Goal: Task Accomplishment & Management: Complete application form

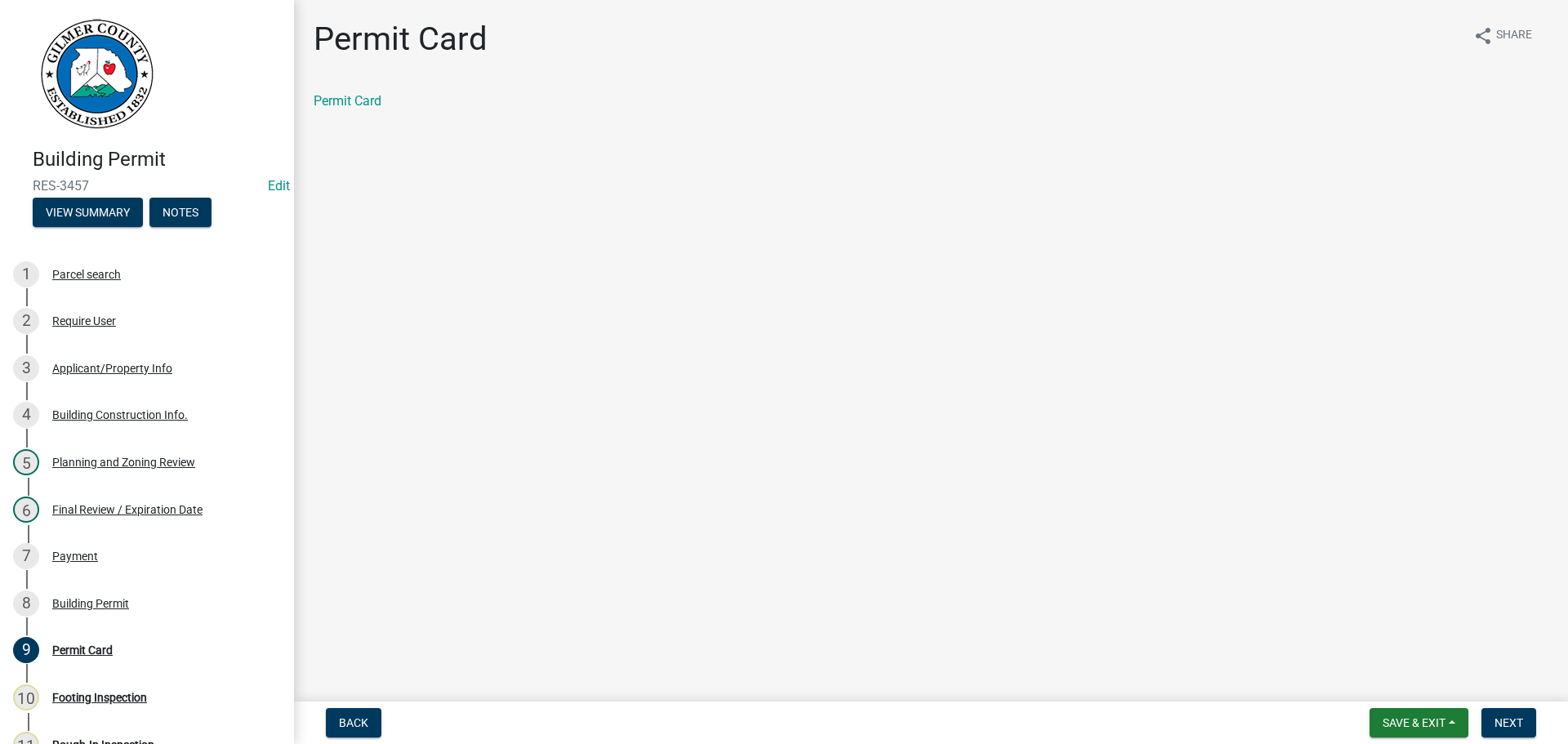
scroll to position [270, 0]
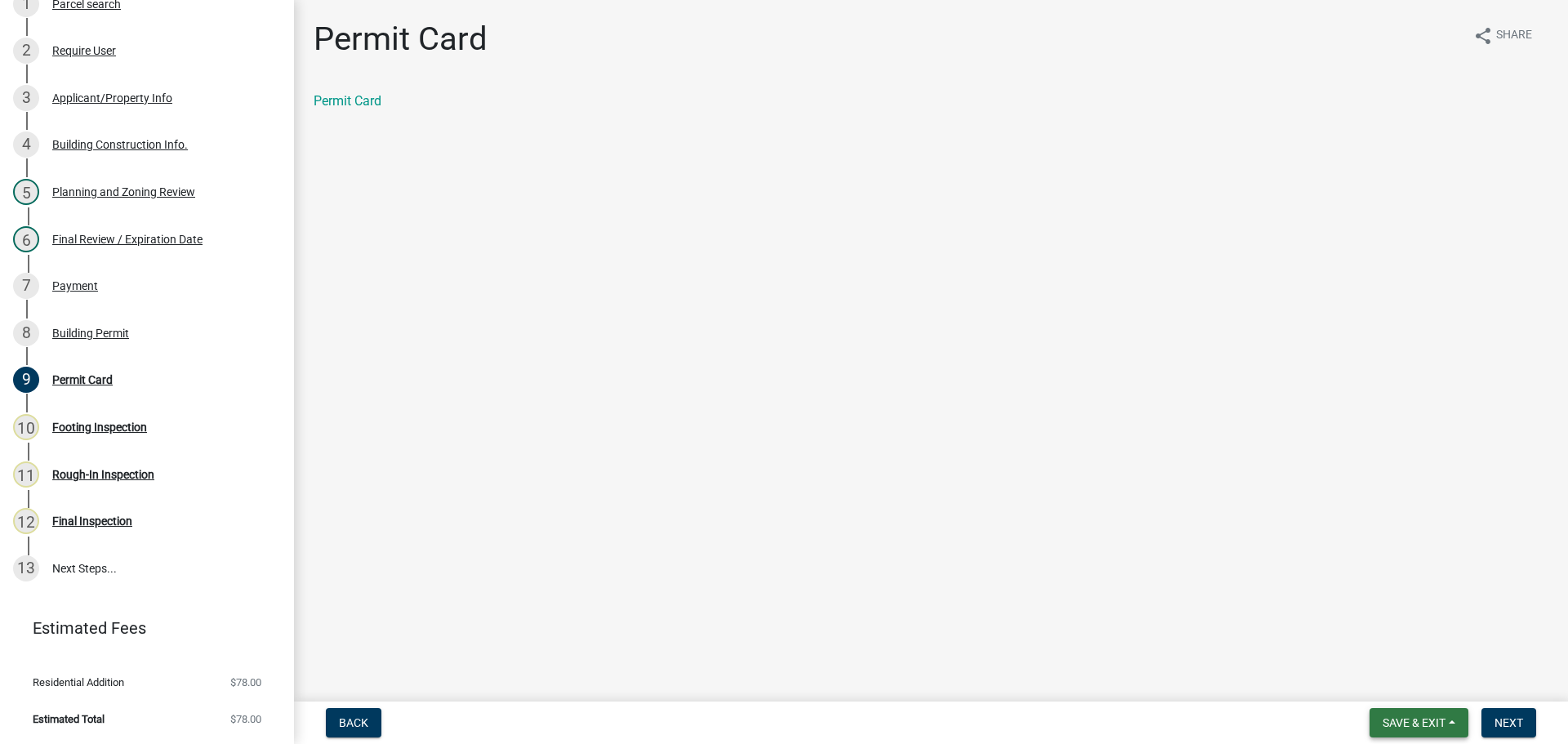
click at [1395, 719] on span "Save & Exit" at bounding box center [1414, 723] width 63 height 13
click at [1395, 683] on button "Save & Exit" at bounding box center [1403, 681] width 131 height 40
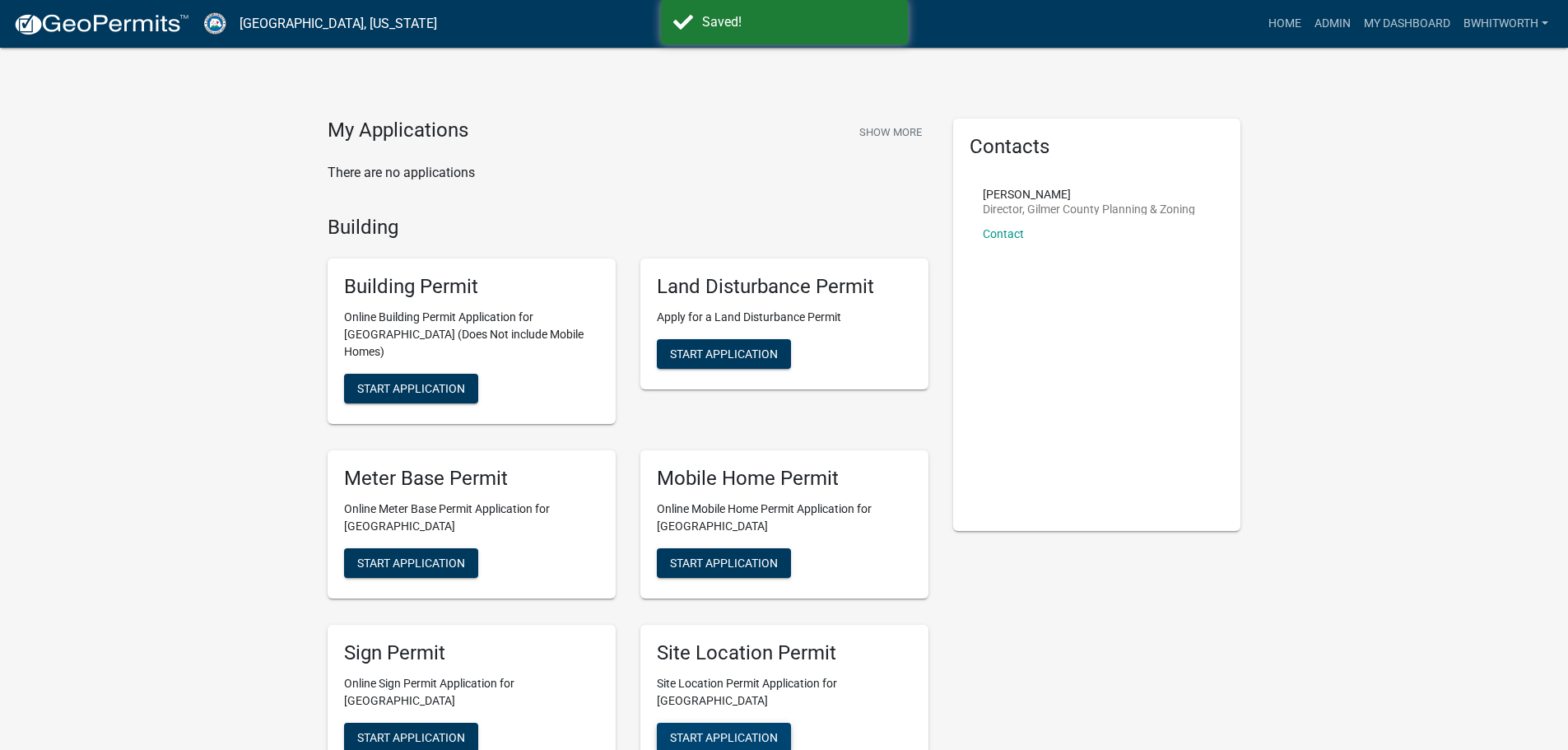
click at [700, 731] on span "Start Application" at bounding box center [724, 737] width 107 height 13
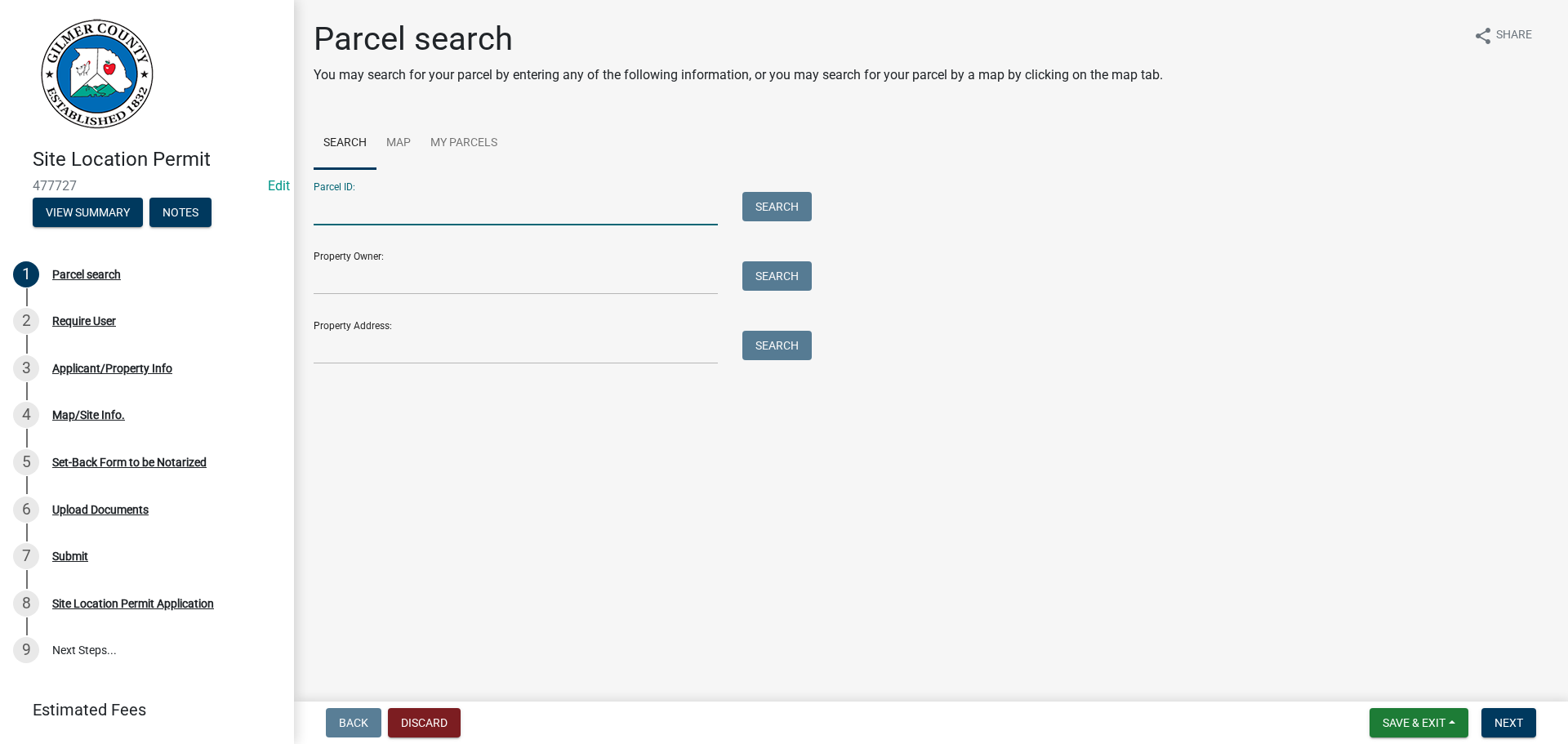
click at [446, 199] on input "Parcel ID:" at bounding box center [516, 209] width 405 height 33
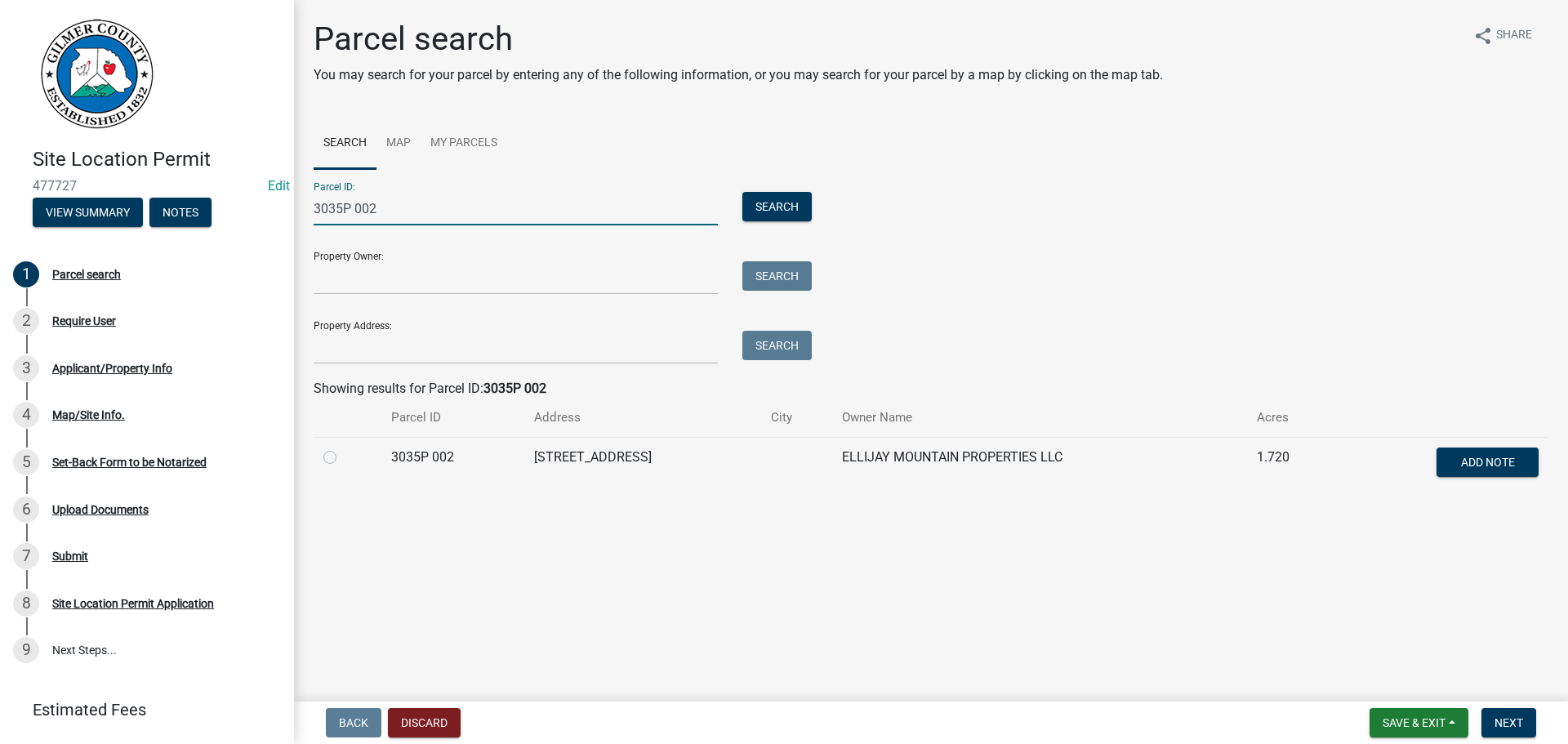
type input "3035P 002"
click at [343, 448] on label at bounding box center [343, 448] width 0 height 0
click at [343, 458] on 002 "radio" at bounding box center [349, 453] width 11 height 11
radio 002 "true"
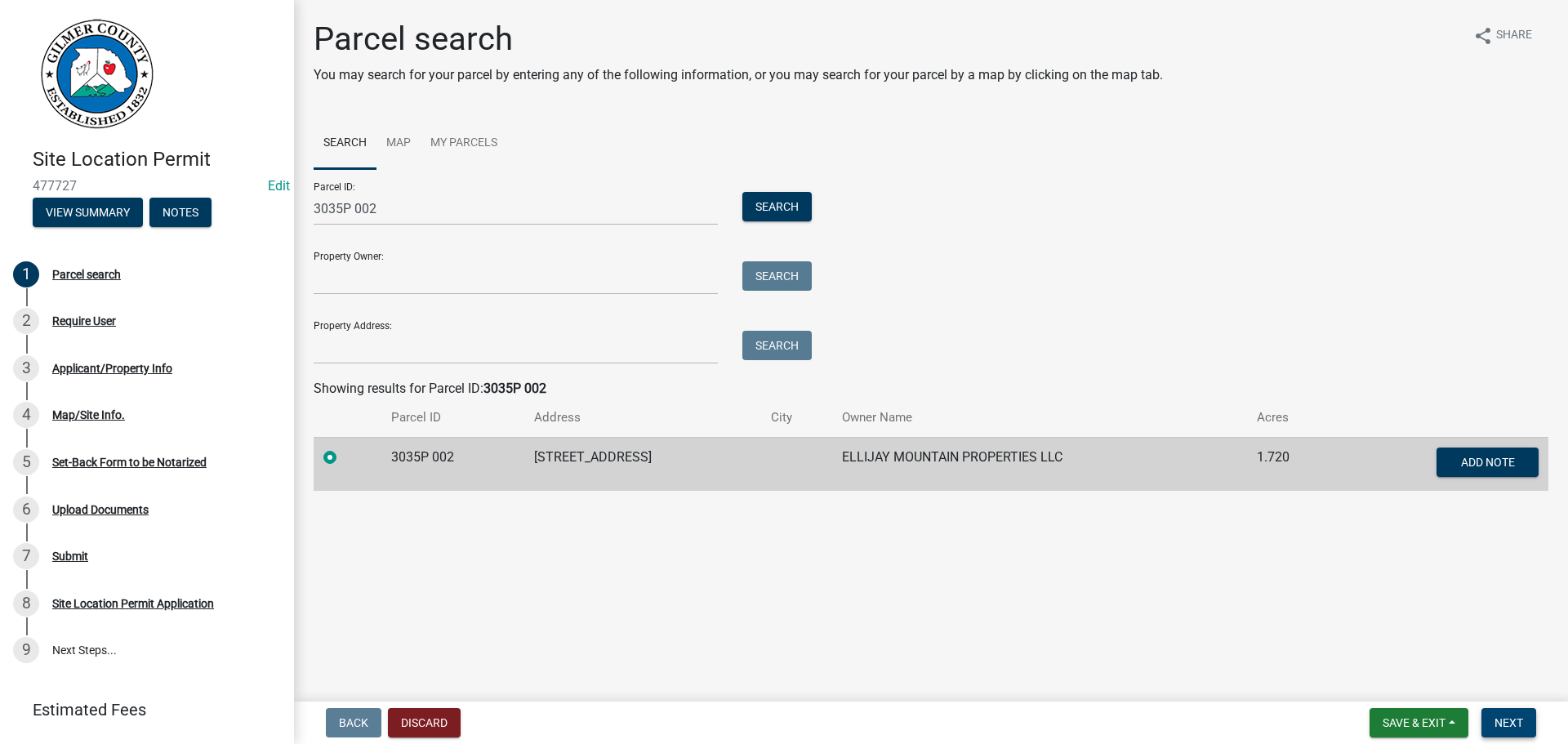
click at [1494, 718] on span "Next" at bounding box center [1508, 723] width 29 height 13
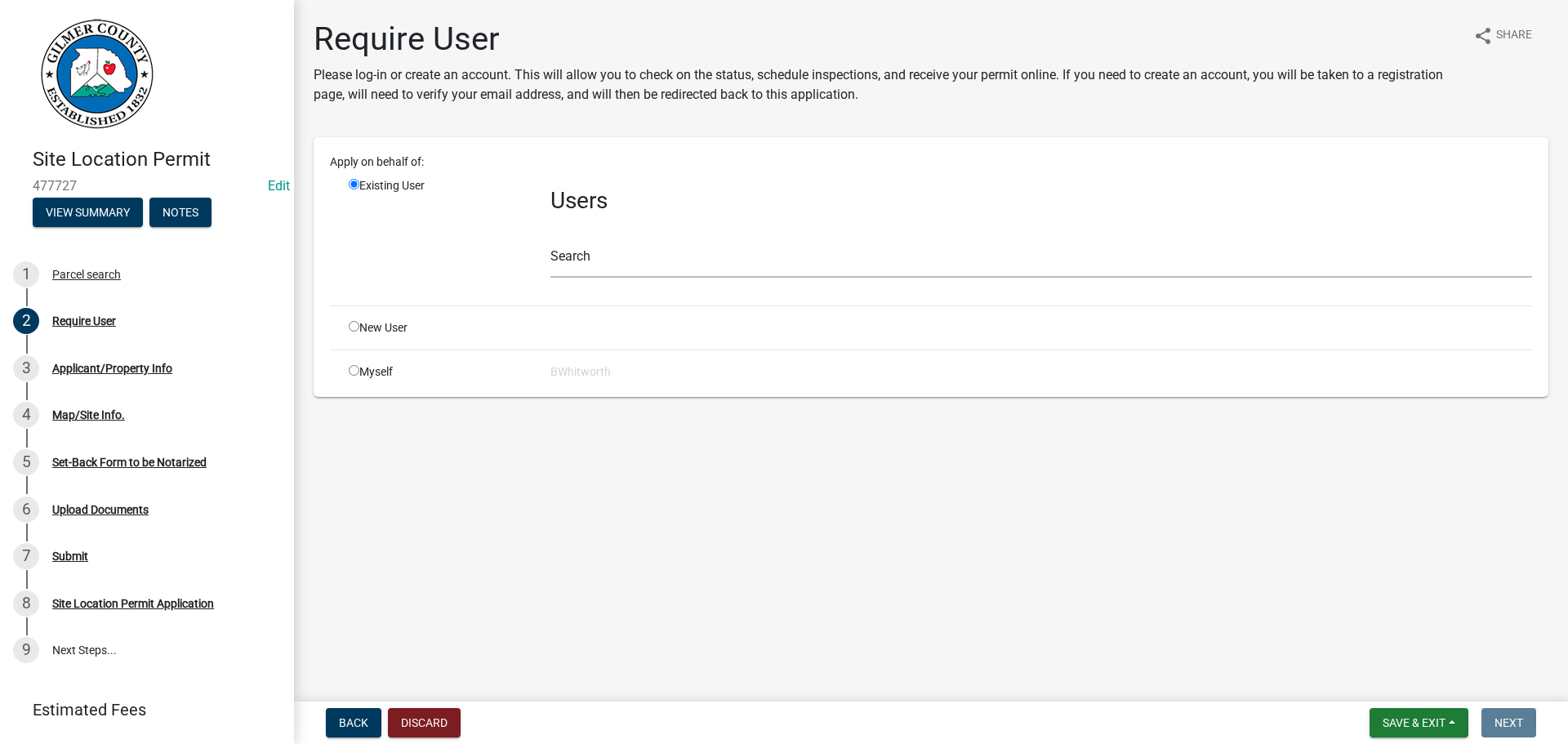
click at [353, 329] on input "radio" at bounding box center [354, 326] width 11 height 11
radio input "true"
radio input "false"
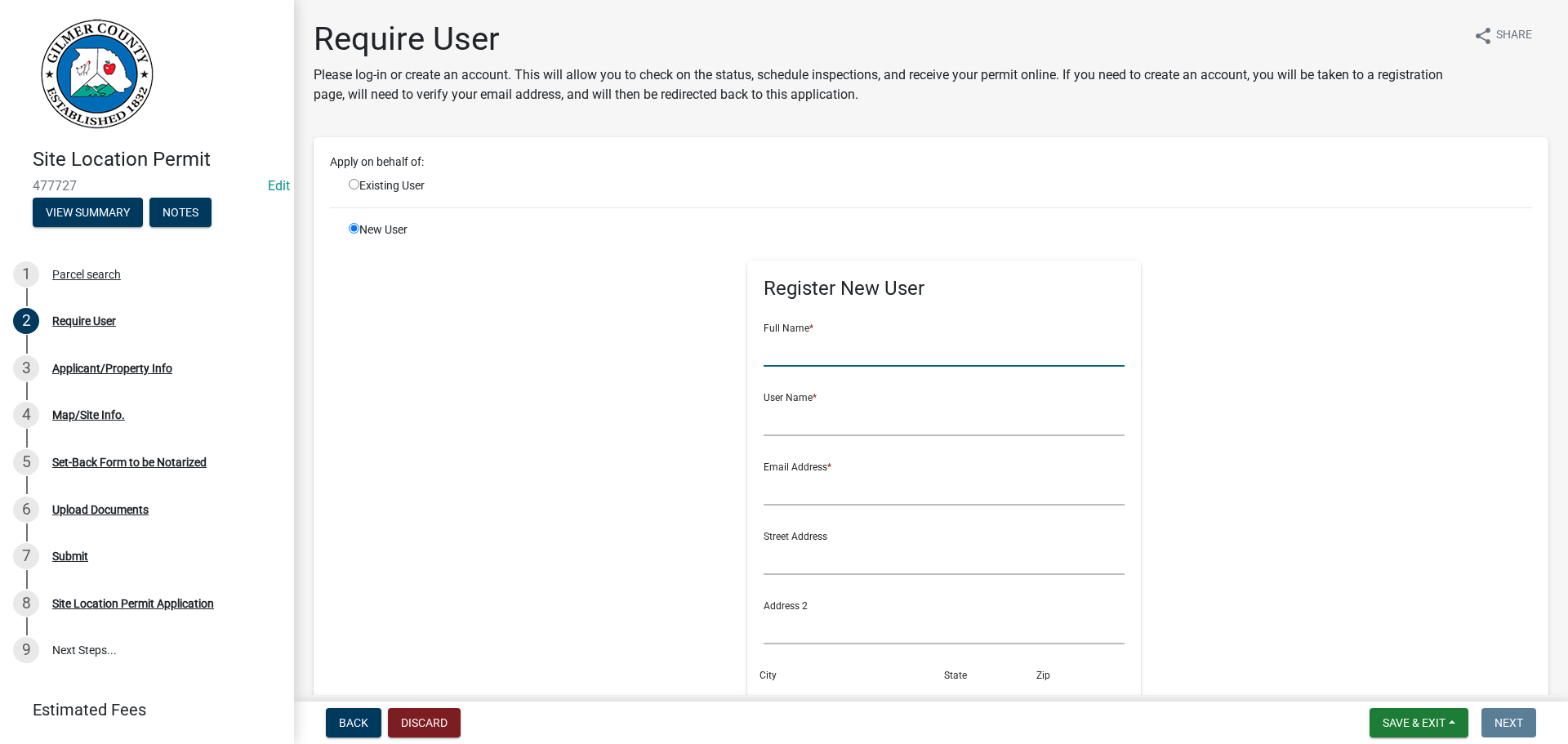
click at [774, 361] on input "text" at bounding box center [944, 349] width 361 height 33
type input "[PERSON_NAME]"
click at [357, 182] on input "radio" at bounding box center [354, 185] width 11 height 11
radio input "true"
radio input "false"
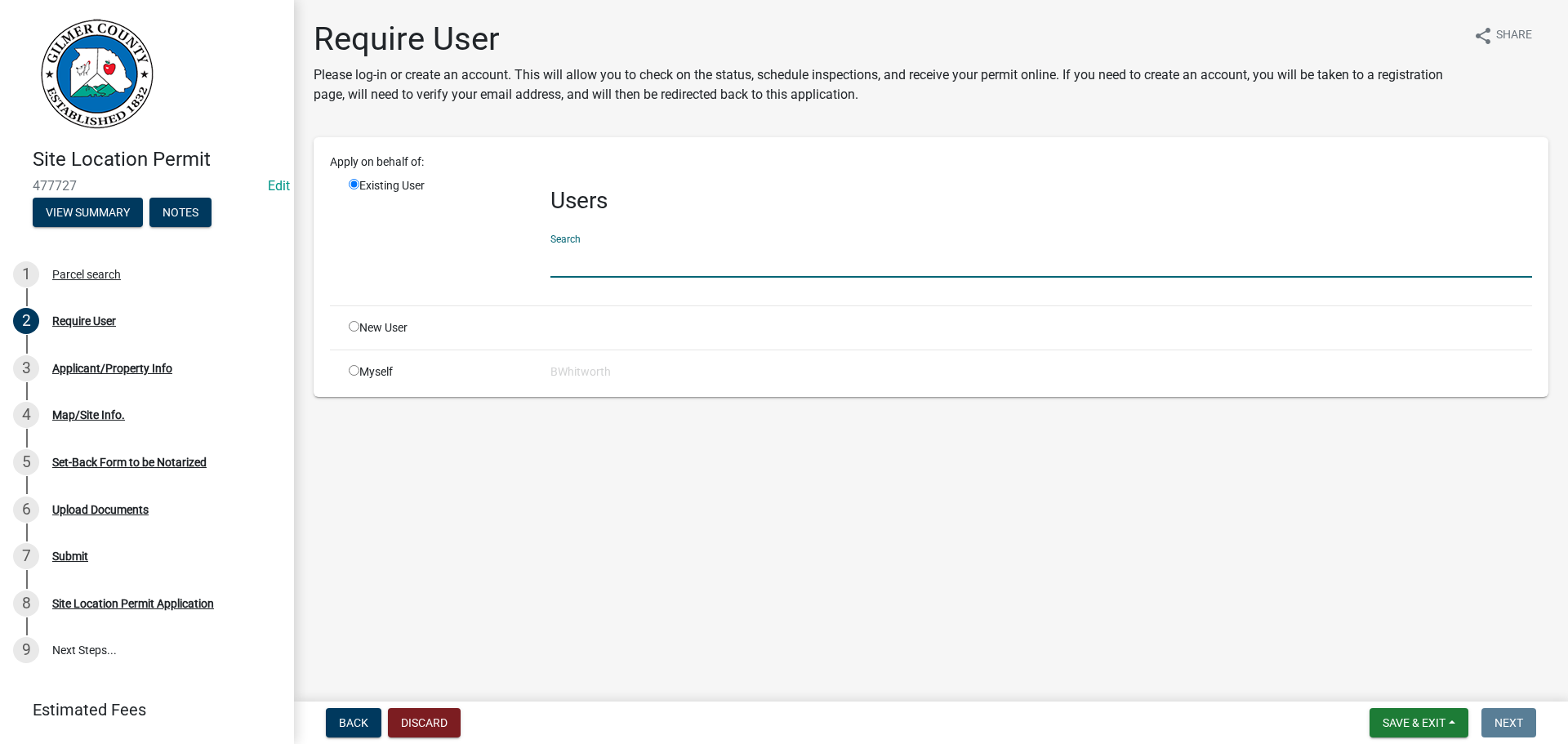
click at [694, 258] on input "text" at bounding box center [1042, 261] width 982 height 33
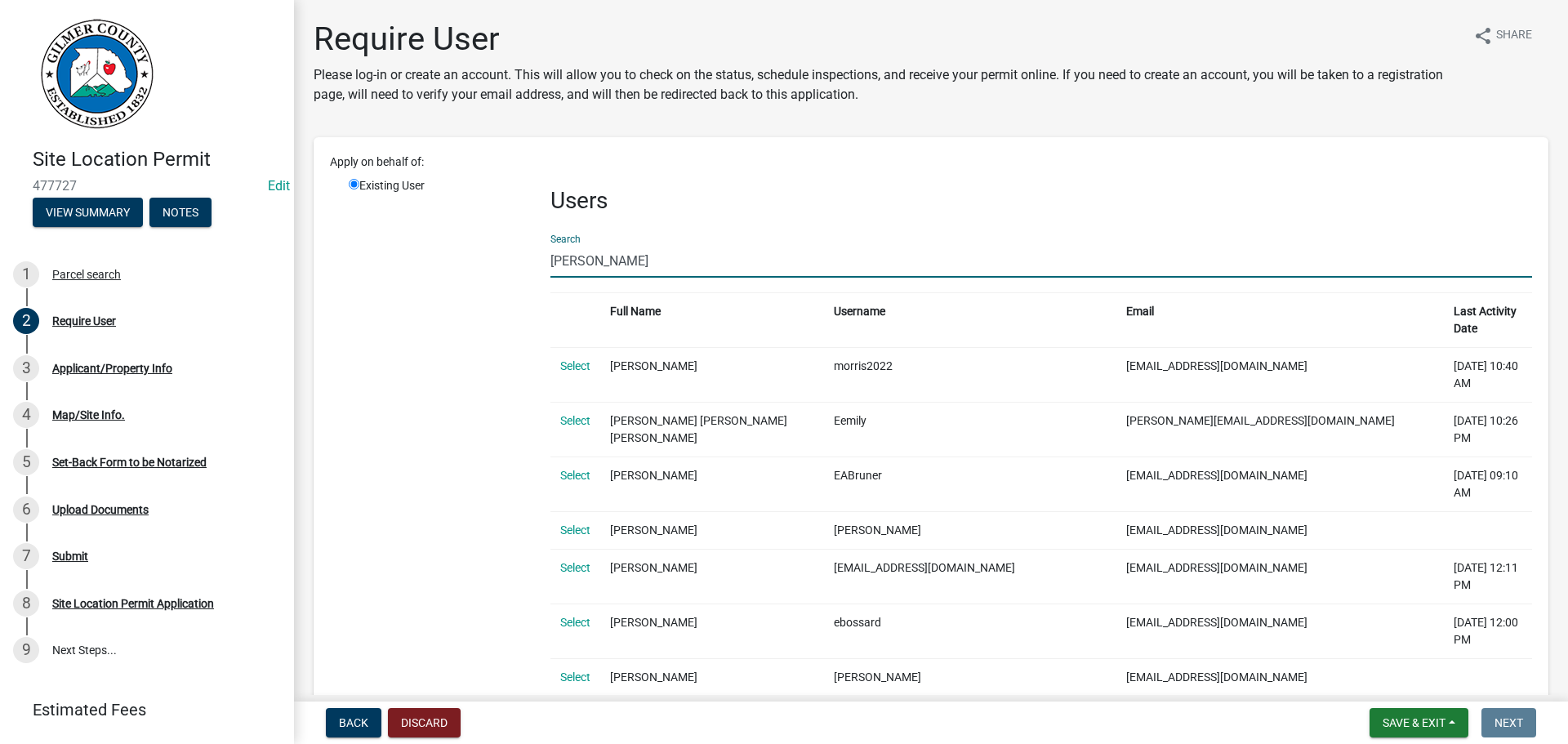
type input "[PERSON_NAME]"
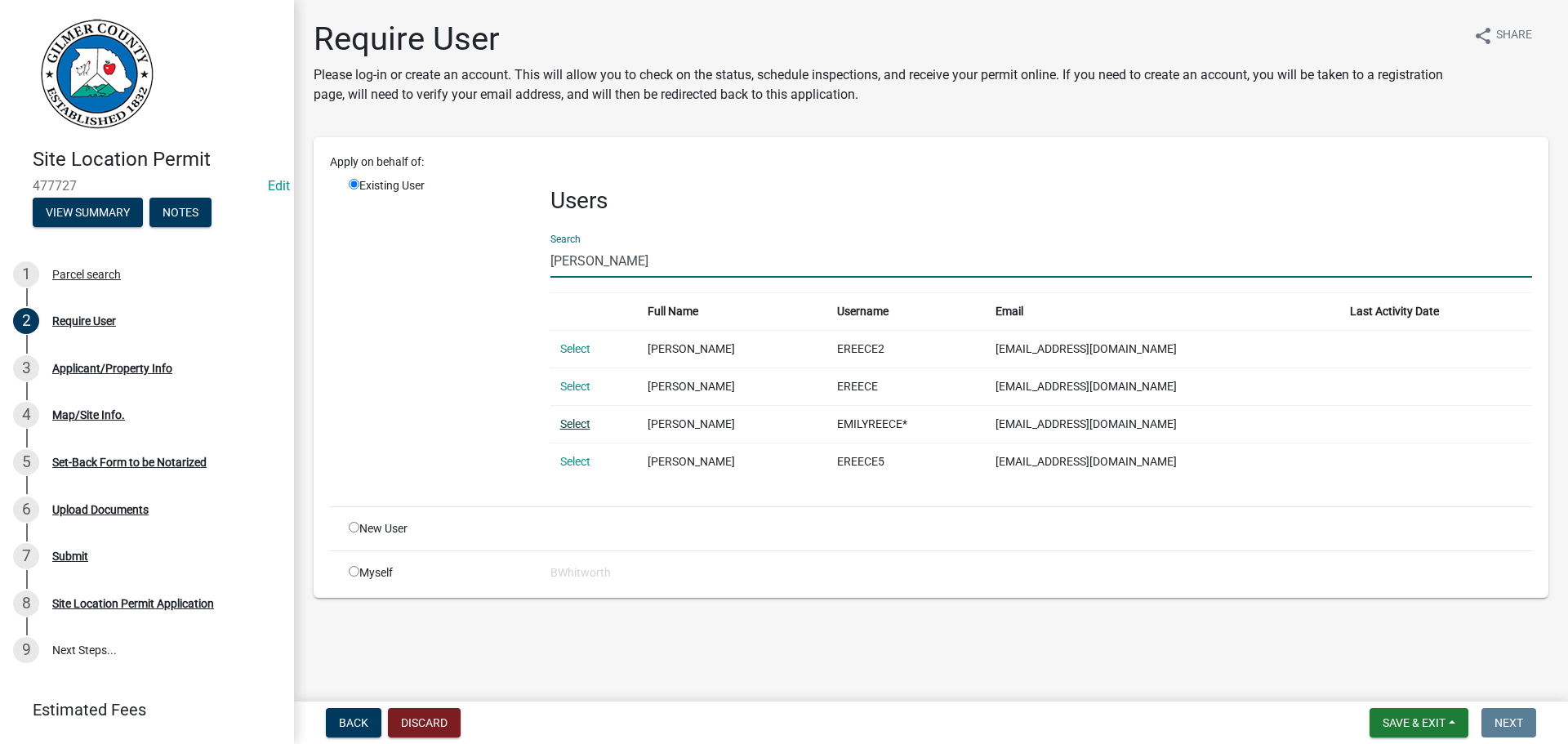
click at [580, 421] on link "Select" at bounding box center [575, 424] width 30 height 13
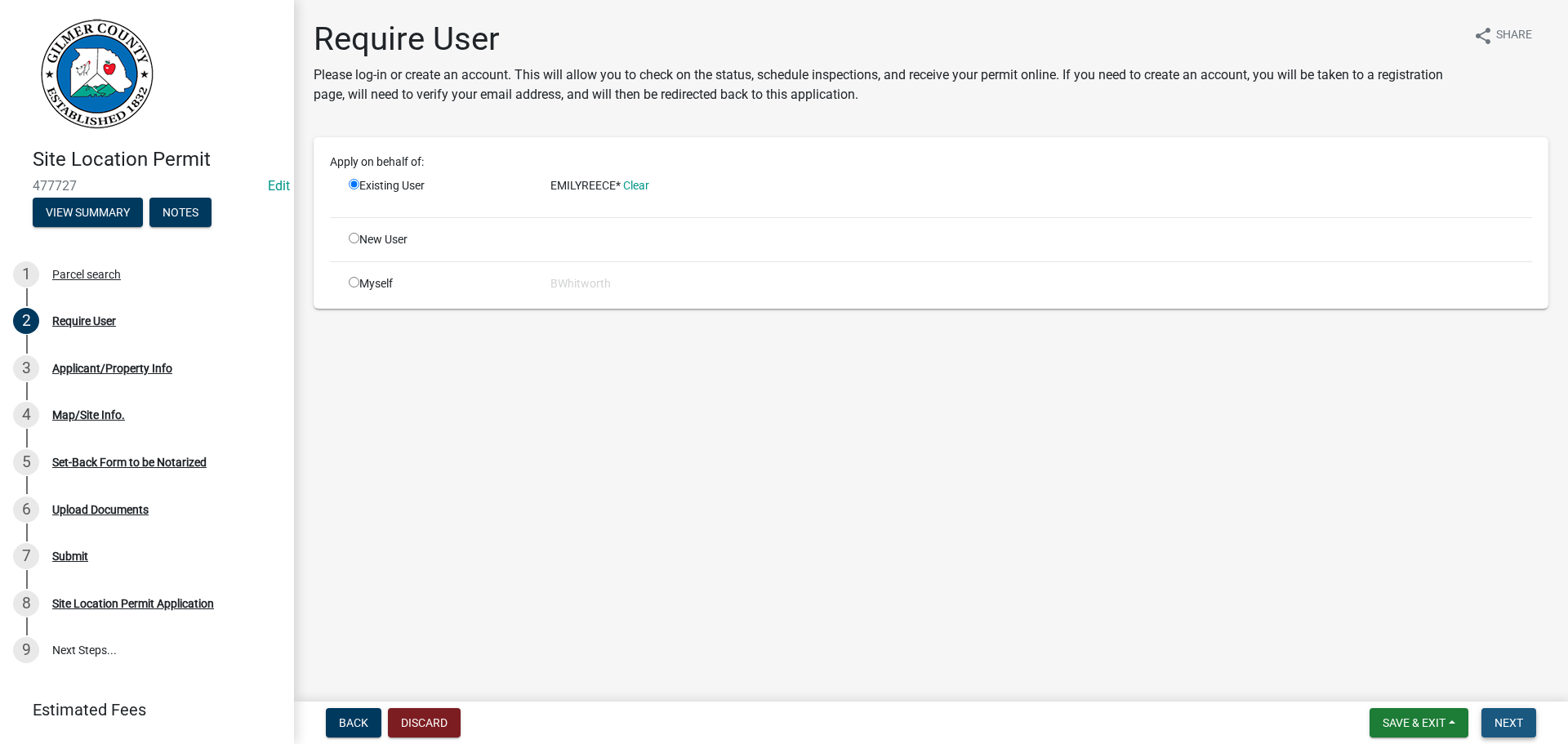
click at [1492, 723] on button "Next" at bounding box center [1509, 723] width 55 height 29
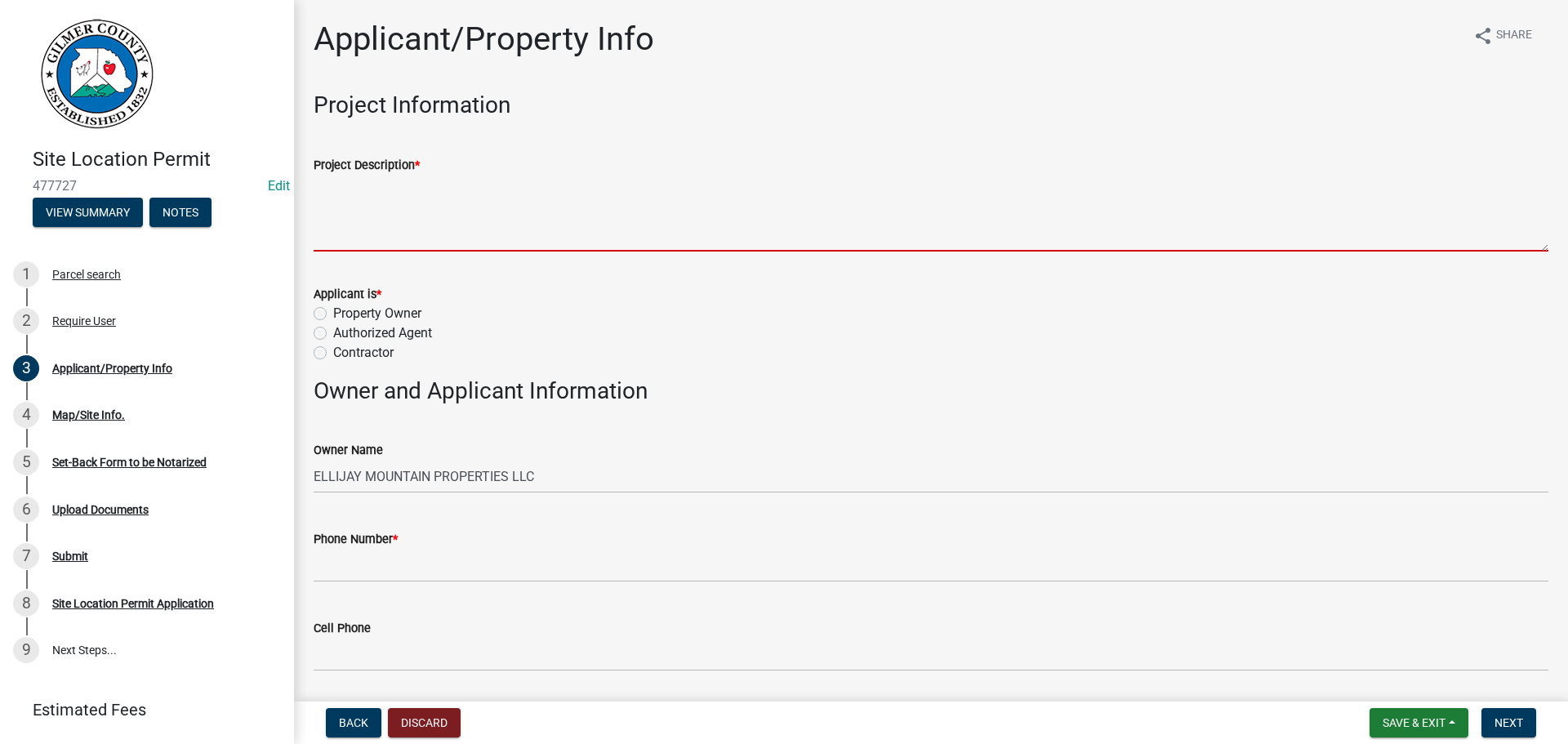
click at [501, 202] on textarea "Project Description *" at bounding box center [931, 212] width 1235 height 76
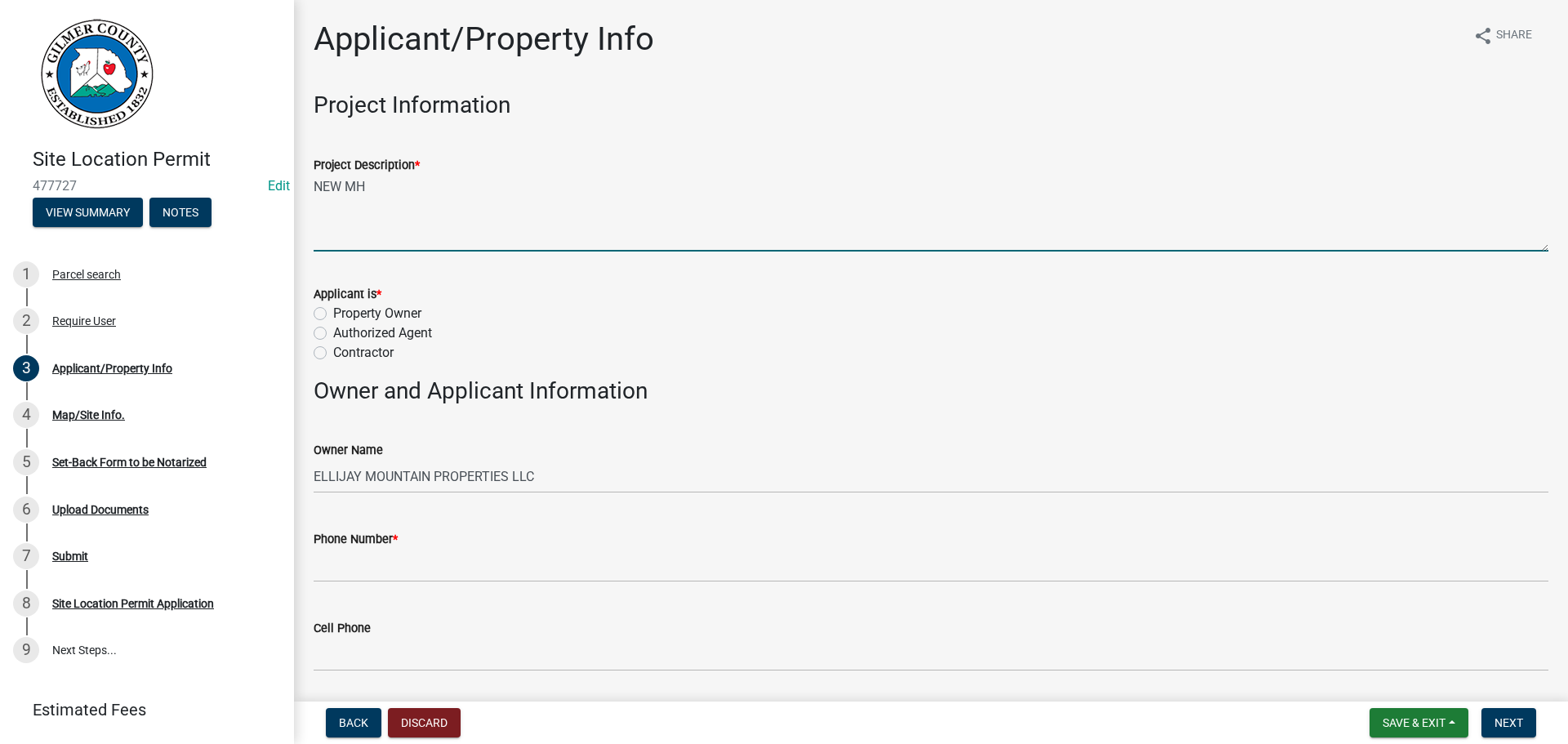
type textarea "NEW MH"
click at [333, 331] on label "Authorized Agent" at bounding box center [382, 333] width 98 height 19
click at [333, 331] on input "Authorized Agent" at bounding box center [338, 329] width 11 height 11
radio input "true"
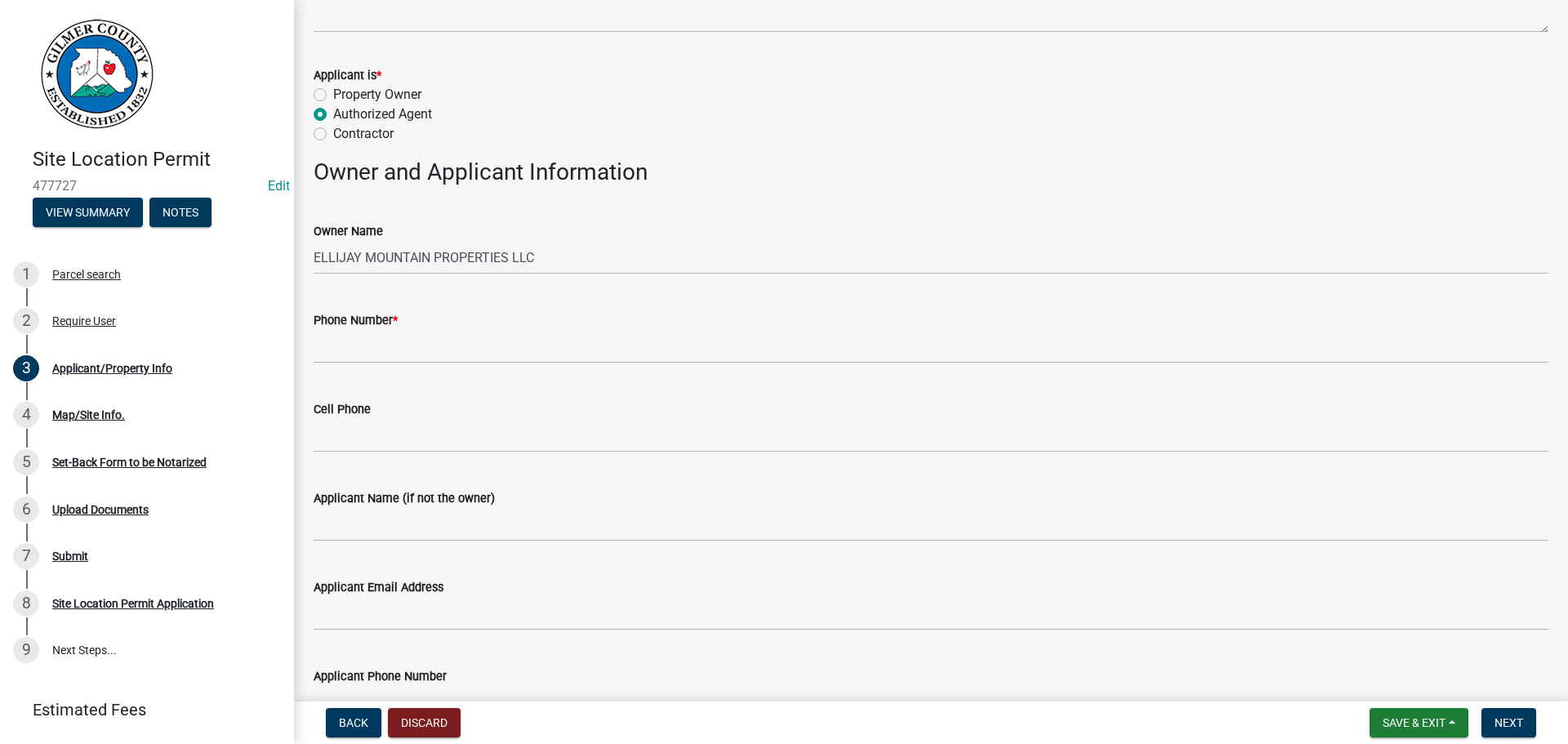
scroll to position [245, 0]
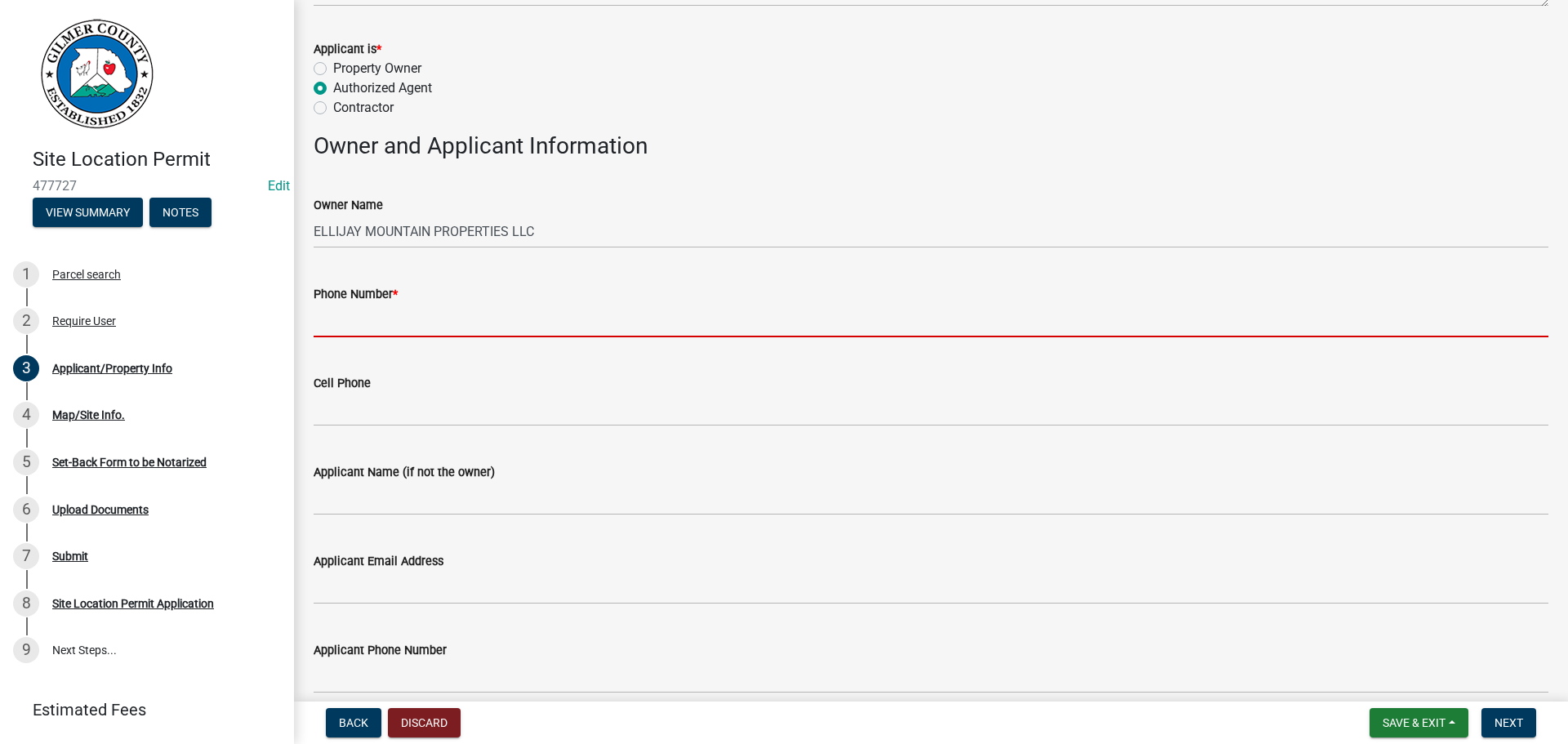
click at [396, 323] on input "Phone Number *" at bounding box center [931, 320] width 1235 height 33
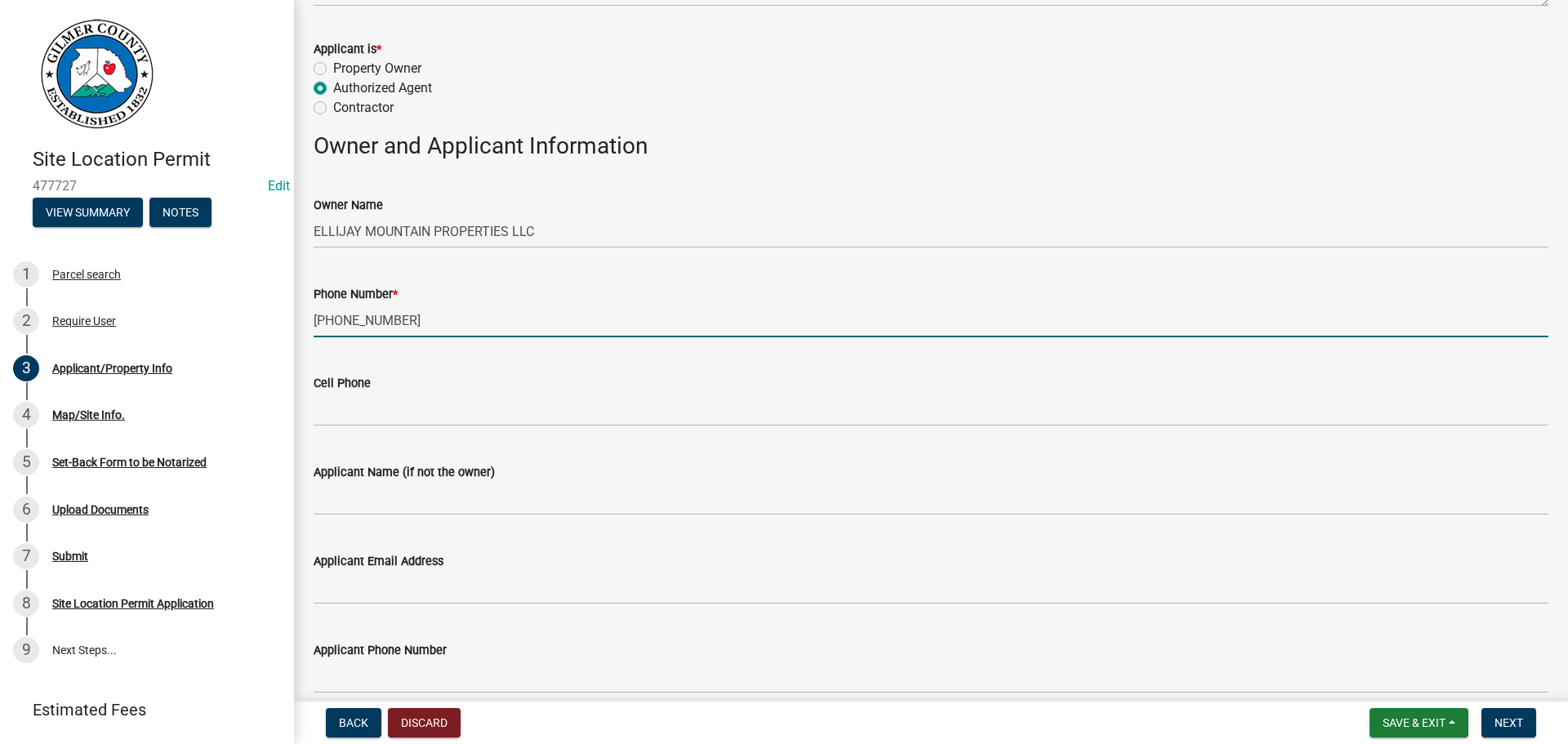
type input "[PHONE_NUMBER]"
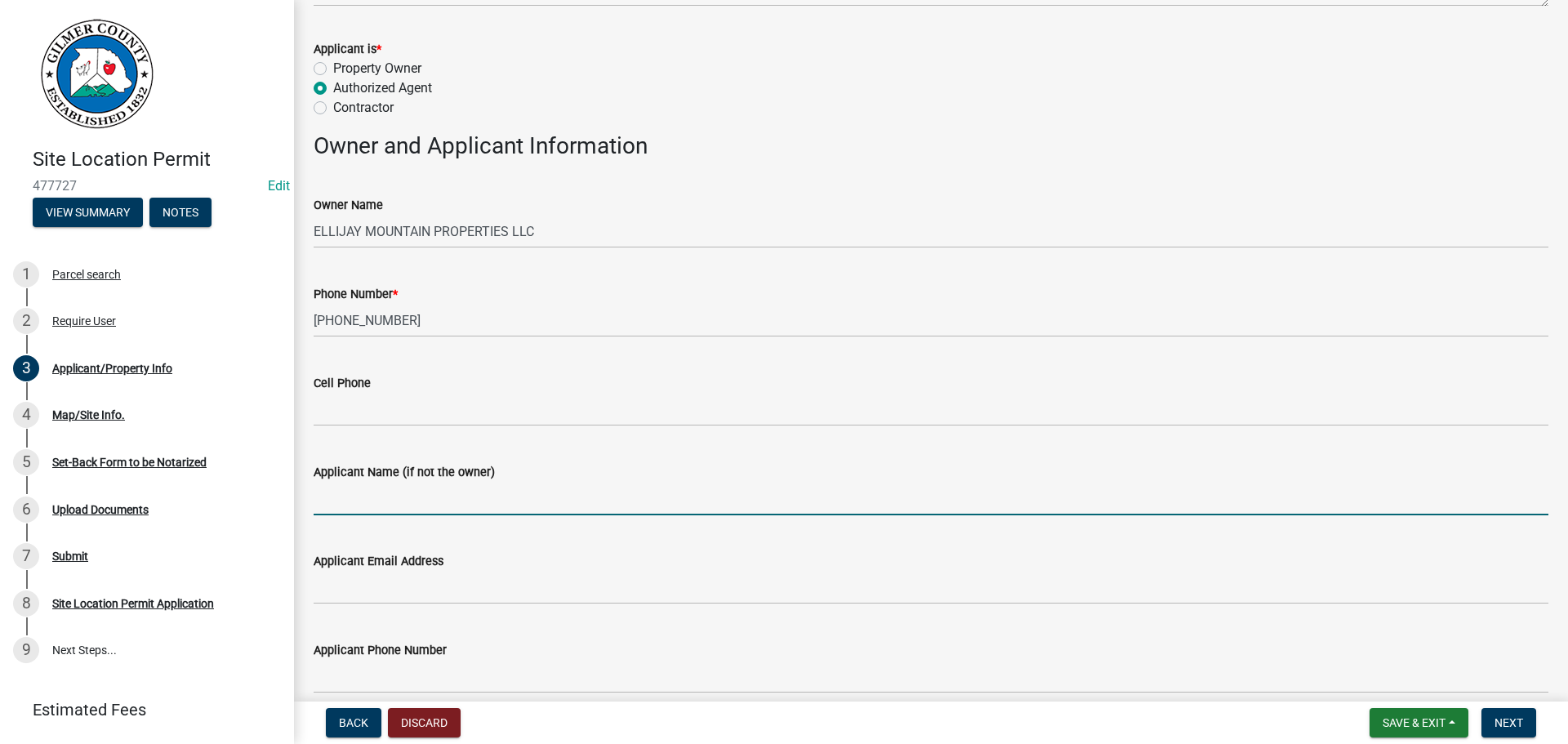
click at [434, 496] on input "Applicant Name (if not the owner)" at bounding box center [931, 498] width 1235 height 33
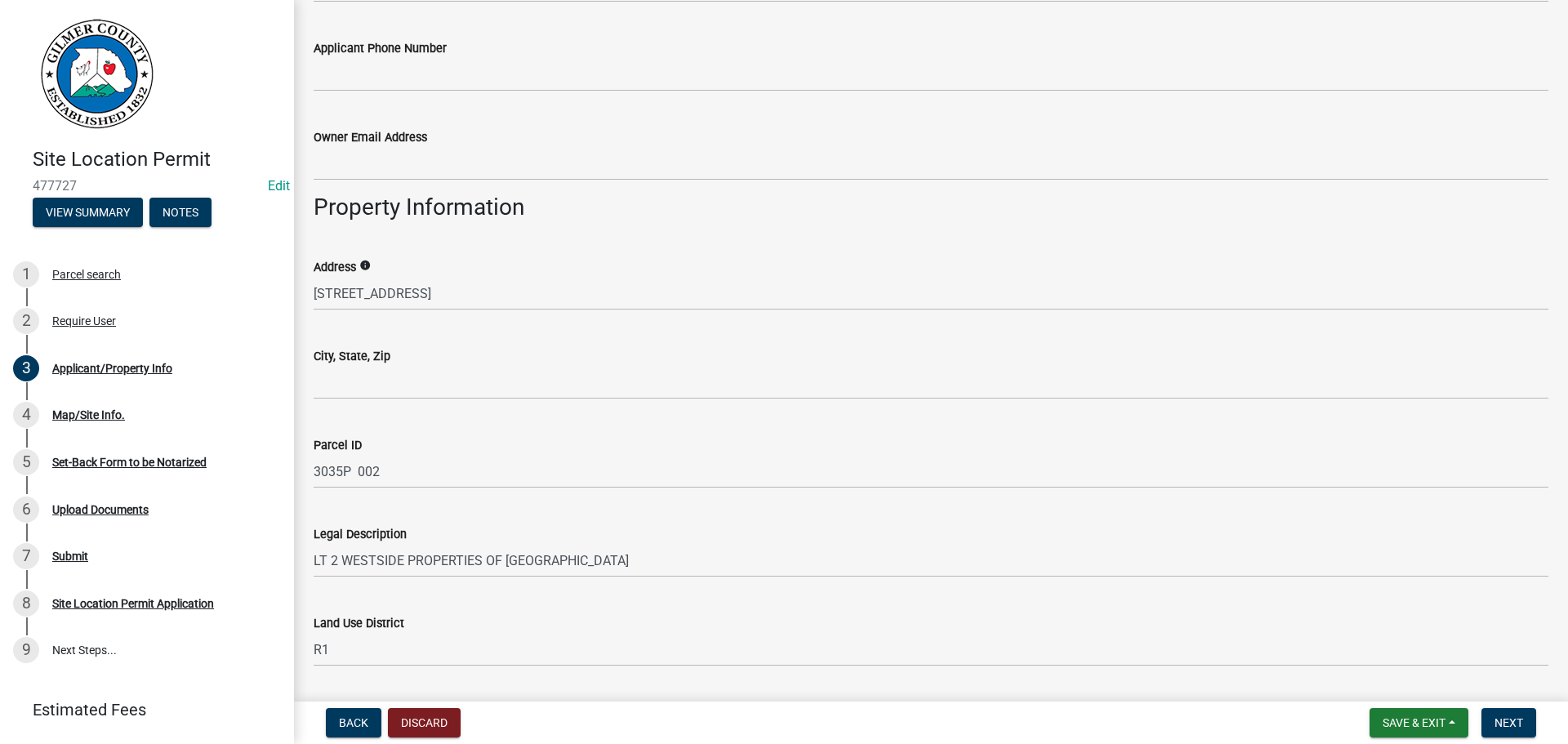
scroll to position [899, 0]
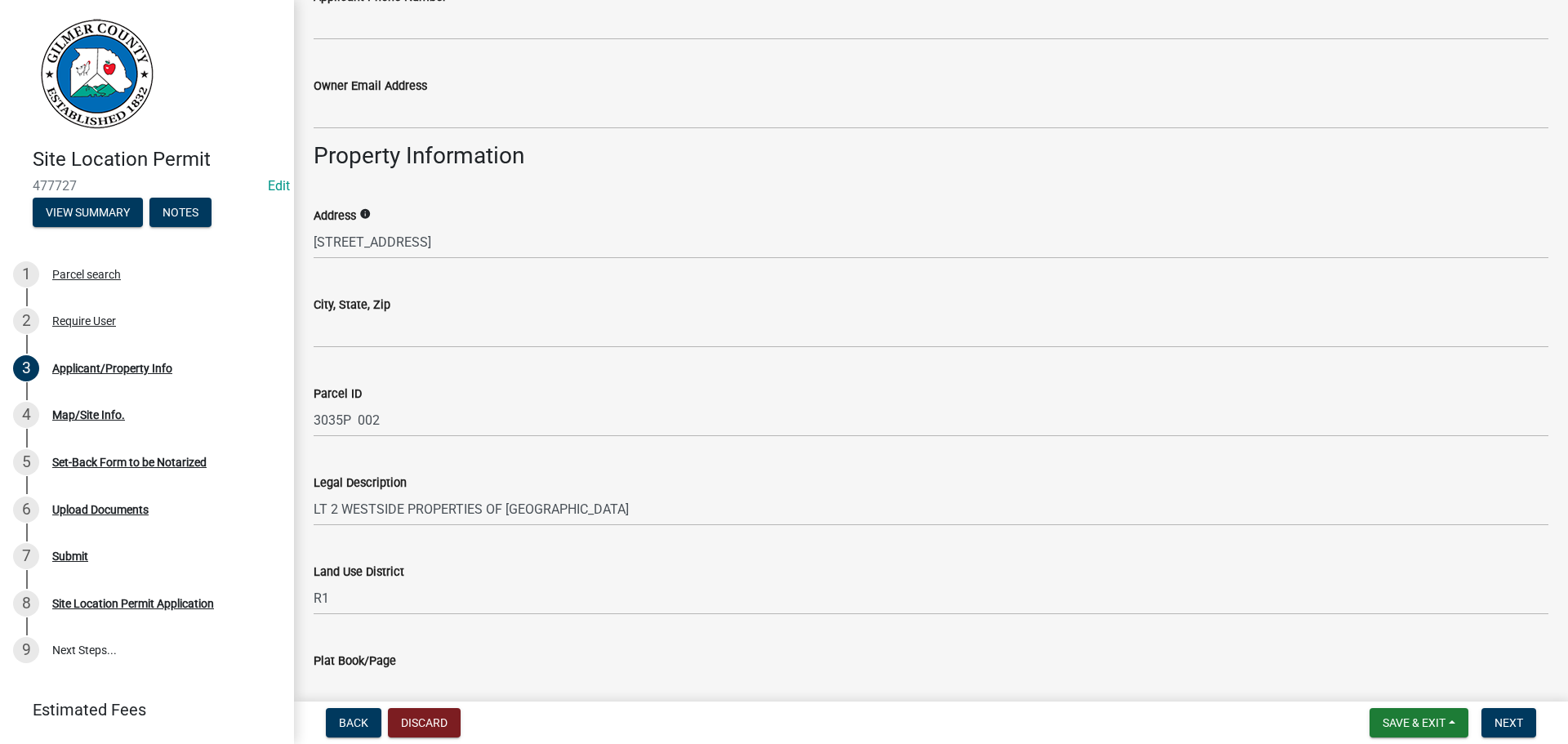
type input "[PERSON_NAME]"
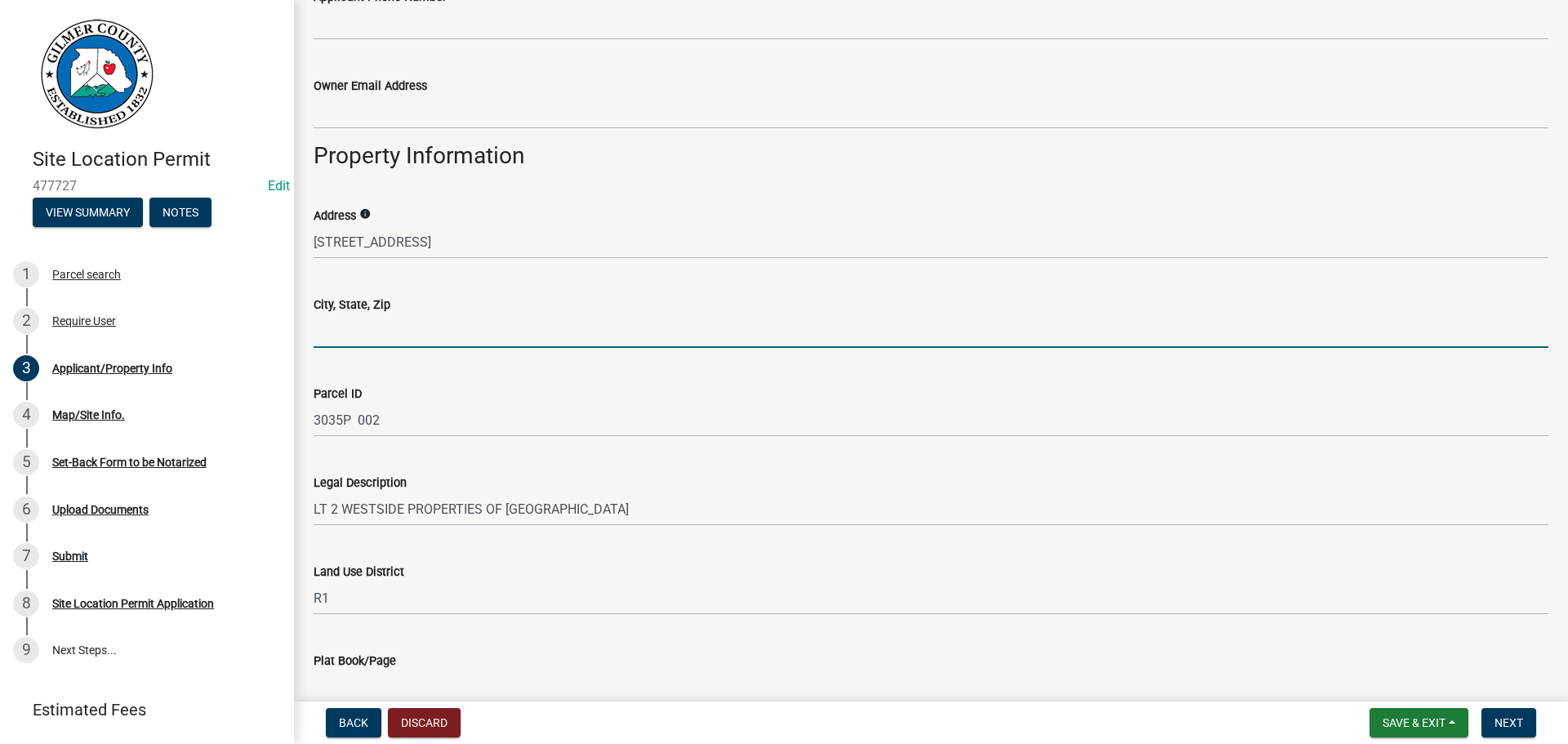
click at [378, 321] on input "City, State, Zip" at bounding box center [931, 331] width 1235 height 33
type input "ELLIJAY GA 30540"
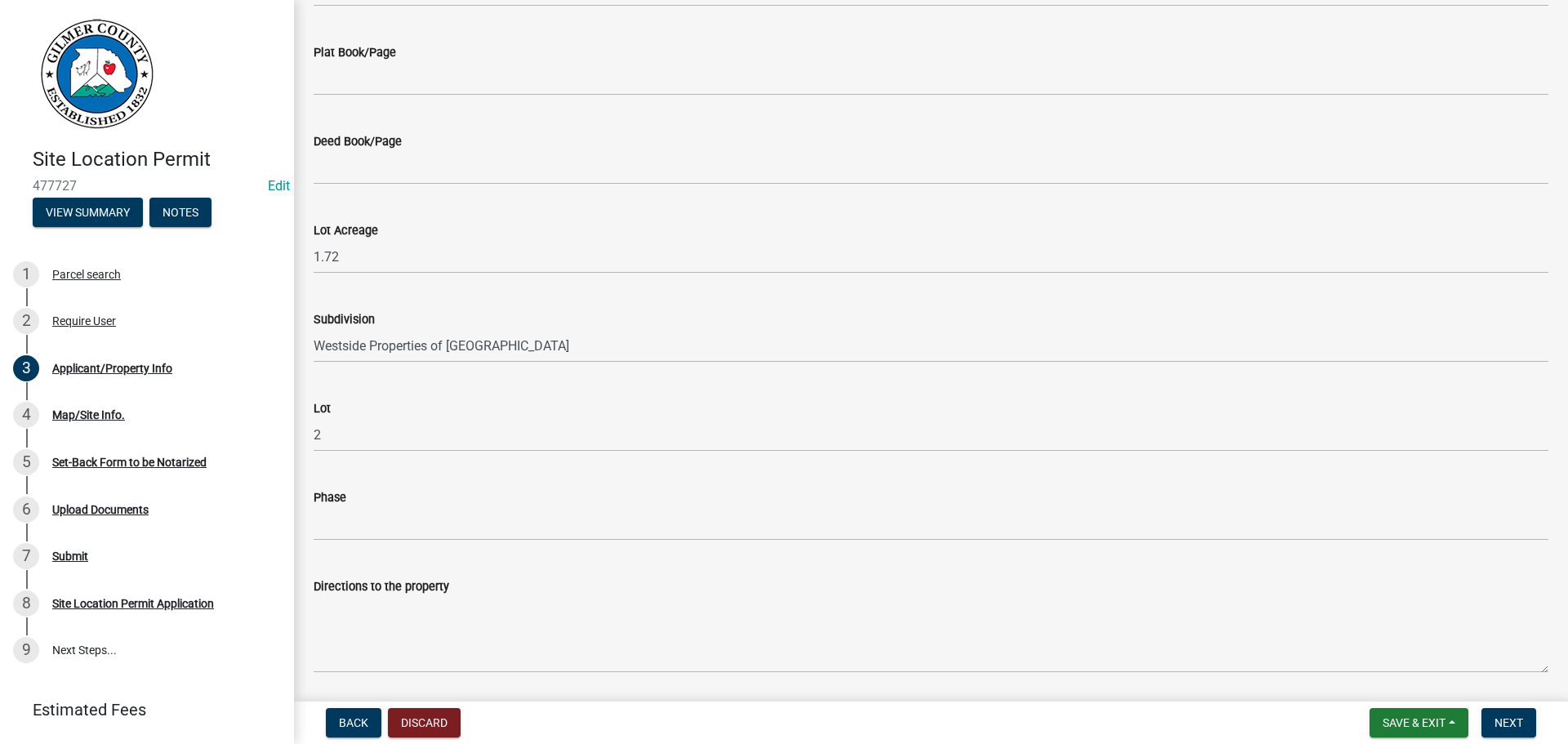
scroll to position [1552, 0]
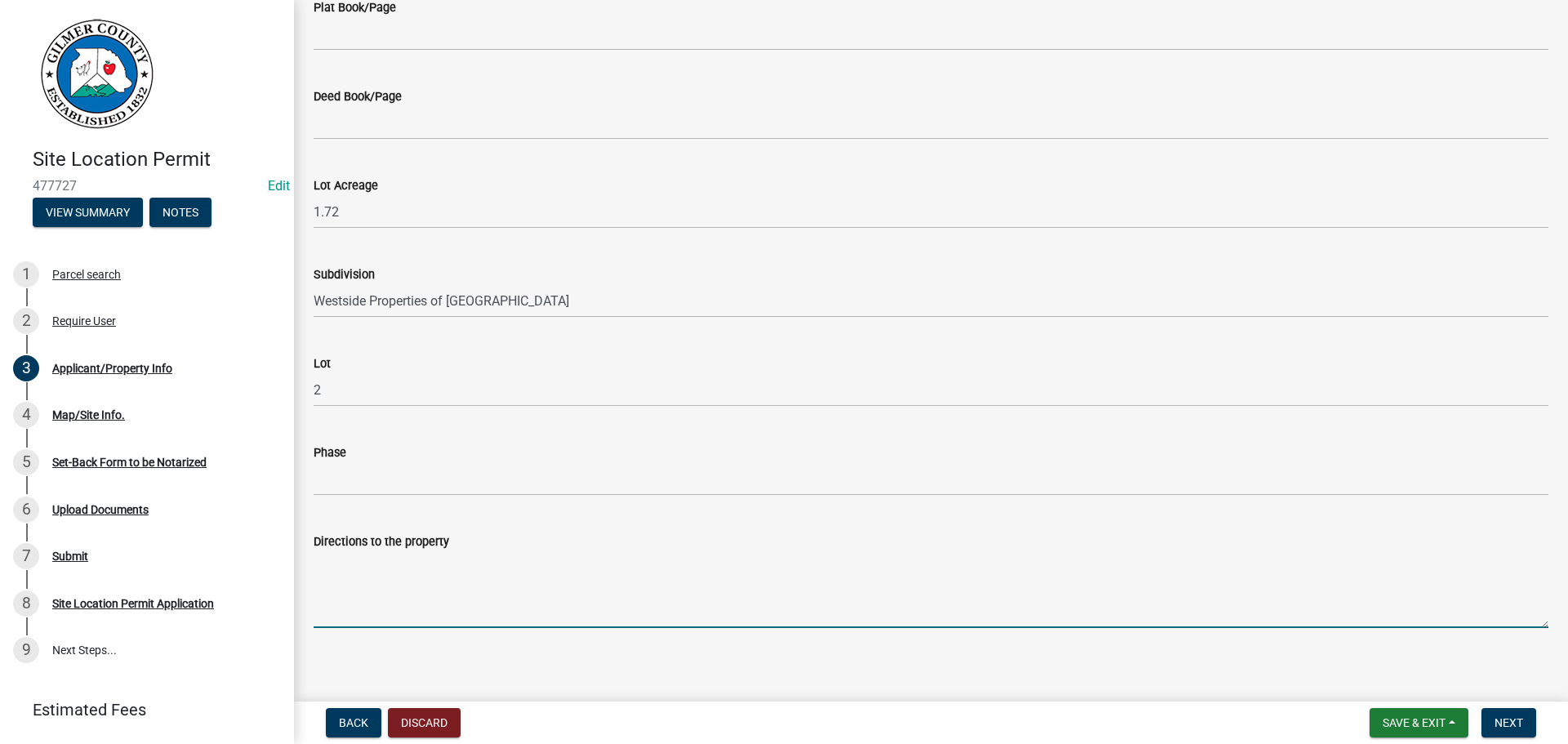
click at [363, 580] on textarea "Directions to the property" at bounding box center [931, 589] width 1235 height 76
click at [482, 559] on textarea "282, RT ON [GEOGRAPHIC_DATA][DEMOGRAPHIC_DATA]/PLEASE" at bounding box center [931, 589] width 1235 height 76
click at [480, 559] on textarea "282, RT ON PLEASE" at bounding box center [931, 589] width 1235 height 76
type textarea "282, RT ON PLEASEANT [GEOGRAPHIC_DATA], SITE ON RT AT 1254 PLEASENT GAP"
click at [1518, 727] on span "Next" at bounding box center [1508, 723] width 29 height 13
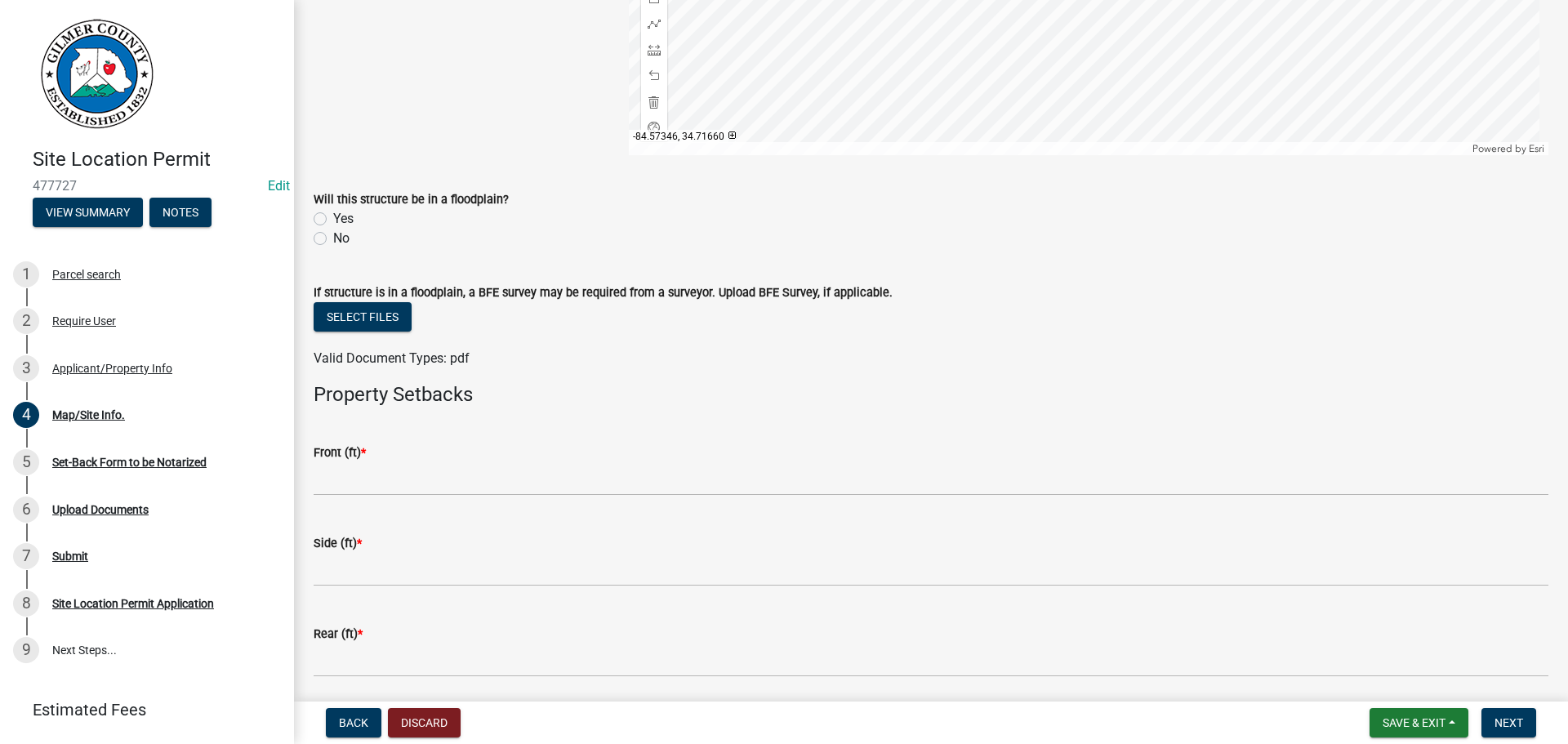
scroll to position [490, 0]
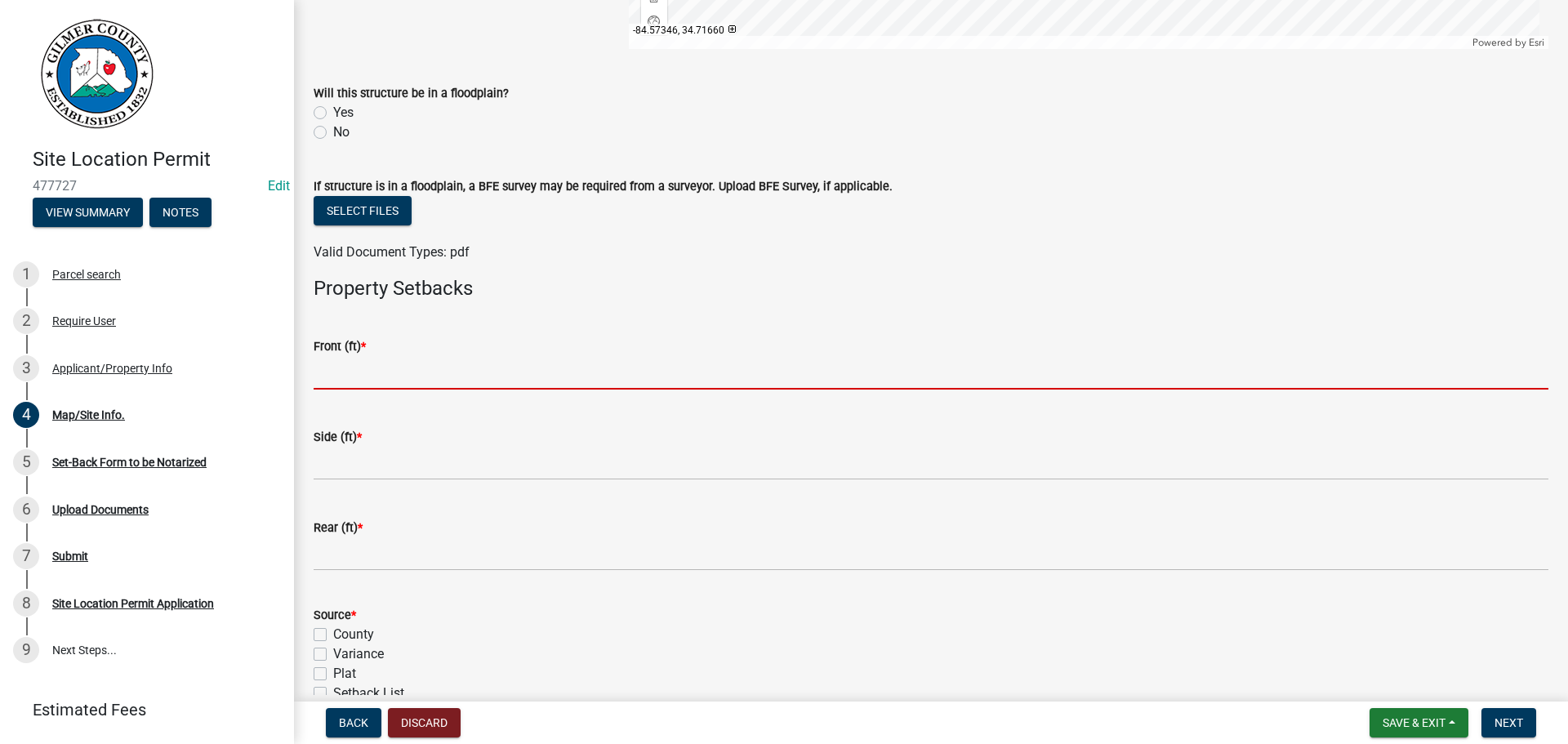
click at [388, 366] on input "text" at bounding box center [931, 372] width 1235 height 33
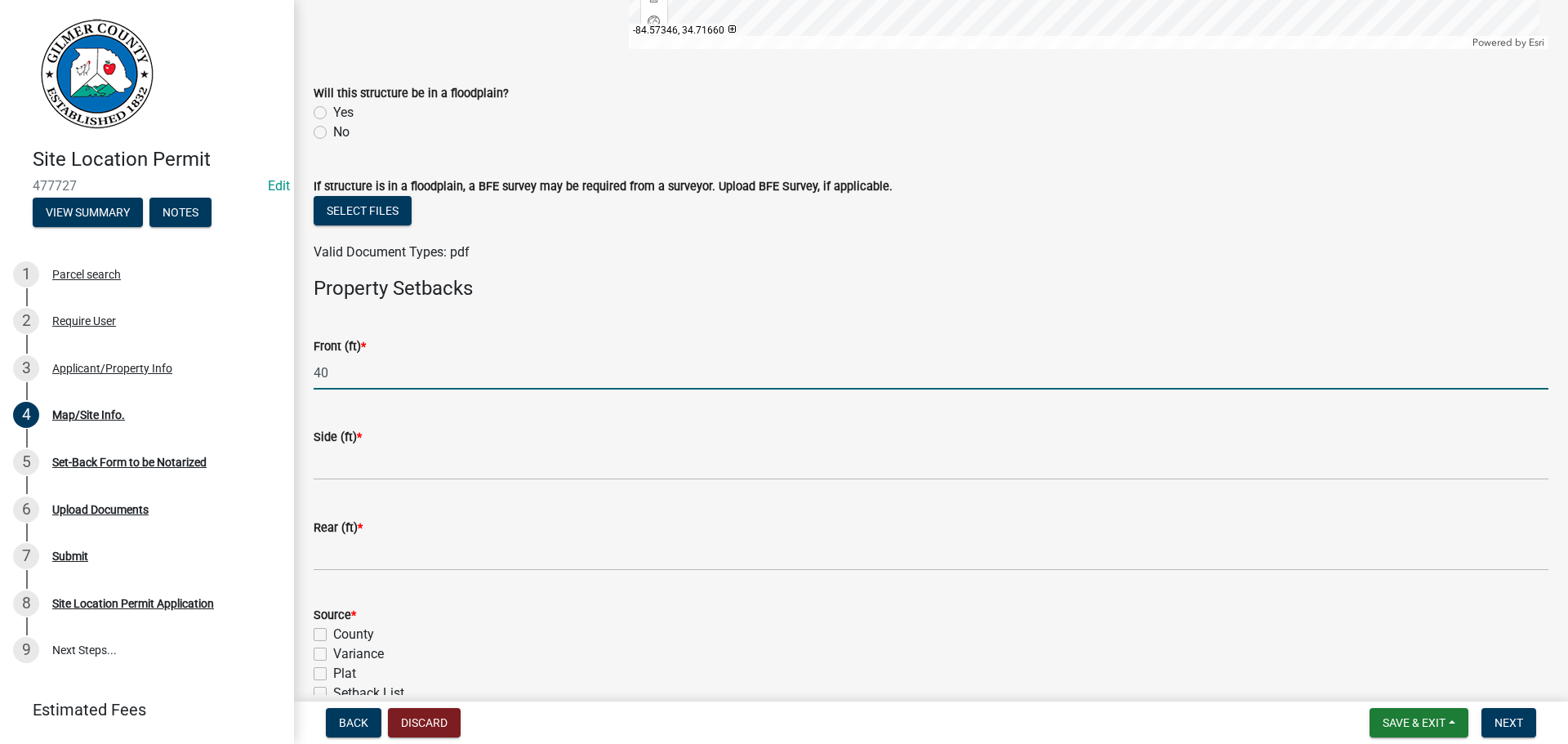
type input "40"
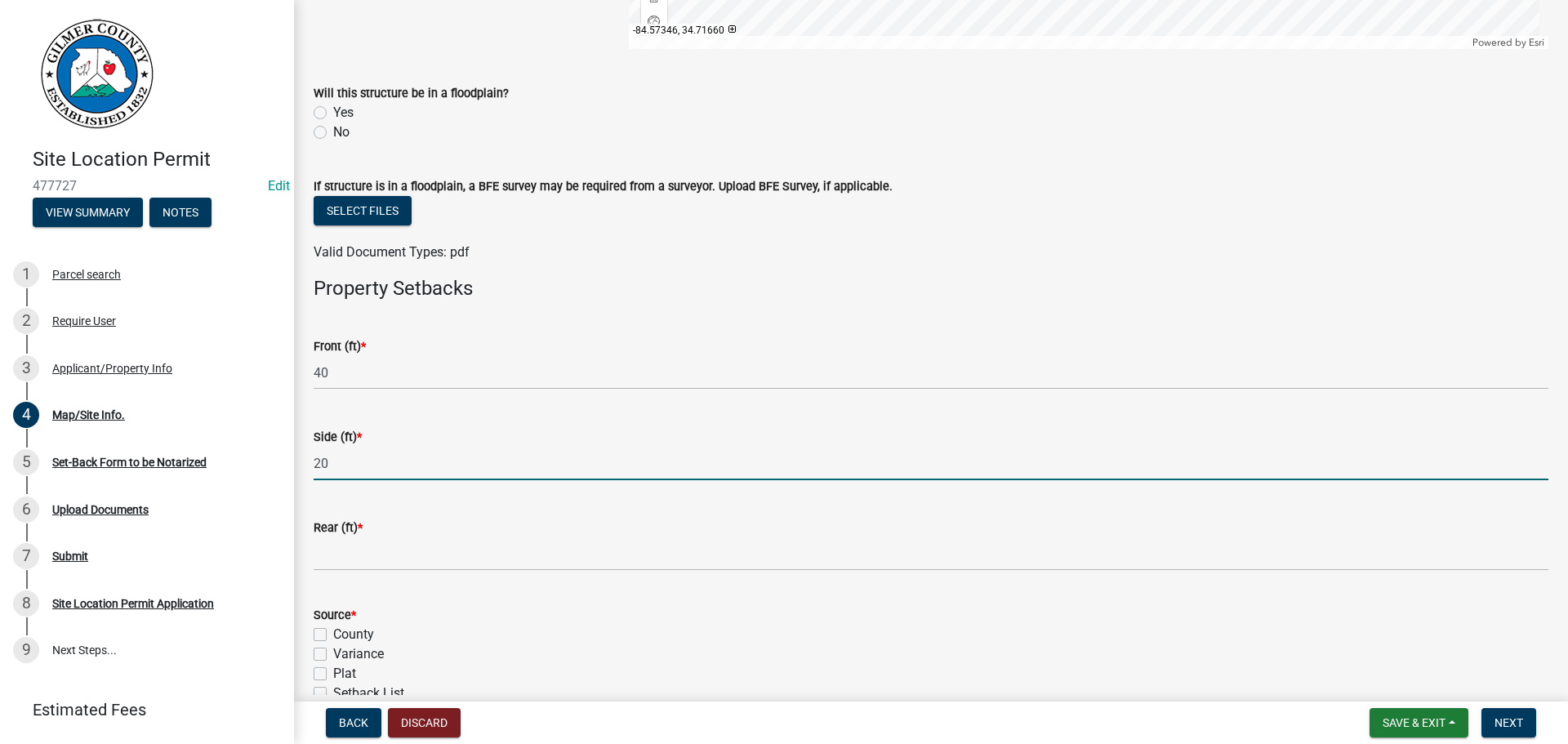
type input "20"
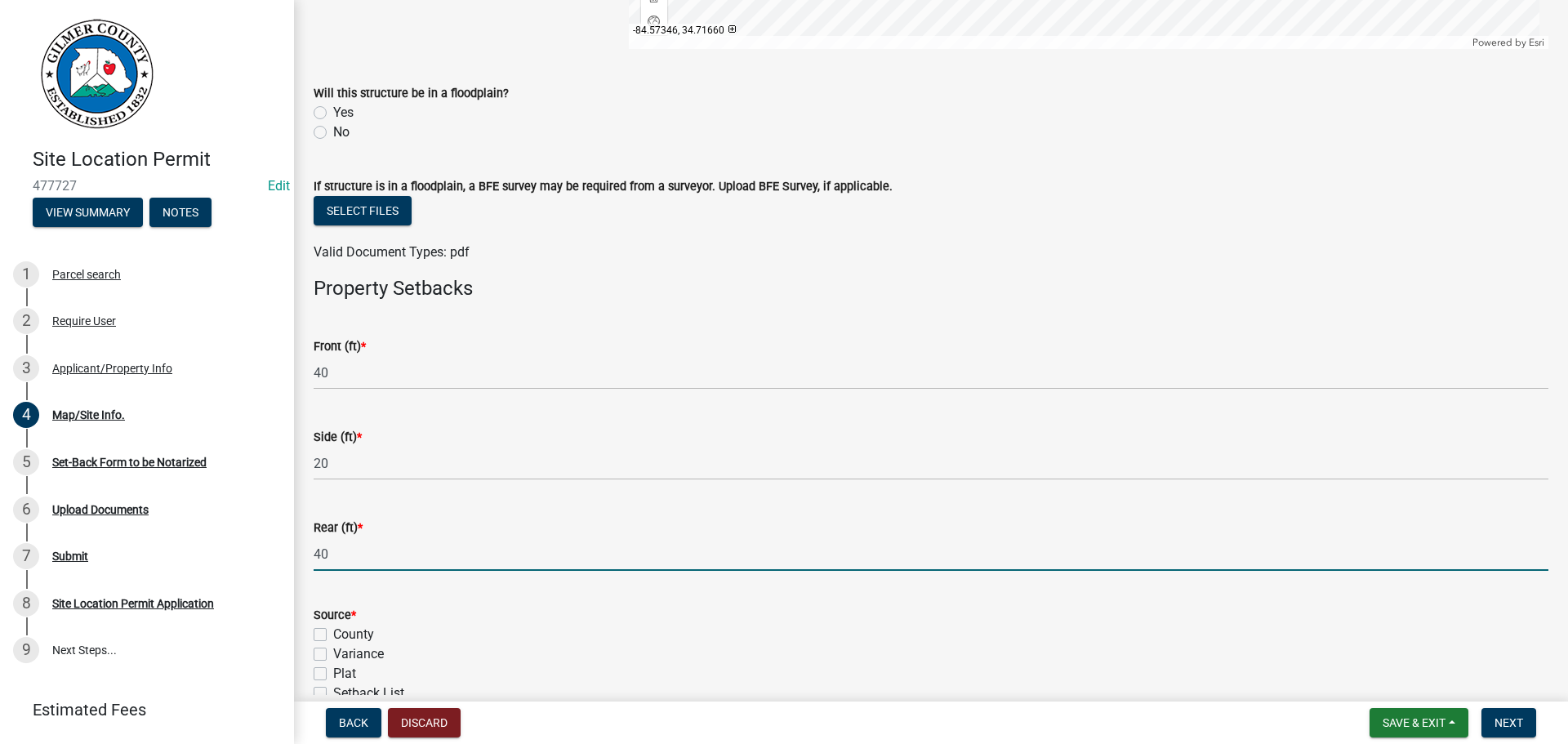
scroll to position [577, 0]
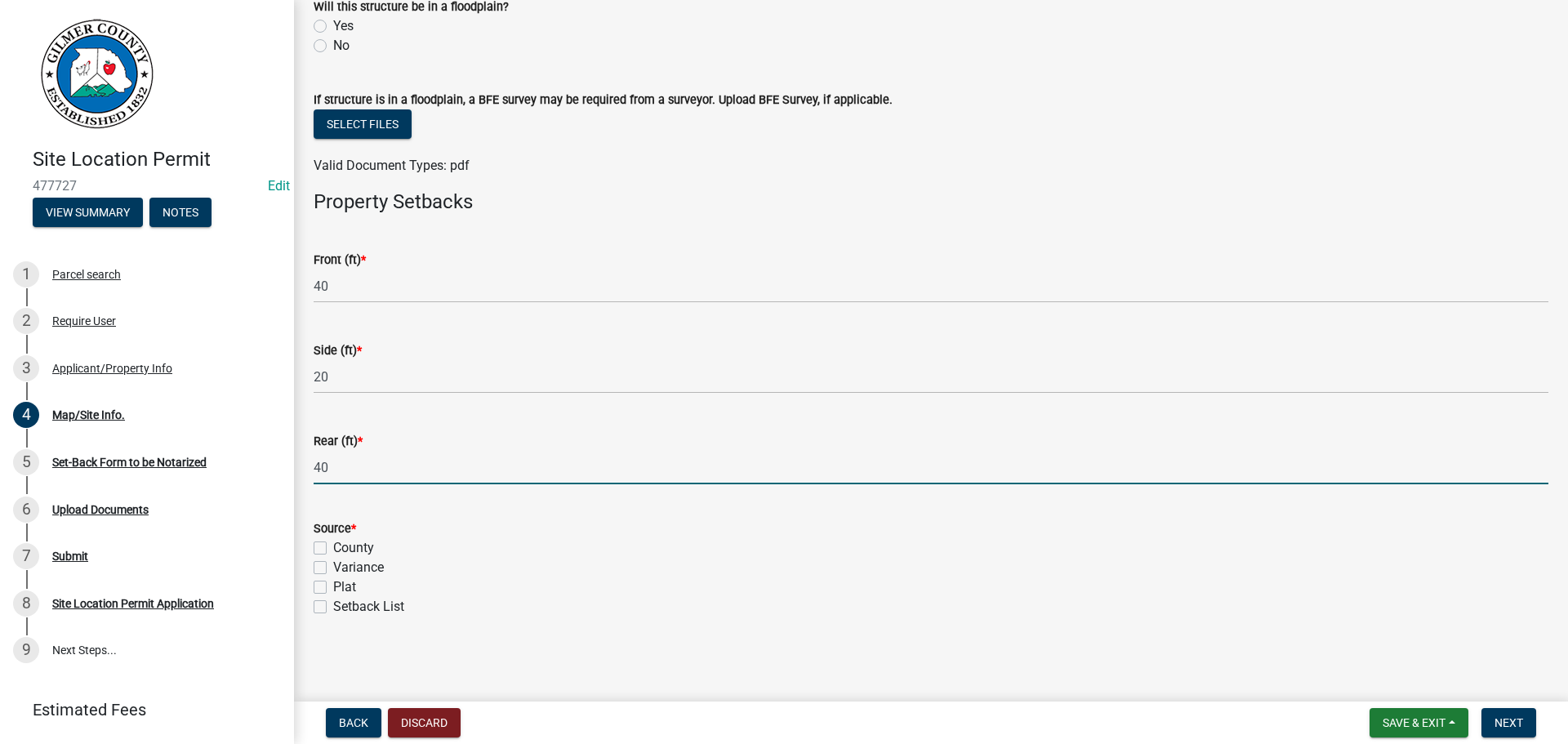
type input "40"
click at [313, 544] on div "Source * County Variance Plat Setback List" at bounding box center [932, 558] width 1260 height 118
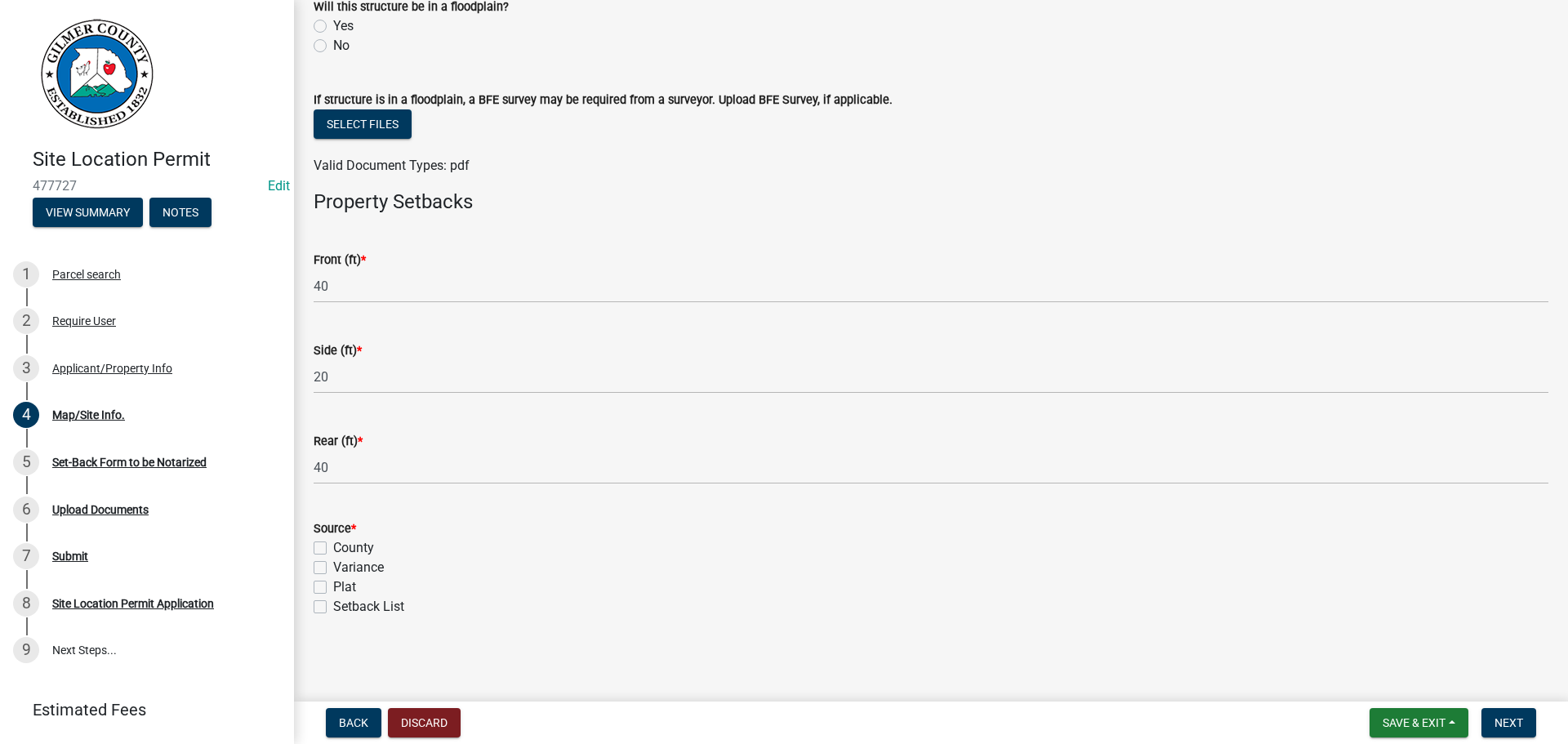
click at [342, 544] on label "County" at bounding box center [353, 547] width 40 height 19
click at [342, 544] on input "County" at bounding box center [338, 544] width 11 height 11
checkbox input "true"
checkbox input "false"
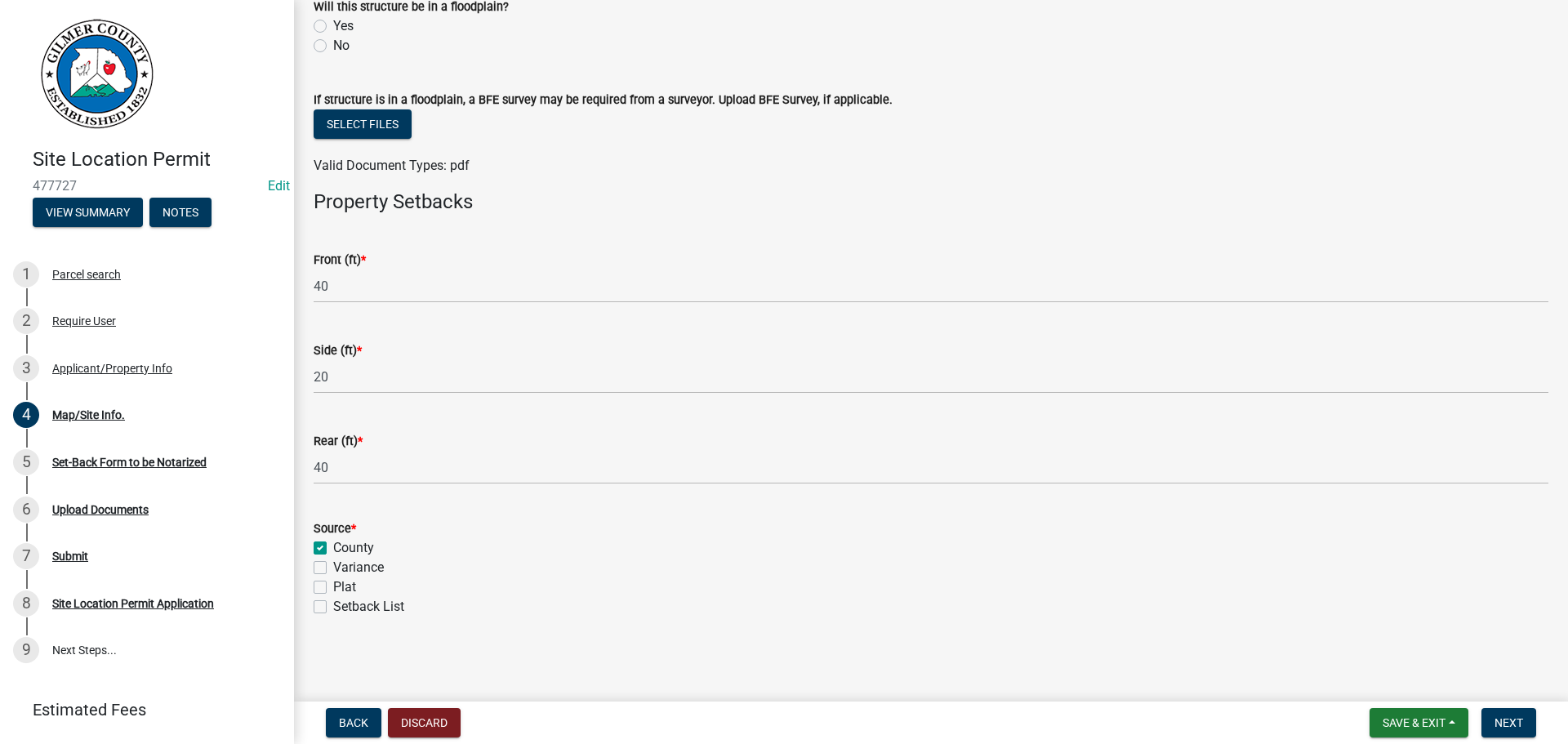
checkbox input "false"
click at [1523, 705] on nav "Back Discard Save & Exit Save Save & Exit Next" at bounding box center [932, 723] width 1275 height 42
click at [1488, 722] on button "Next" at bounding box center [1509, 723] width 55 height 29
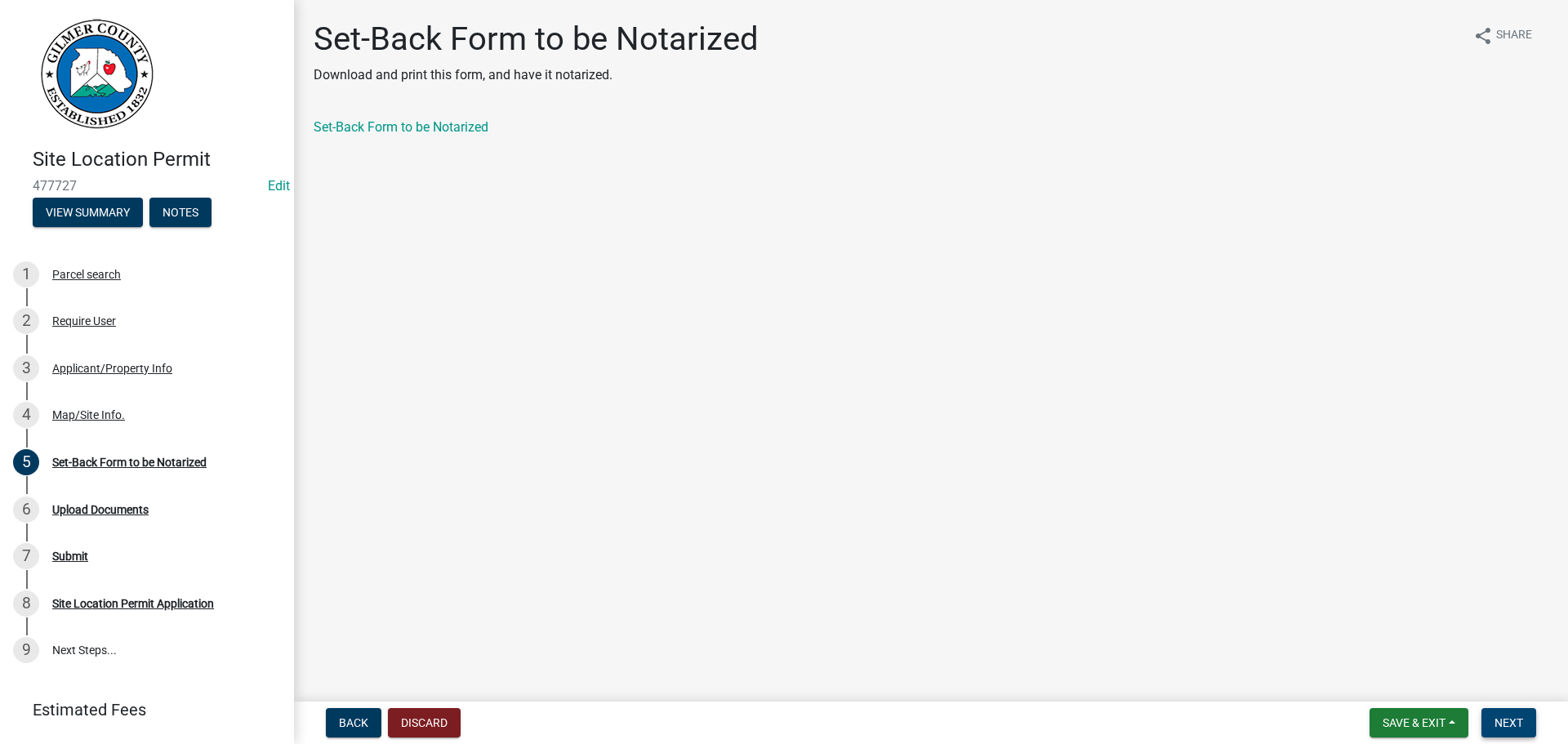
click at [1516, 716] on span "Next" at bounding box center [1508, 723] width 29 height 13
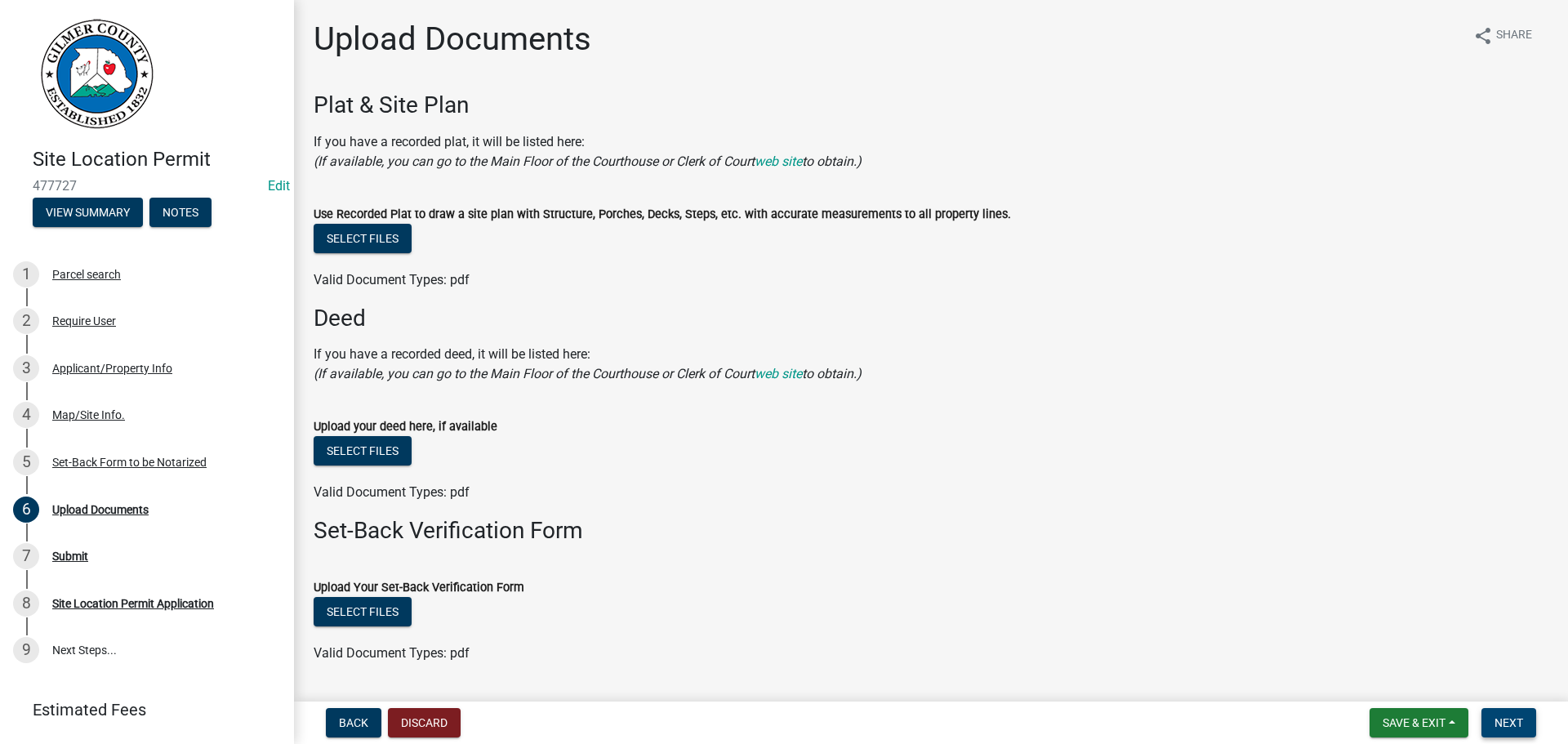
click at [1516, 716] on span "Next" at bounding box center [1508, 723] width 29 height 13
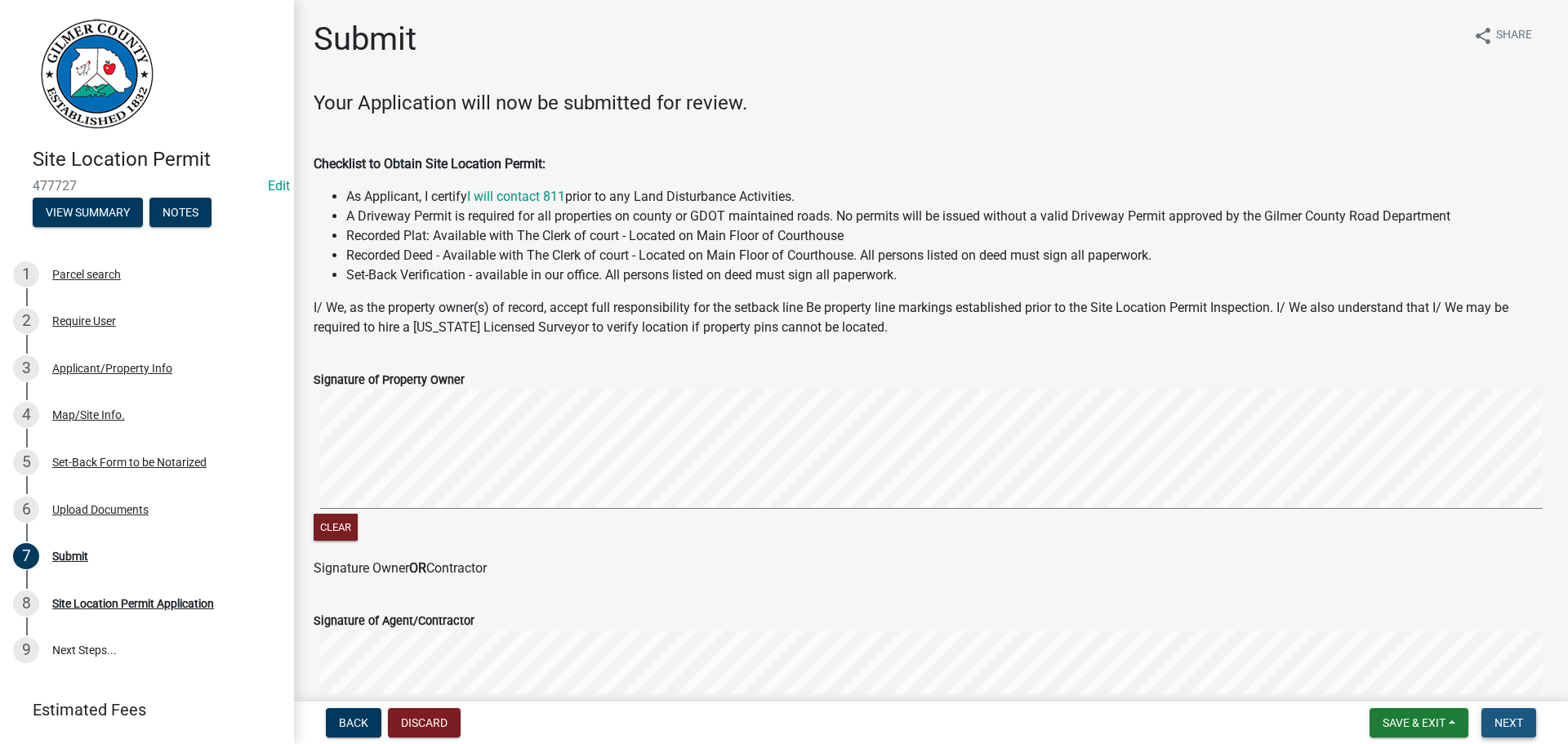
click at [1516, 716] on span "Next" at bounding box center [1508, 723] width 29 height 13
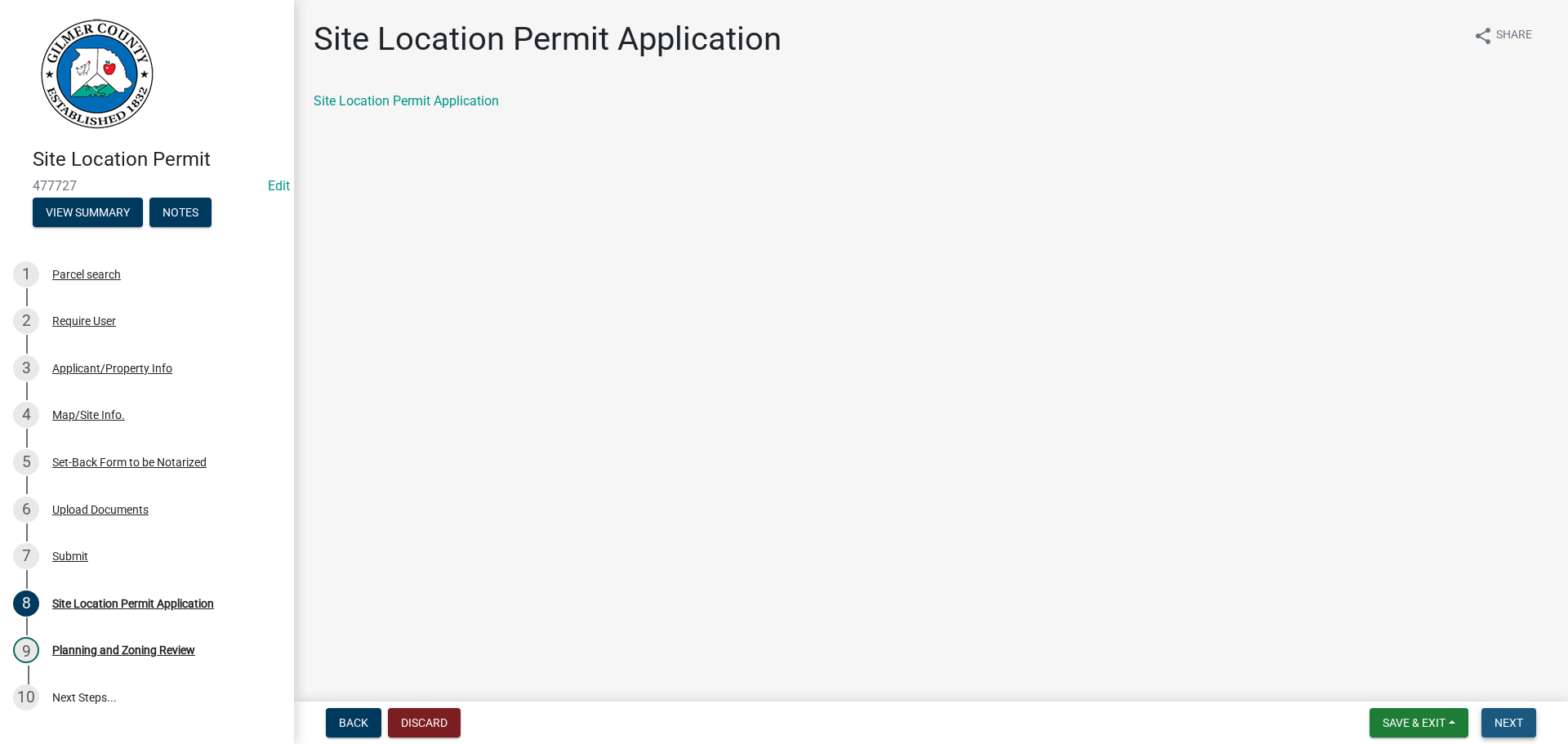
click at [1516, 716] on span "Next" at bounding box center [1508, 723] width 29 height 13
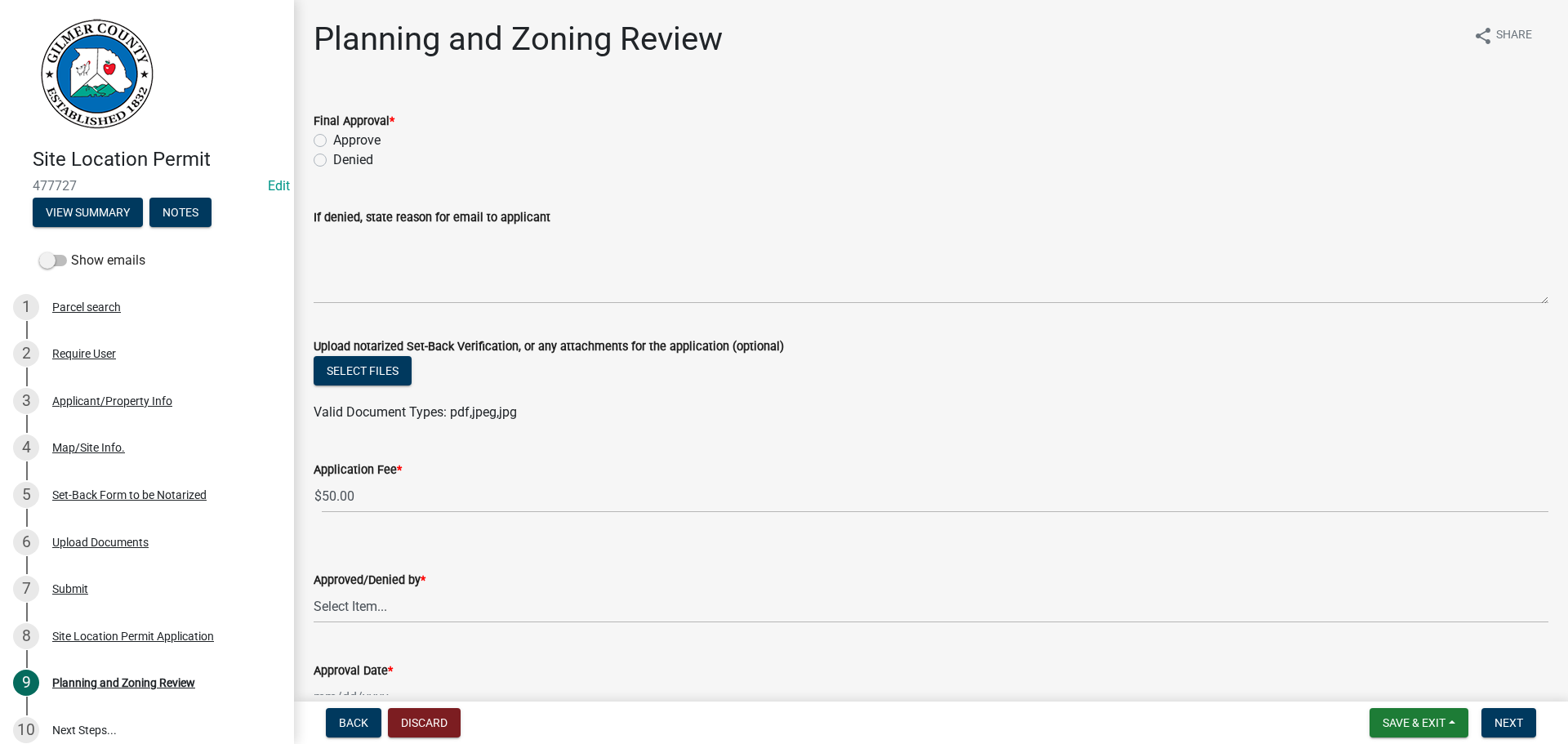
click at [333, 143] on label "Approve" at bounding box center [357, 140] width 48 height 19
click at [333, 142] on input "Approve" at bounding box center [338, 136] width 11 height 11
radio input "true"
click at [338, 614] on select "Select Item... [PERSON_NAME] [PERSON_NAME] [PERSON_NAME] [PERSON_NAME] [PERSON_…" at bounding box center [931, 606] width 1235 height 33
click at [314, 589] on select "Select Item... [PERSON_NAME] [PERSON_NAME] [PERSON_NAME] [PERSON_NAME] [PERSON_…" at bounding box center [931, 606] width 1235 height 33
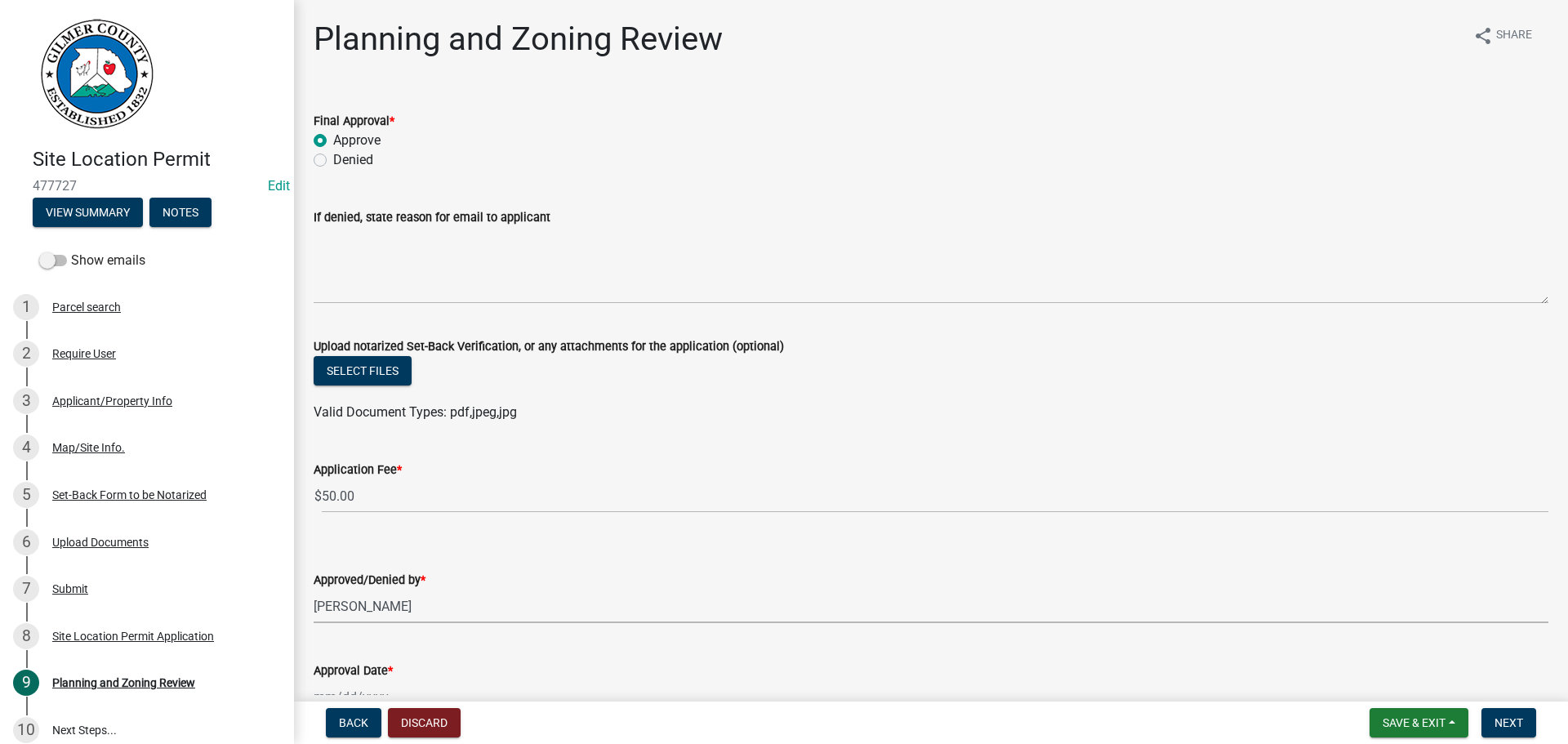
select select "f66b4cef-93c9-440c-84d8-a2c8d35cb7c1"
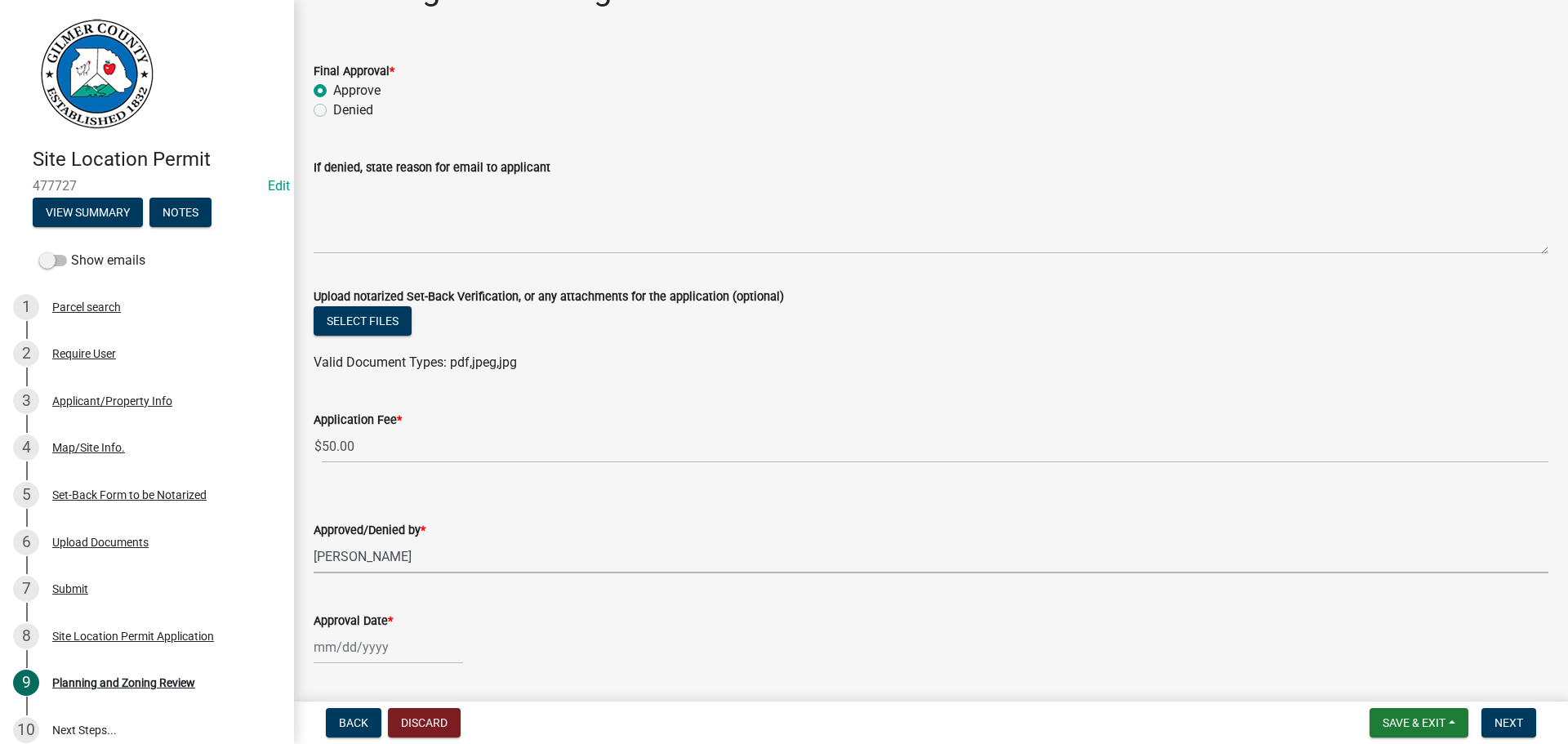
scroll to position [97, 0]
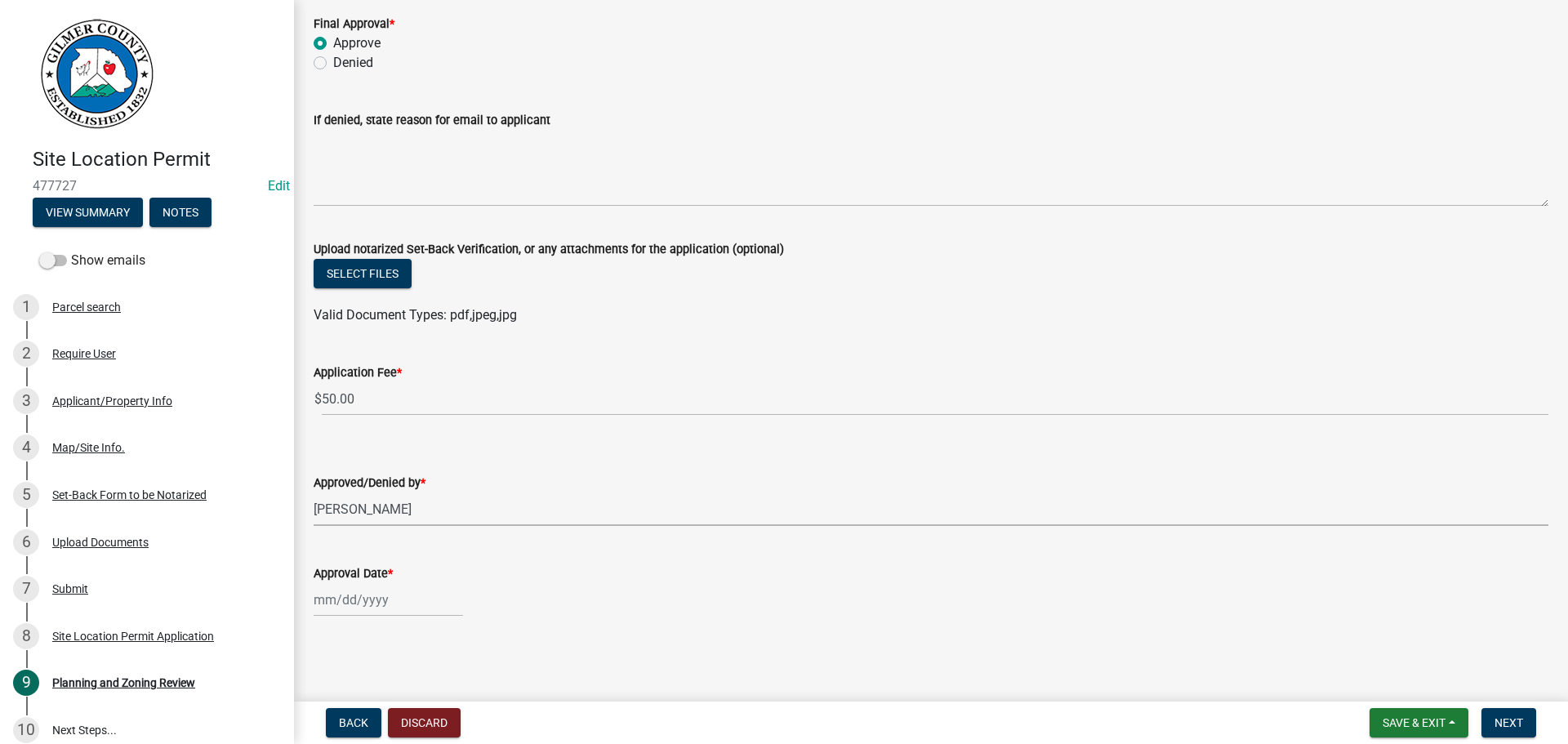
click at [343, 603] on div at bounding box center [388, 600] width 150 height 33
select select "9"
select select "2025"
click at [437, 462] on div "12" at bounding box center [434, 461] width 26 height 26
type input "[DATE]"
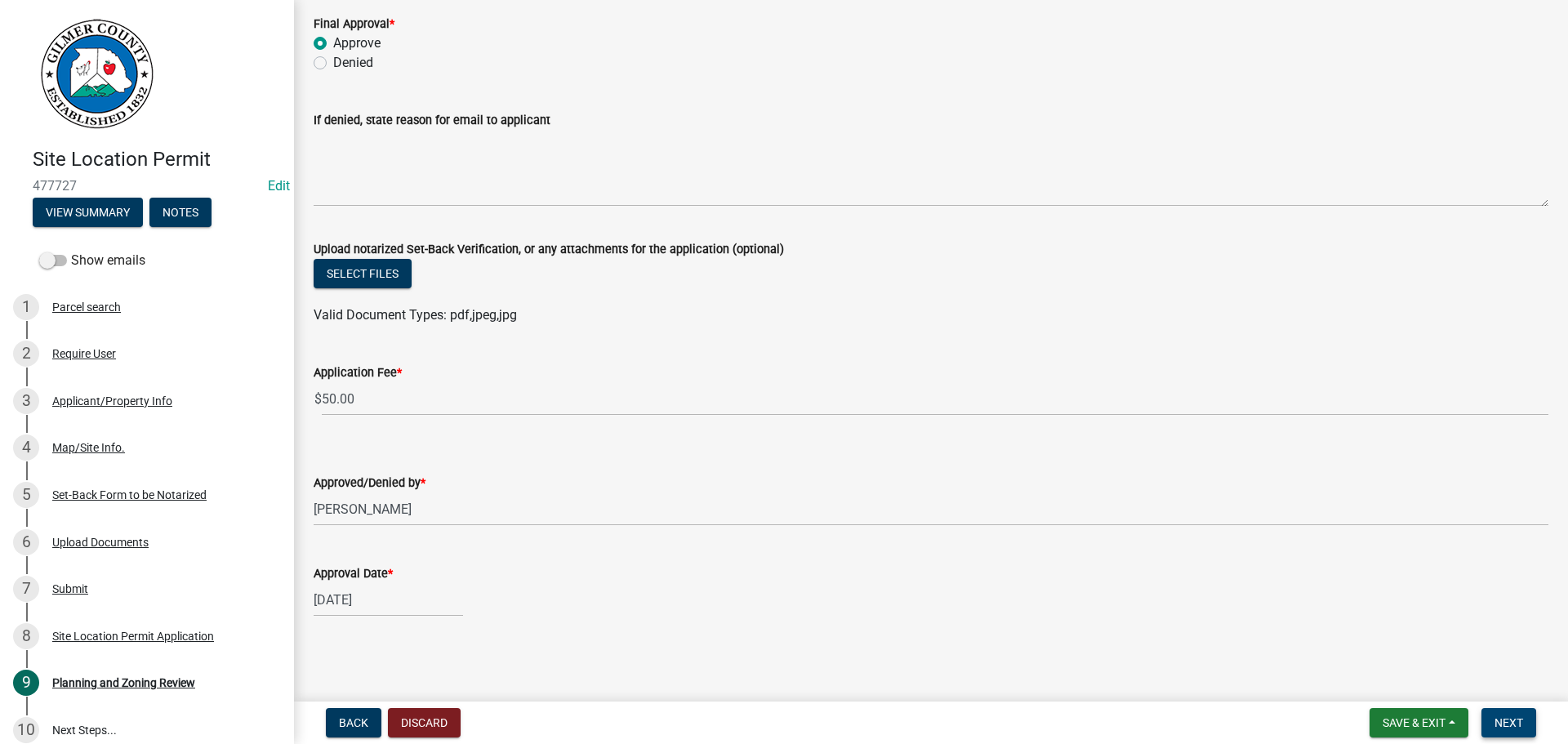
click at [1499, 720] on span "Next" at bounding box center [1508, 723] width 29 height 13
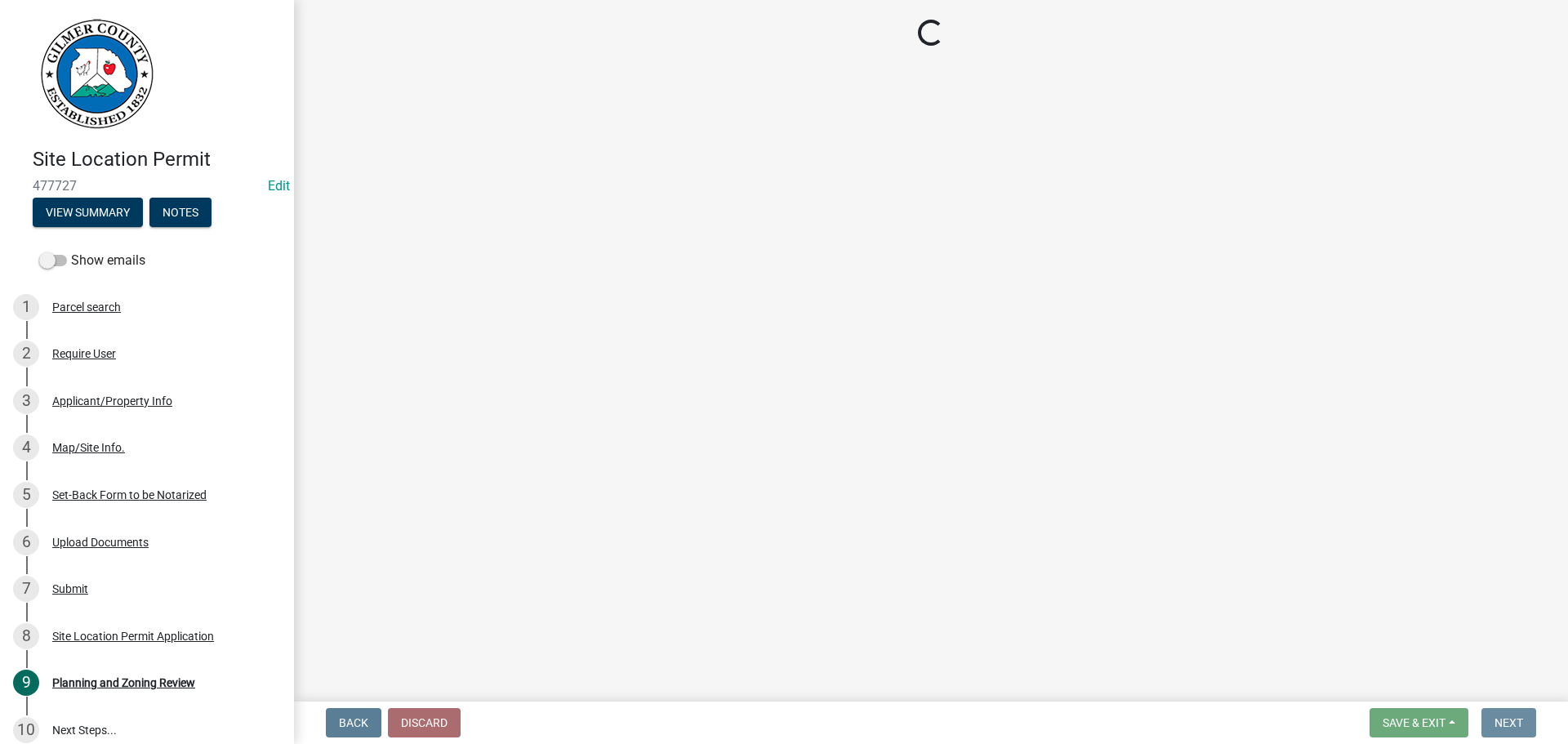
scroll to position [0, 0]
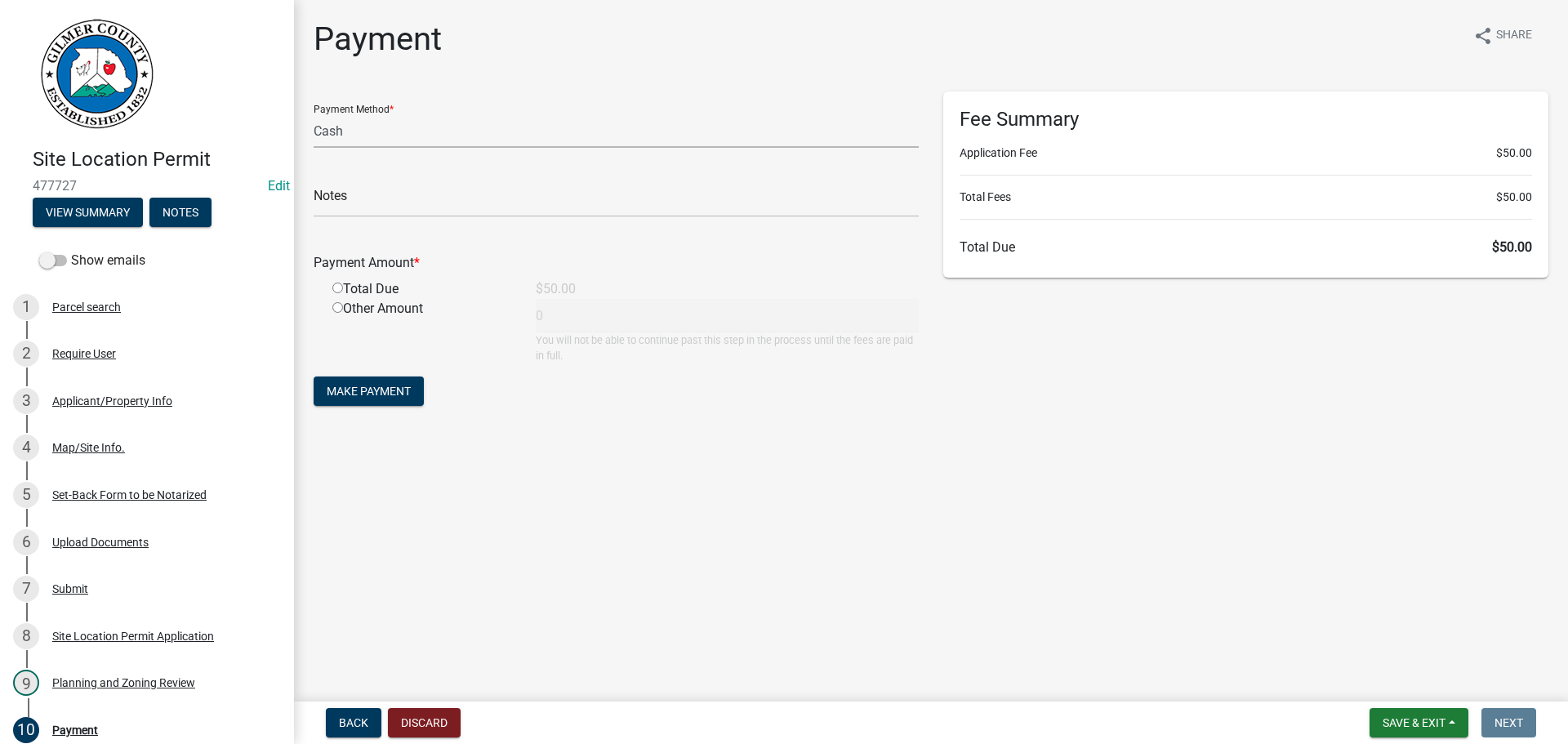
click at [572, 132] on select "Credit Card POS Check Cash" at bounding box center [616, 131] width 605 height 33
select select "1: 0"
click at [314, 114] on select "Credit Card POS Check Cash" at bounding box center [616, 131] width 605 height 33
click at [571, 203] on input "text" at bounding box center [616, 200] width 605 height 33
type input "1263"
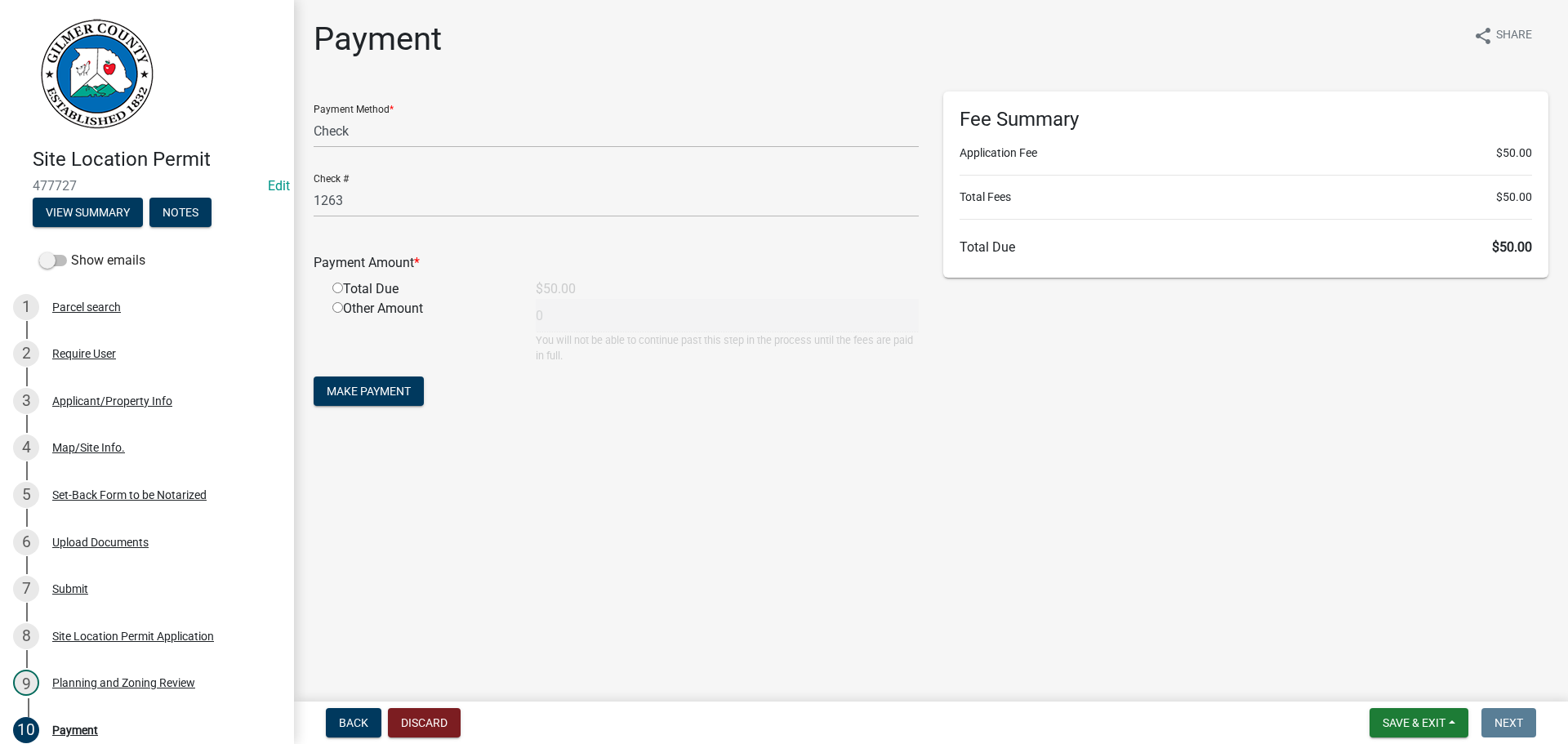
click at [338, 287] on input "radio" at bounding box center [338, 288] width 11 height 11
radio input "true"
type input "50"
click at [361, 386] on span "Make Payment" at bounding box center [368, 391] width 84 height 13
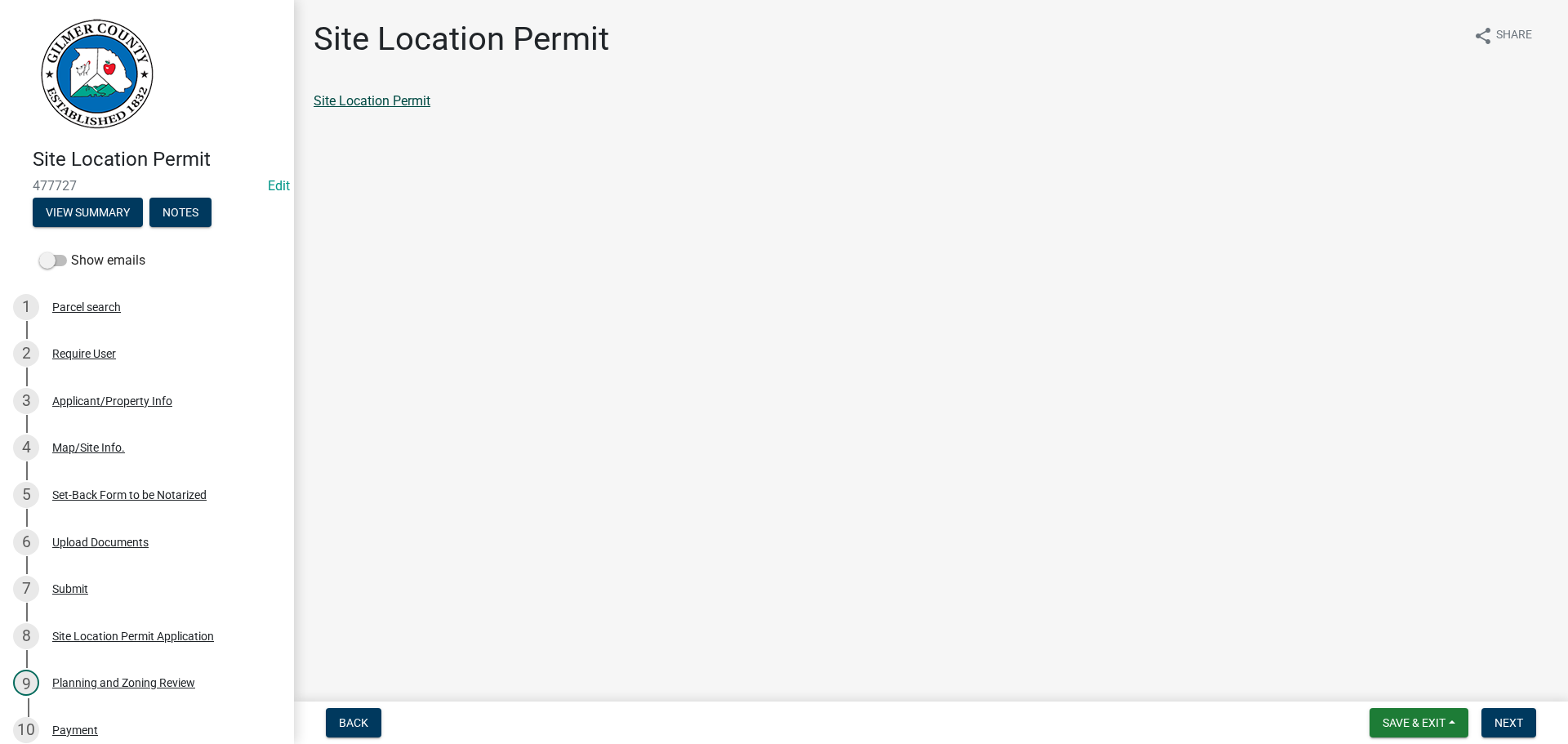
click at [361, 100] on link "Site Location Permit" at bounding box center [372, 100] width 117 height 16
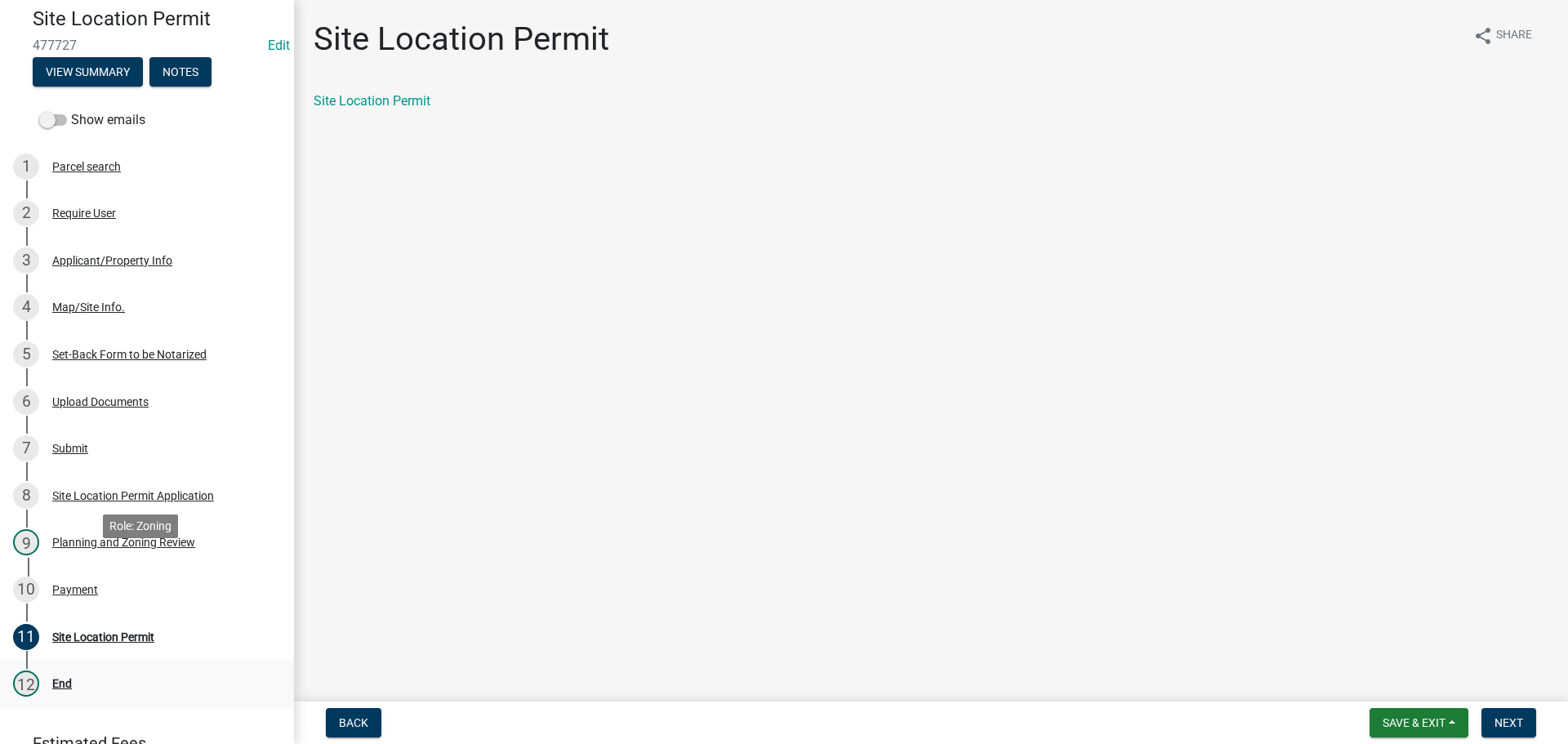
scroll to position [256, 0]
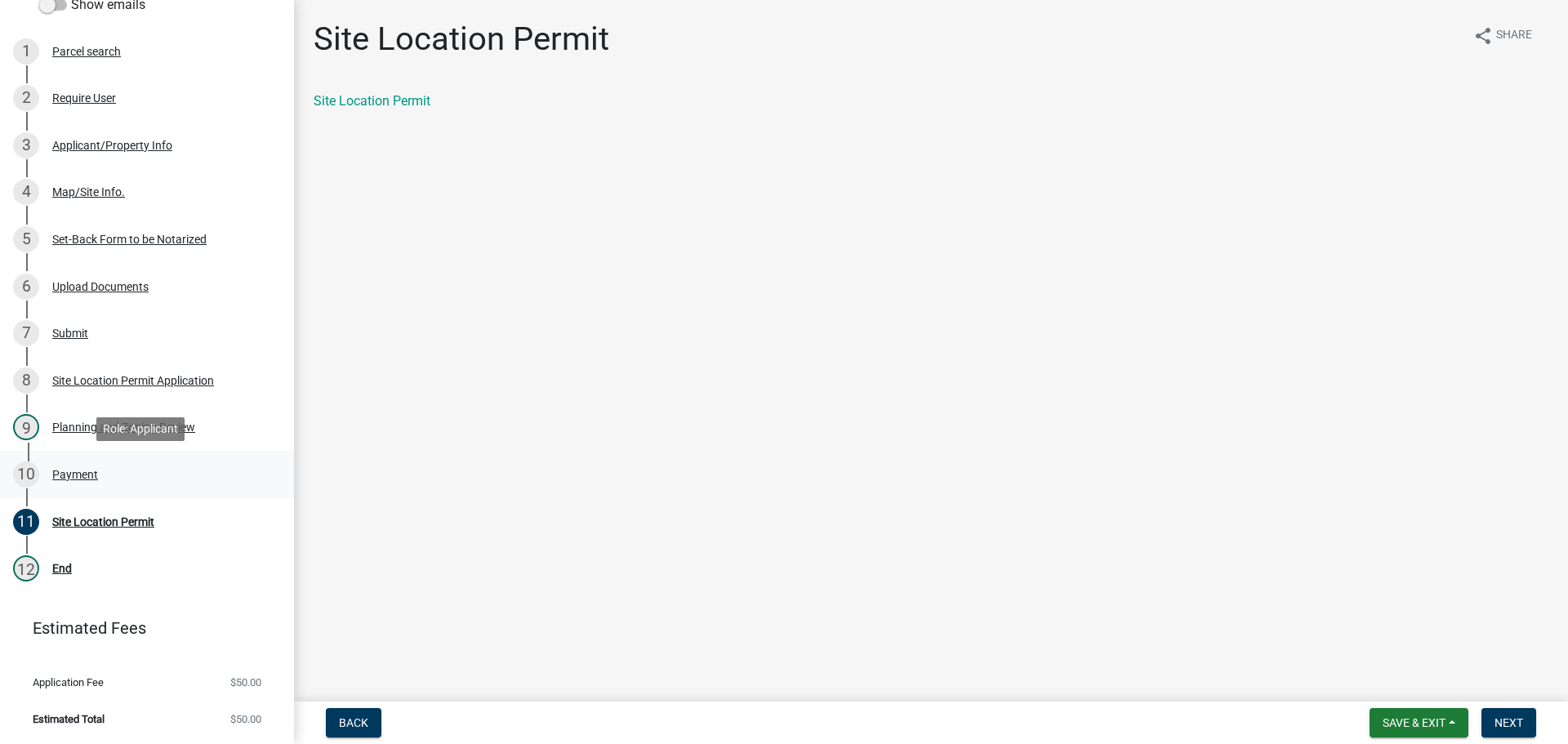
click at [67, 469] on div "Payment" at bounding box center [75, 475] width 46 height 11
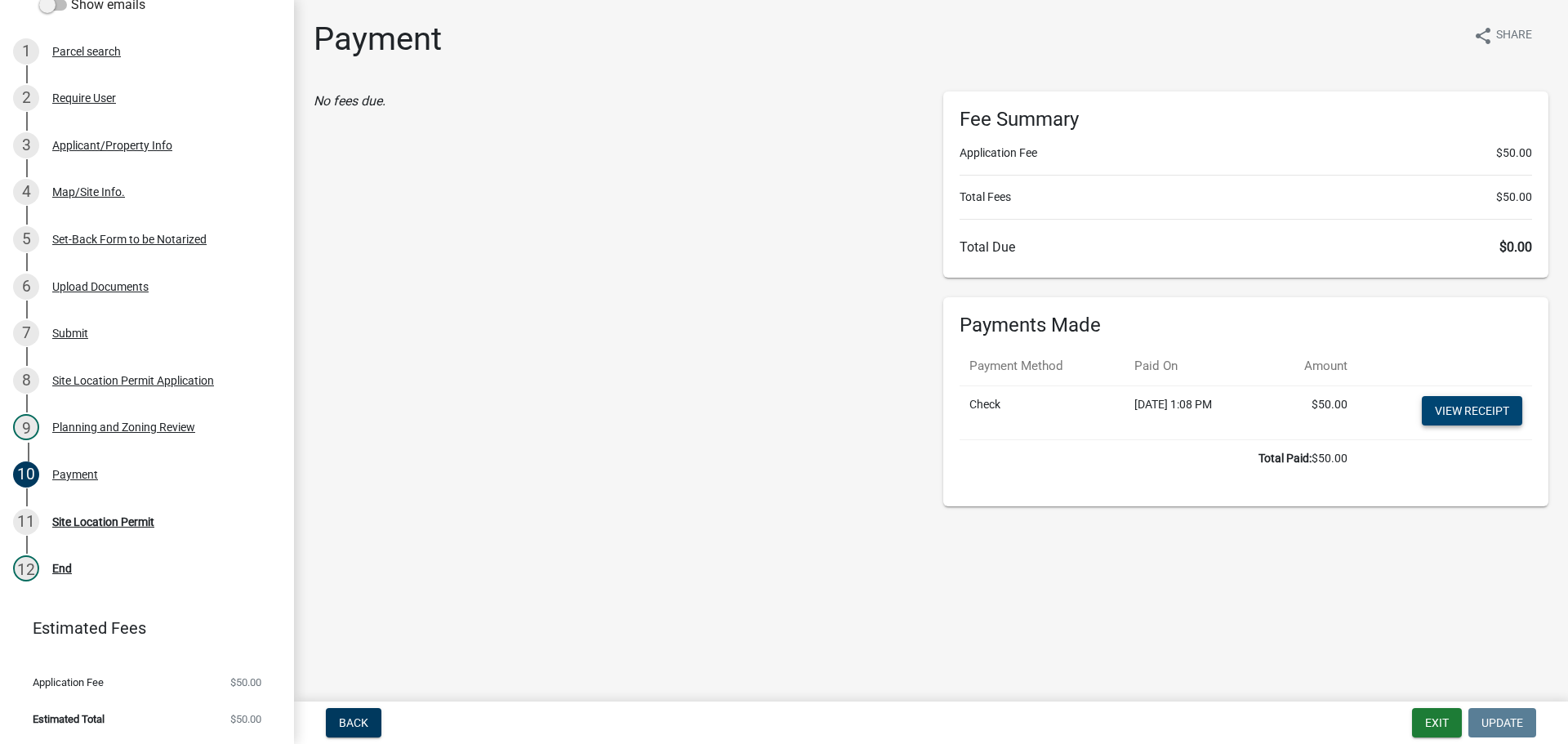
click at [1471, 399] on link "View receipt" at bounding box center [1471, 411] width 100 height 29
click at [95, 519] on div "Site Location Permit" at bounding box center [103, 521] width 102 height 11
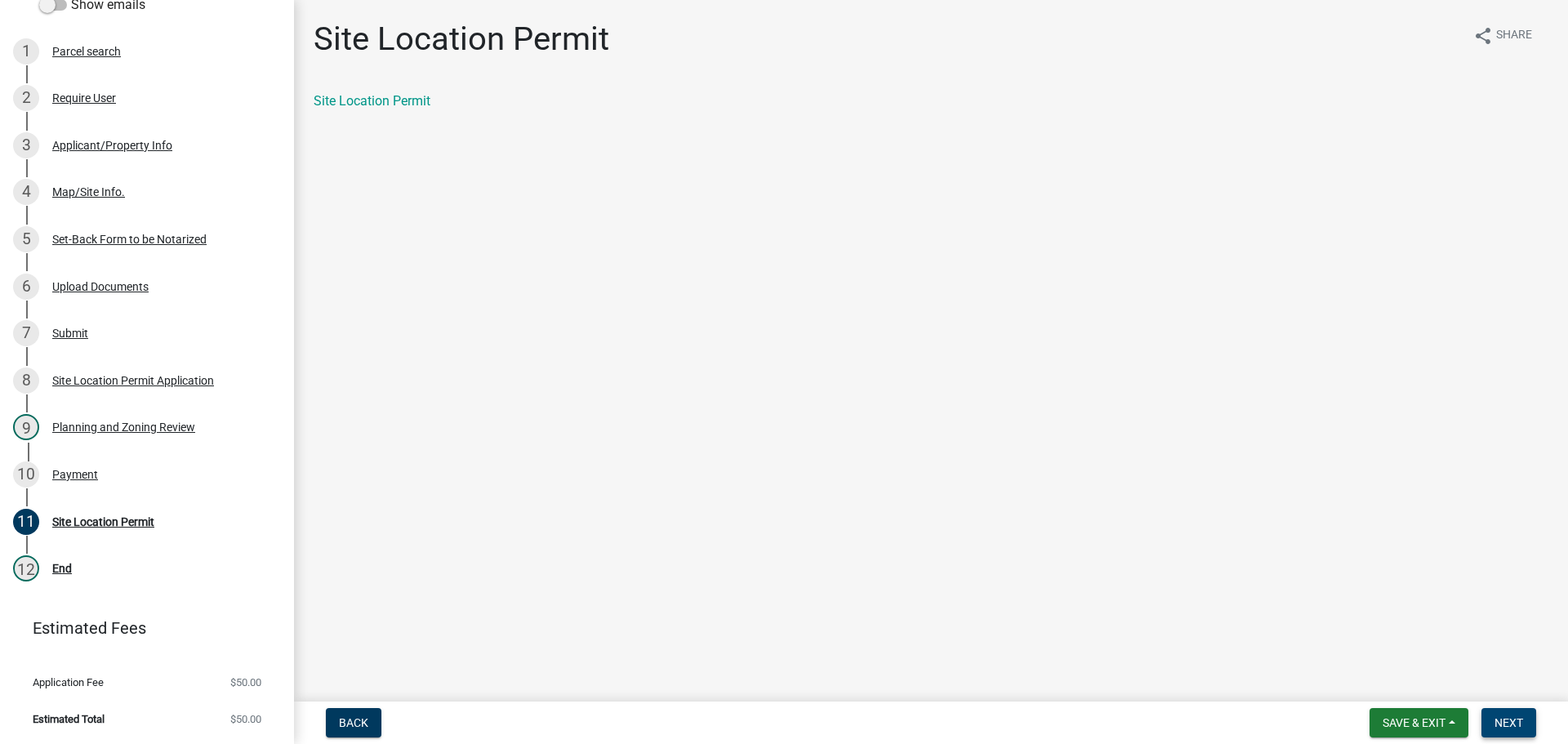
click at [1495, 721] on span "Next" at bounding box center [1508, 723] width 29 height 13
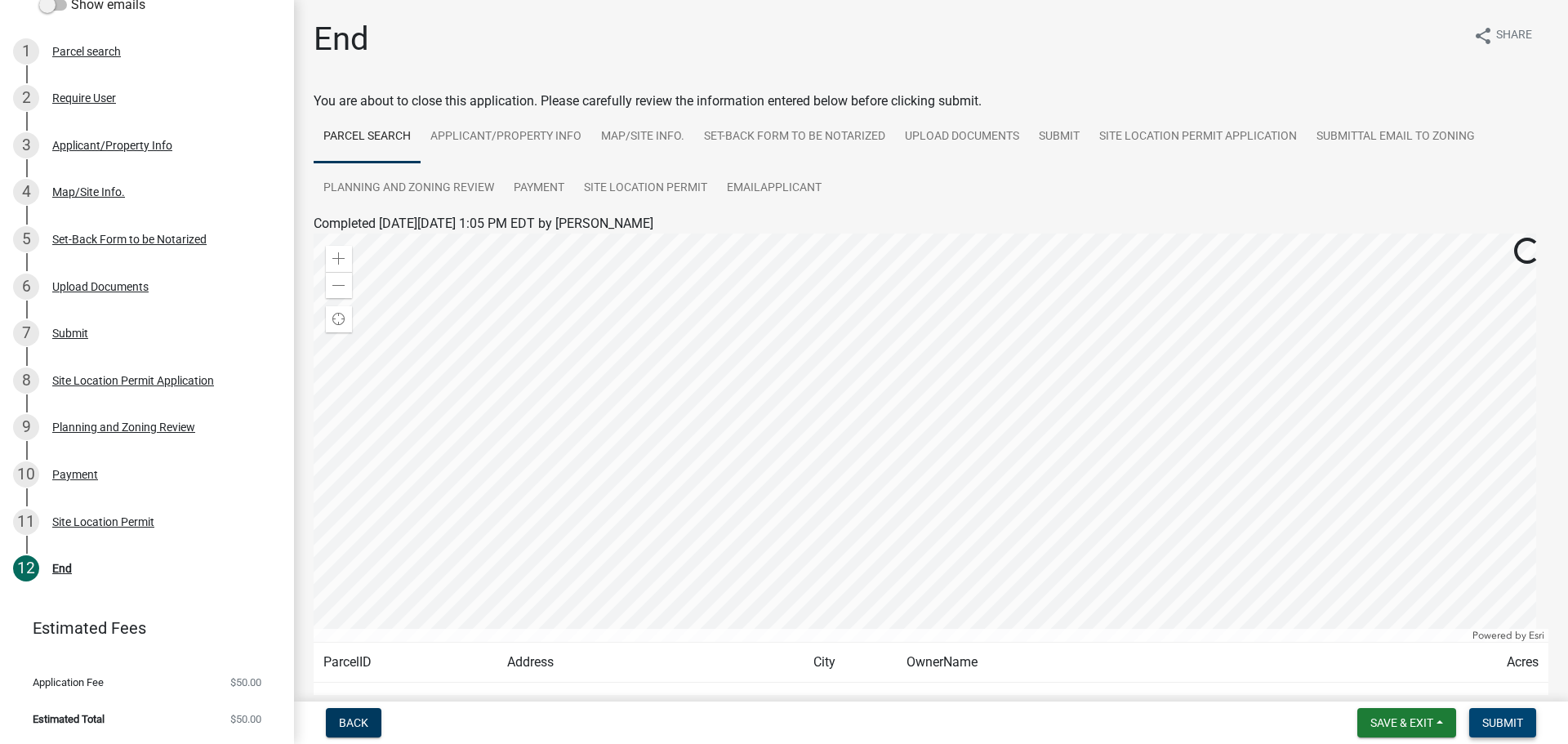
click at [1495, 721] on span "Submit" at bounding box center [1503, 723] width 40 height 13
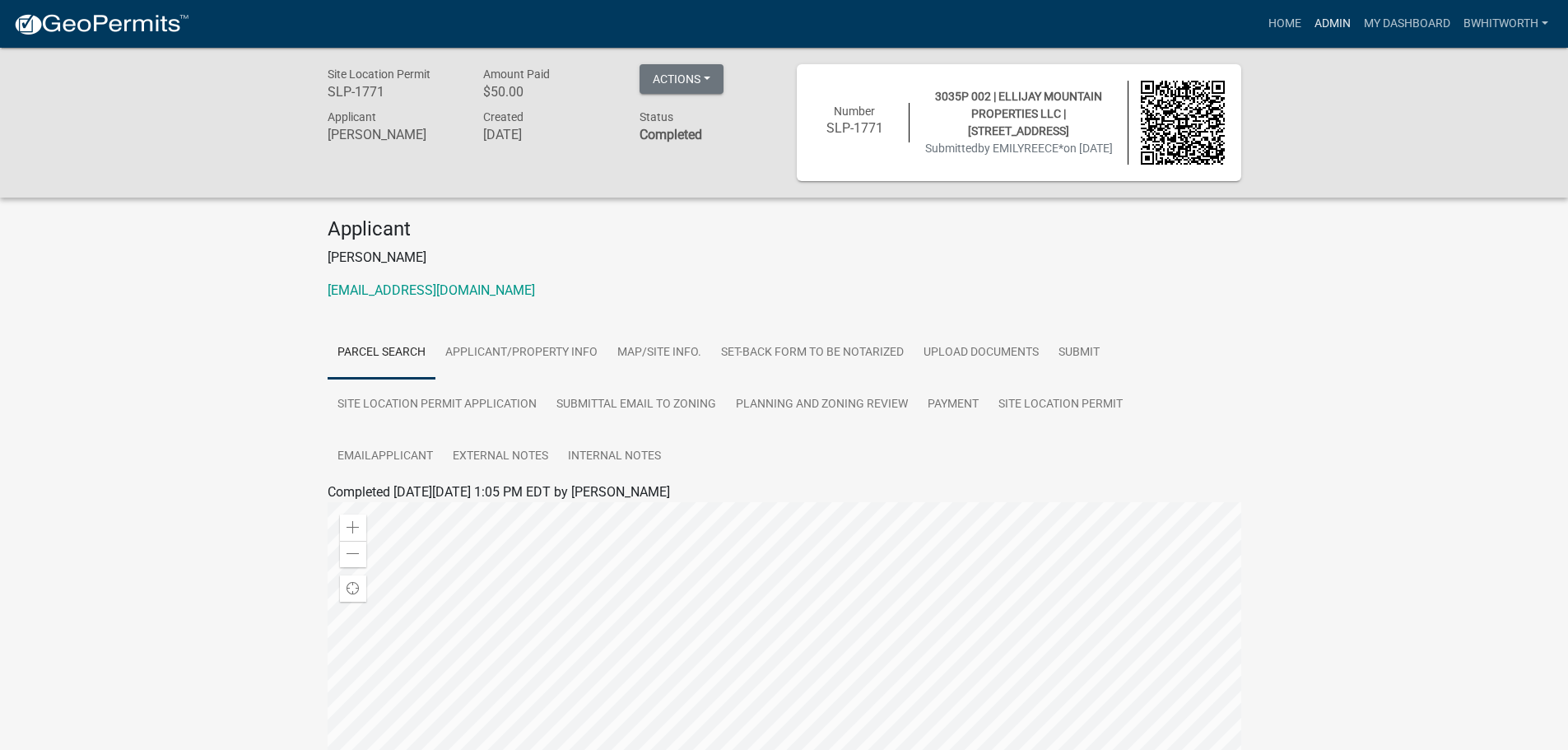
click at [1322, 19] on link "Admin" at bounding box center [1332, 24] width 49 height 32
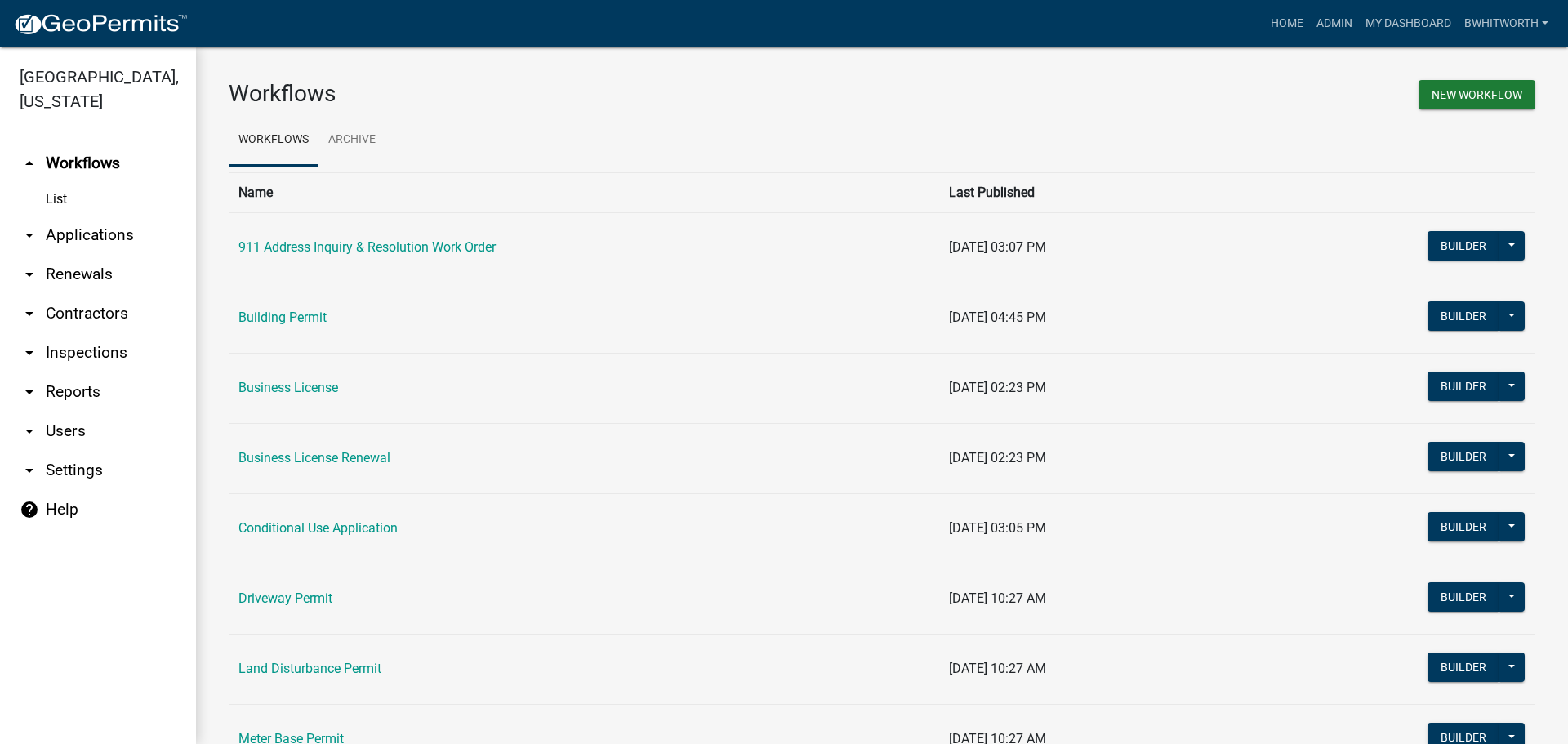
click at [75, 234] on link "arrow_drop_down Applications" at bounding box center [97, 235] width 196 height 40
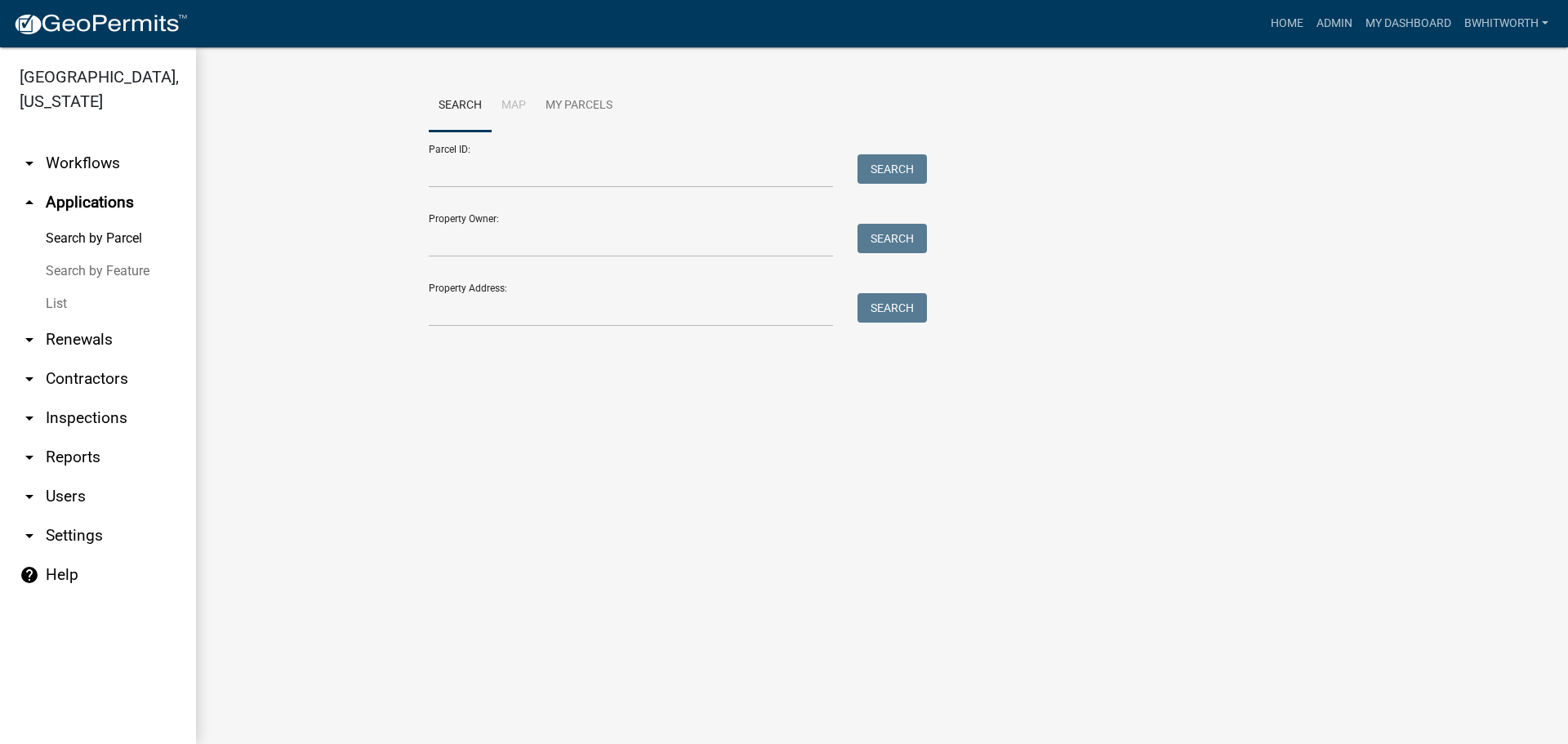
click at [51, 300] on link "List" at bounding box center [97, 304] width 196 height 33
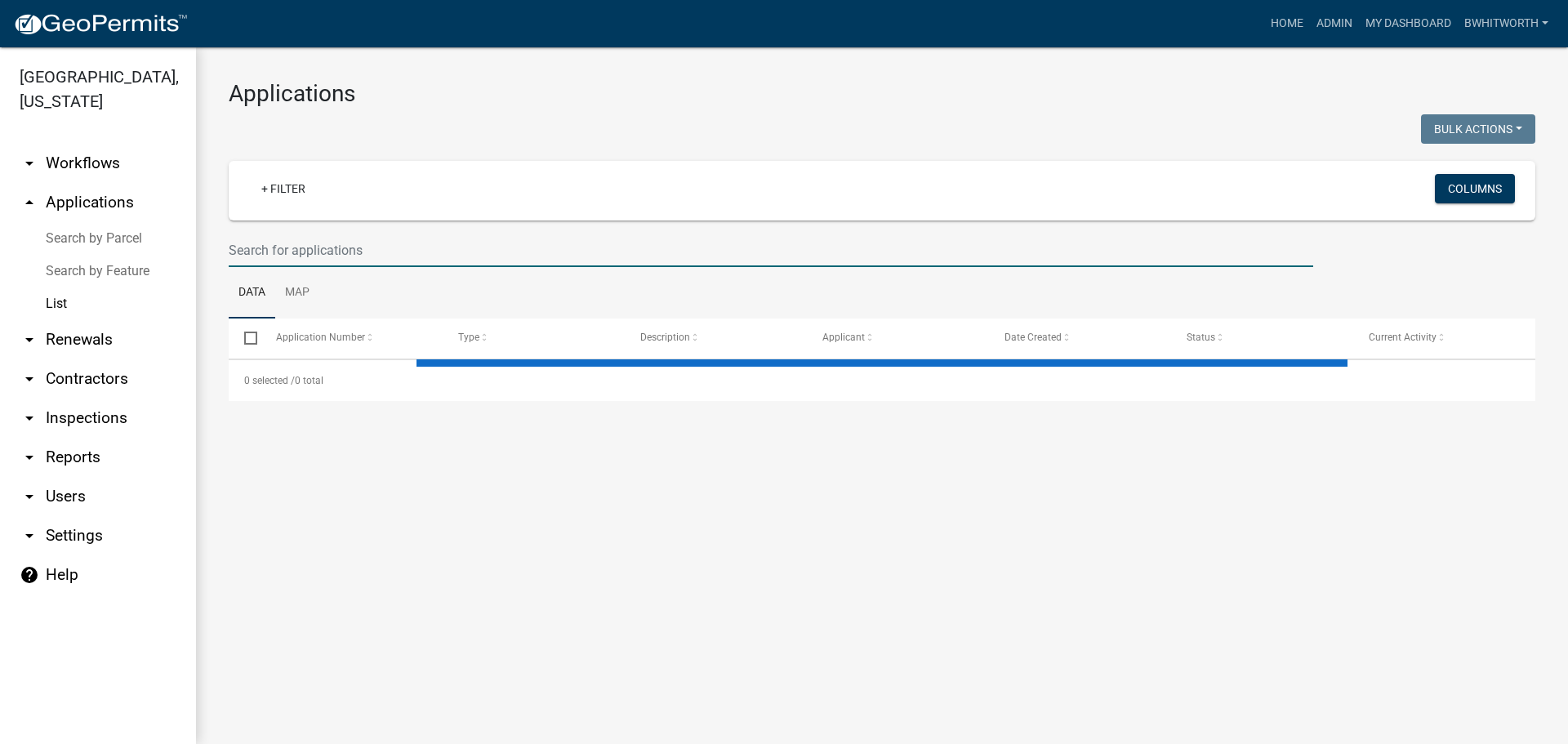
click at [318, 264] on input "text" at bounding box center [771, 250] width 1084 height 33
type input "305"
select select "3: 100"
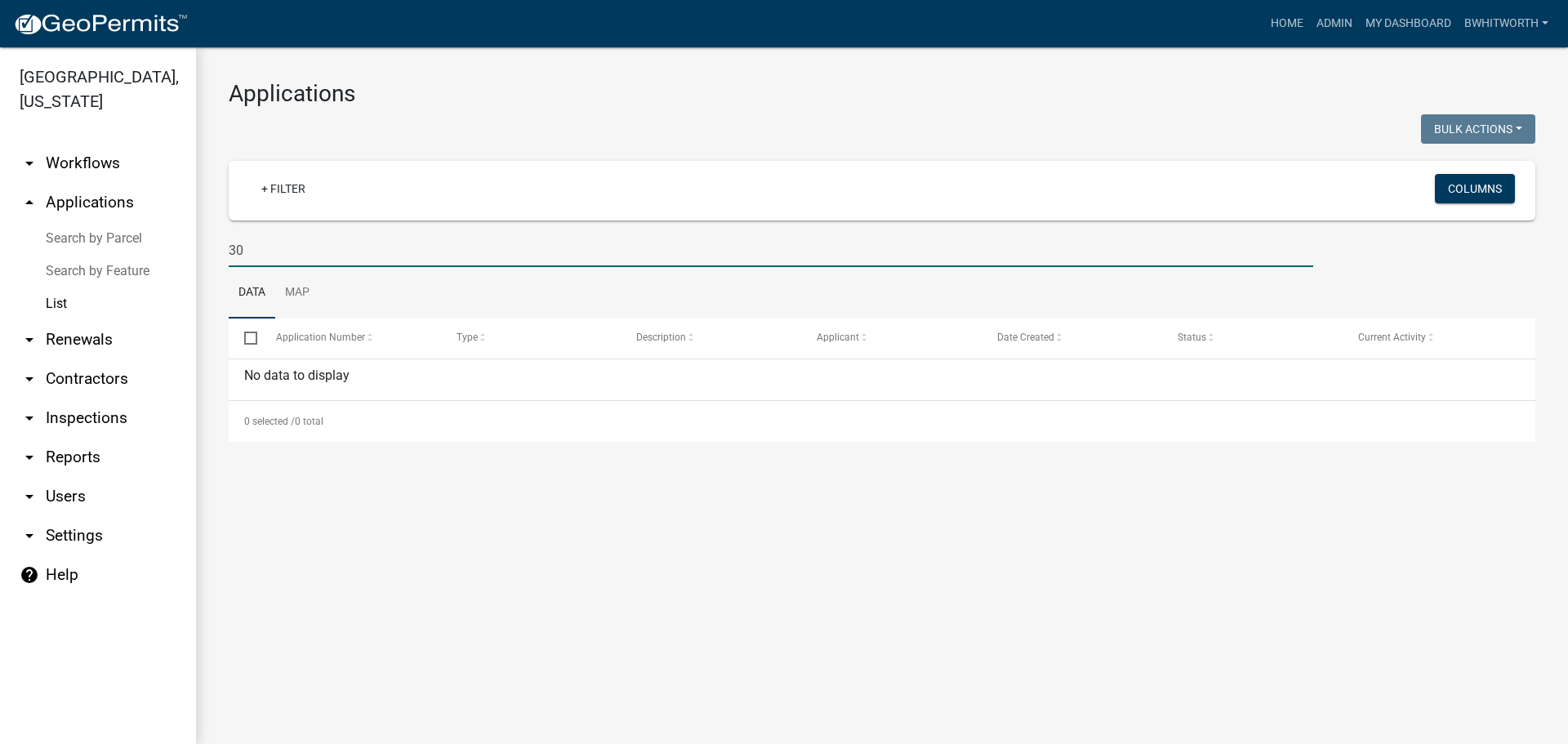
type input "3"
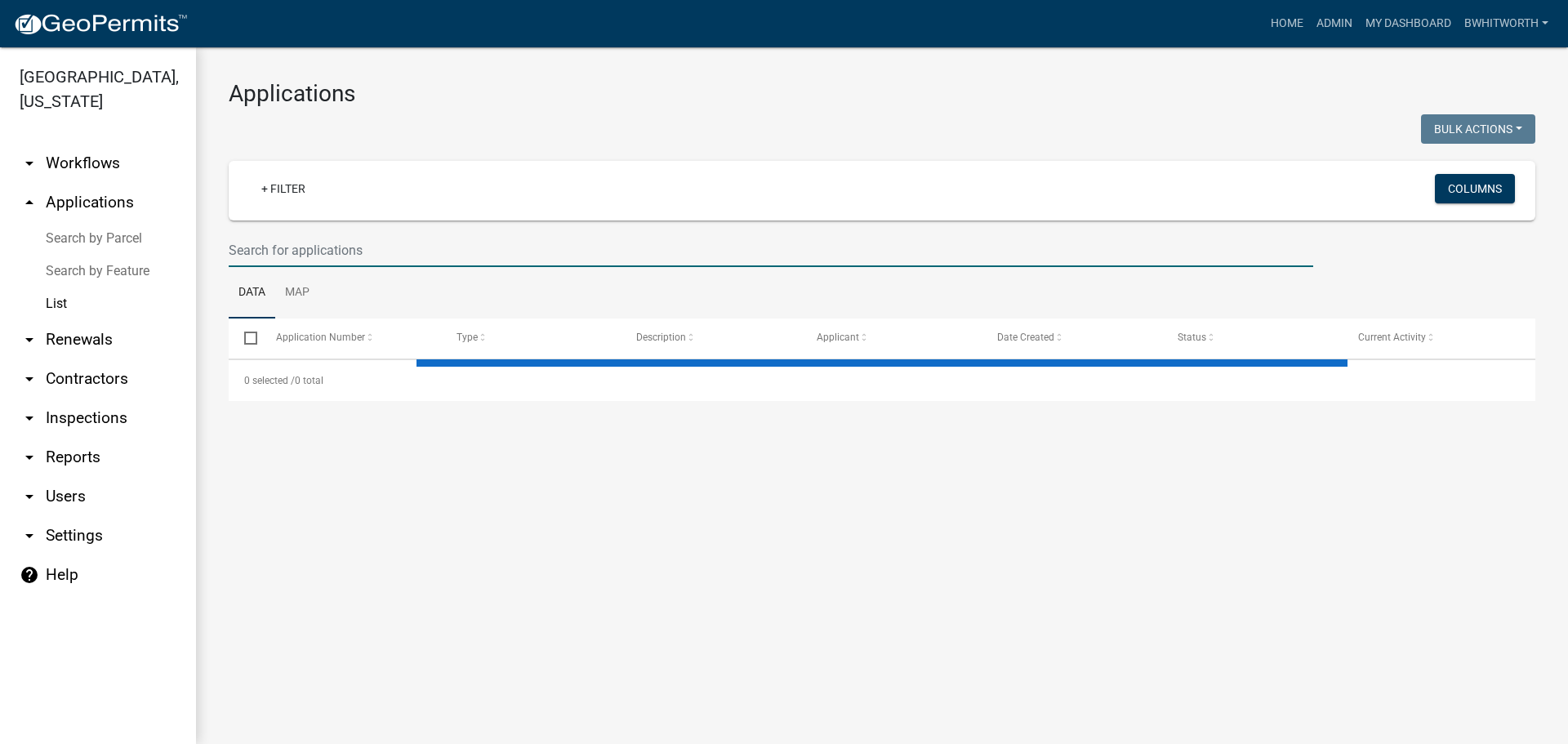
select select "3: 100"
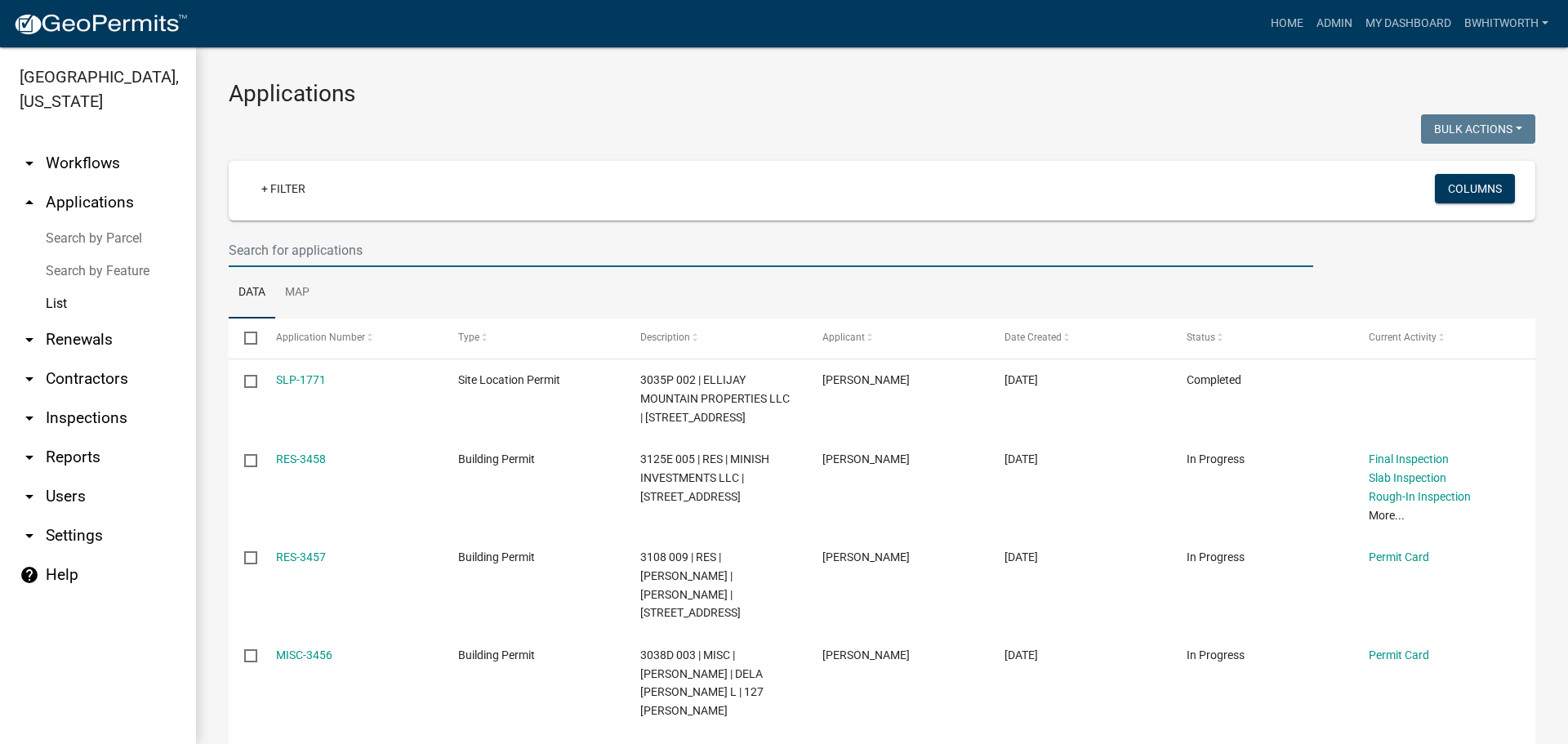
click at [252, 253] on input "text" at bounding box center [771, 250] width 1084 height 33
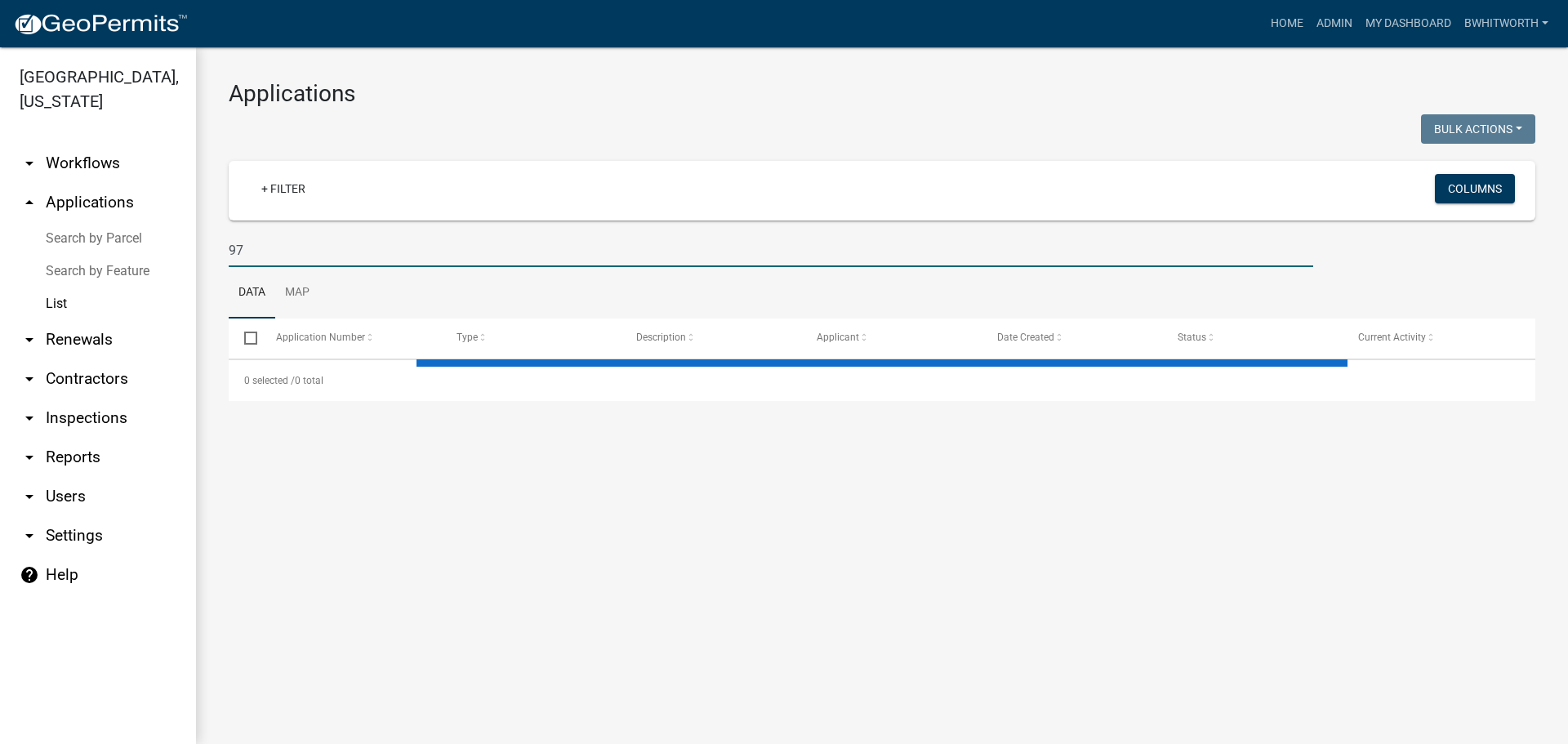
type input "9"
select select "3: 100"
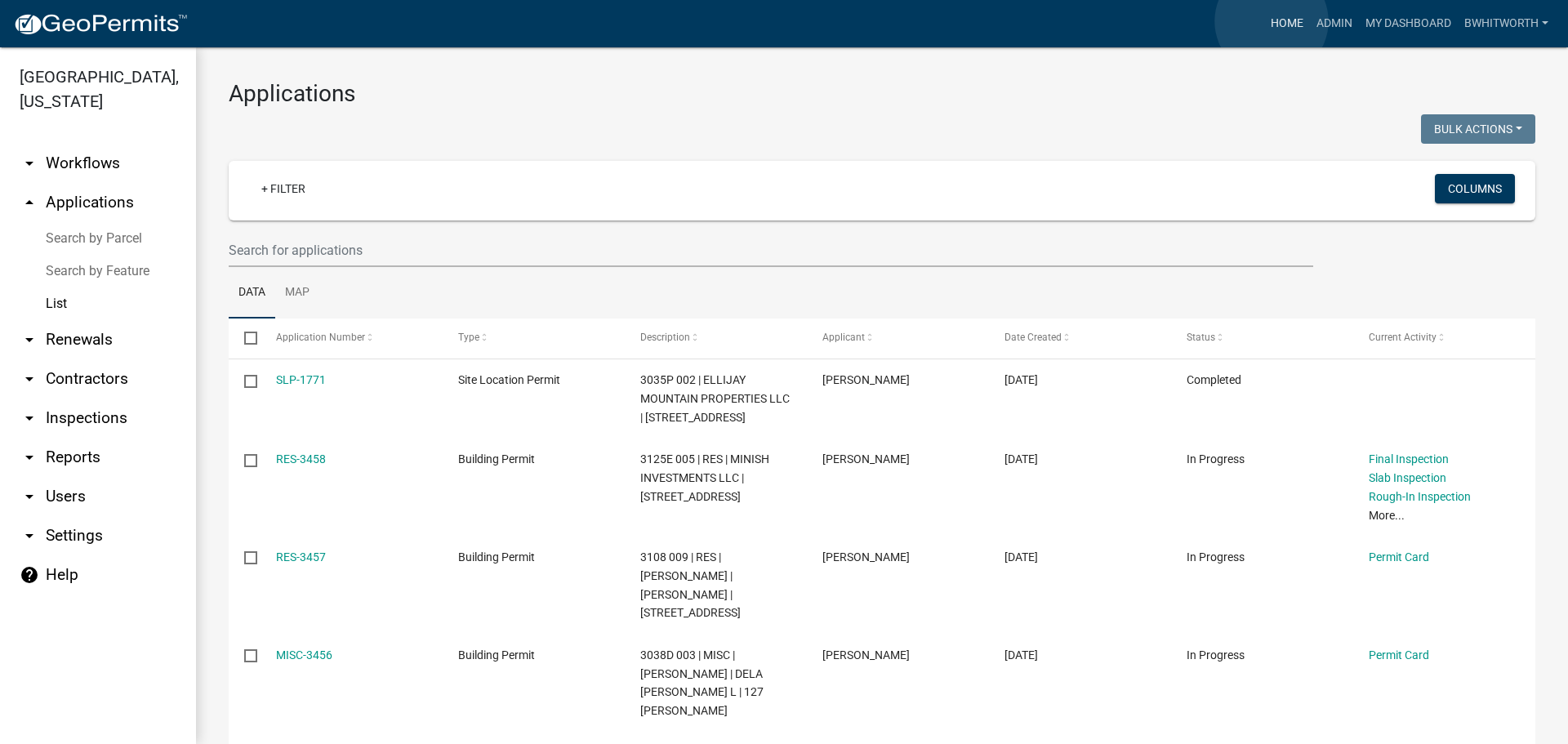
click at [1272, 21] on link "Home" at bounding box center [1288, 24] width 46 height 31
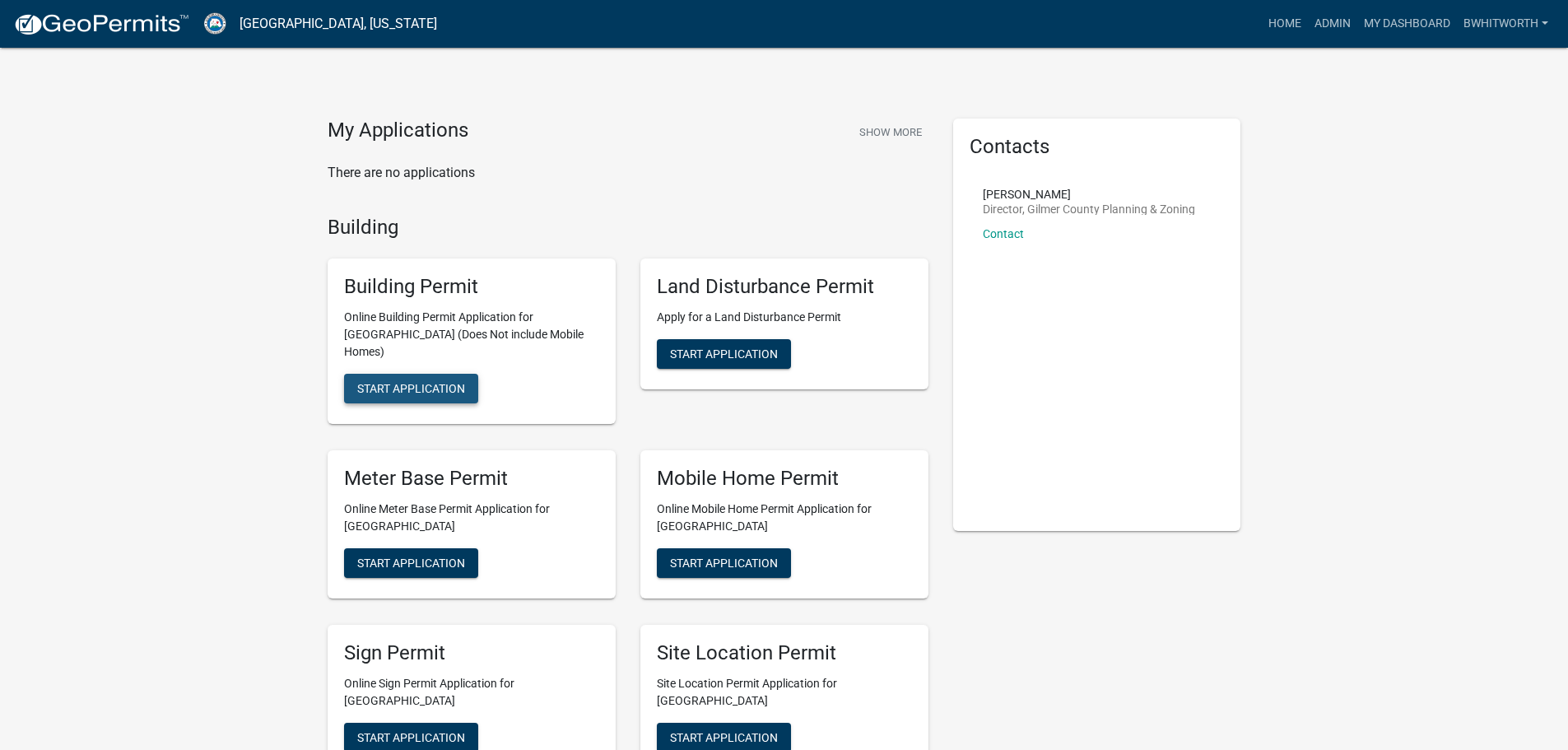
click at [386, 379] on button "Start Application" at bounding box center [411, 388] width 134 height 30
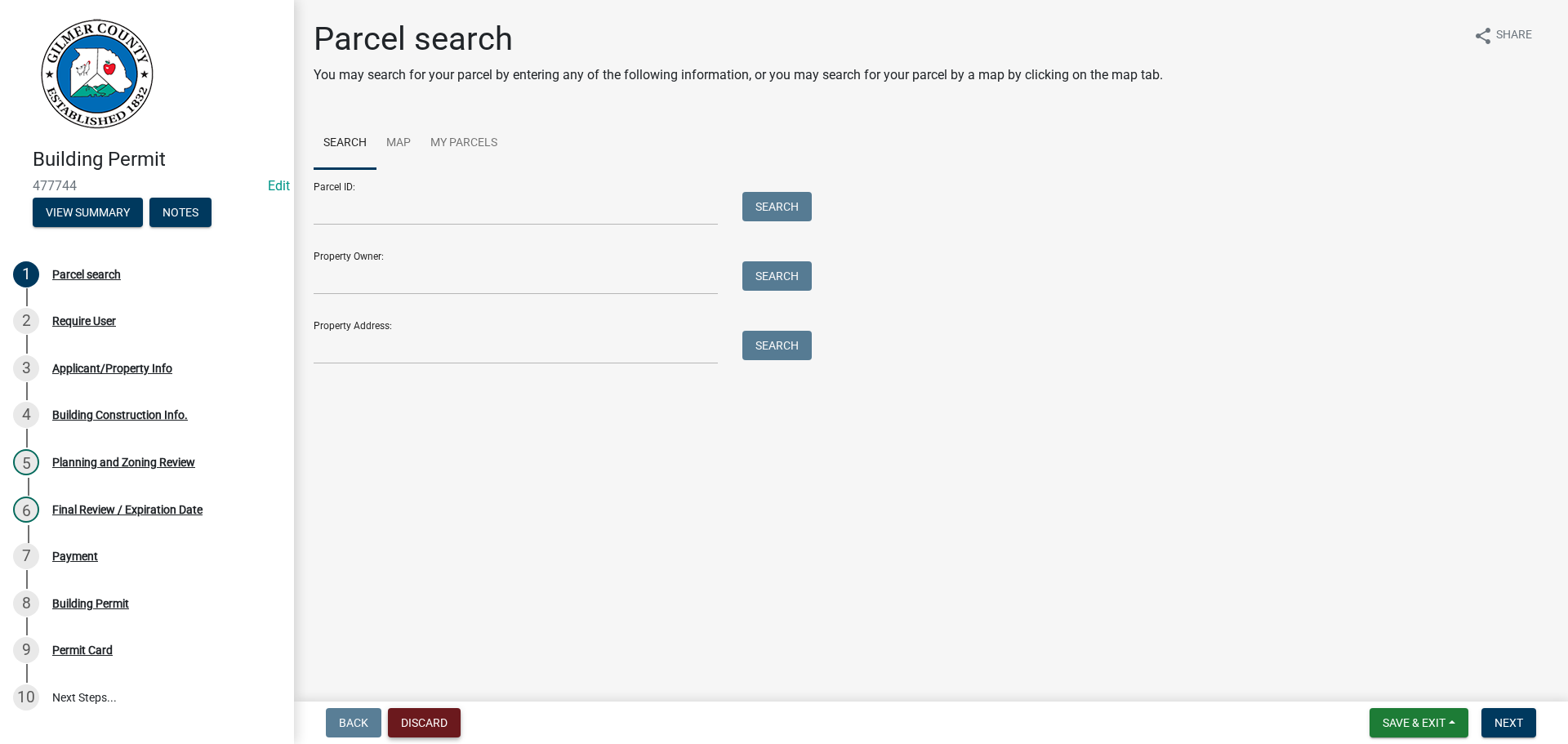
click at [418, 731] on button "Discard" at bounding box center [424, 723] width 73 height 29
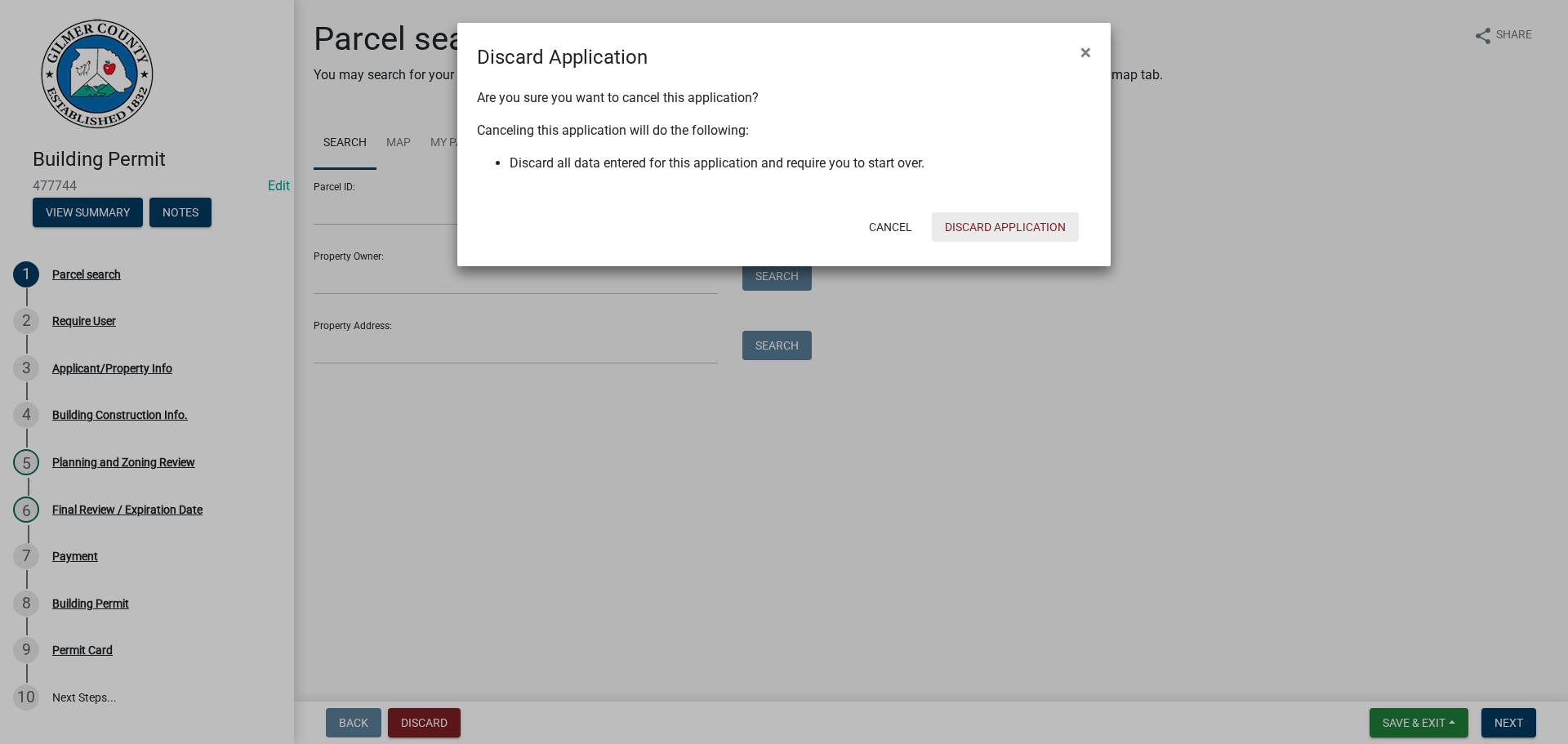
click at [1034, 229] on button "Discard Application" at bounding box center [1005, 227] width 147 height 29
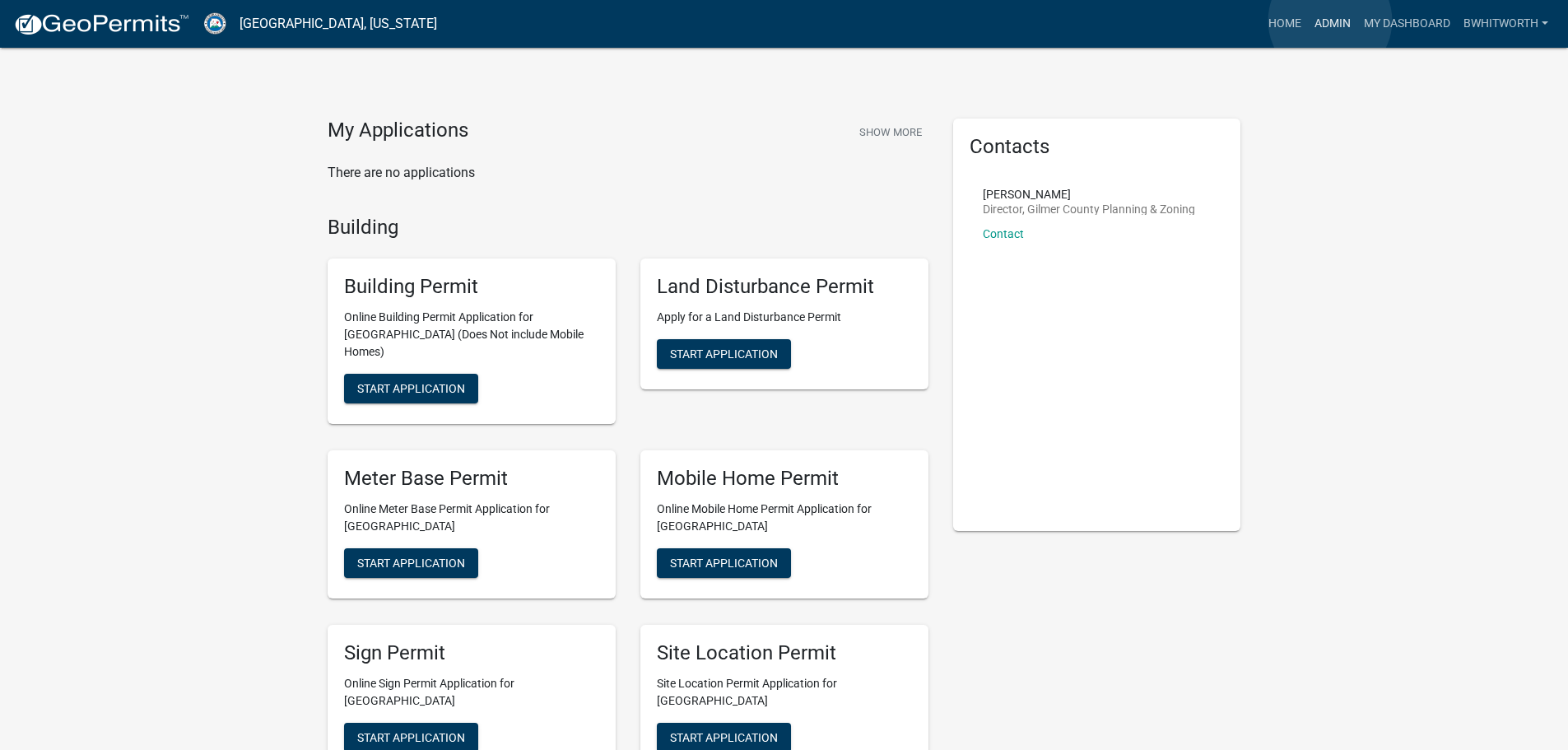
click at [1330, 20] on link "Admin" at bounding box center [1332, 24] width 49 height 32
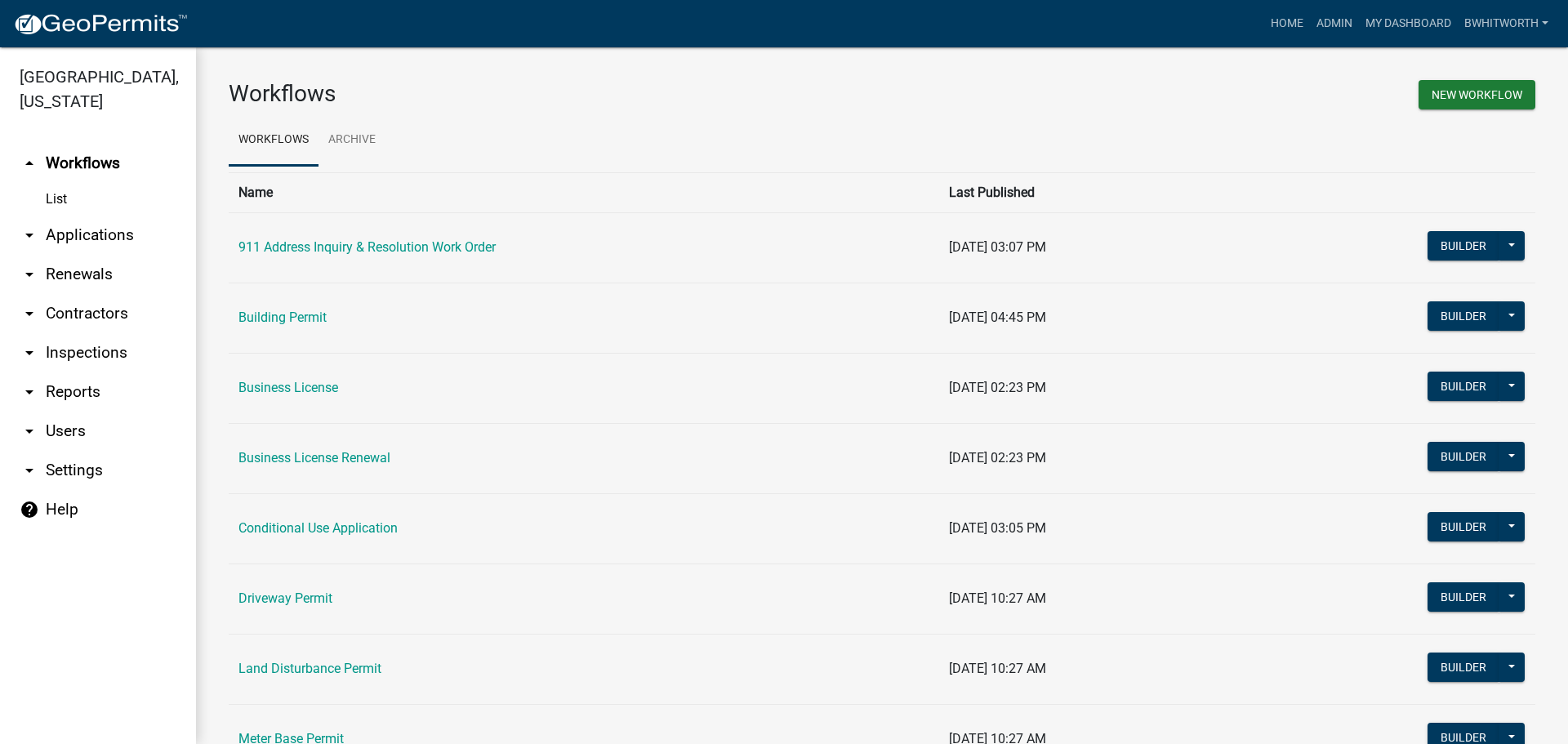
click at [63, 233] on link "arrow_drop_down Applications" at bounding box center [97, 235] width 196 height 40
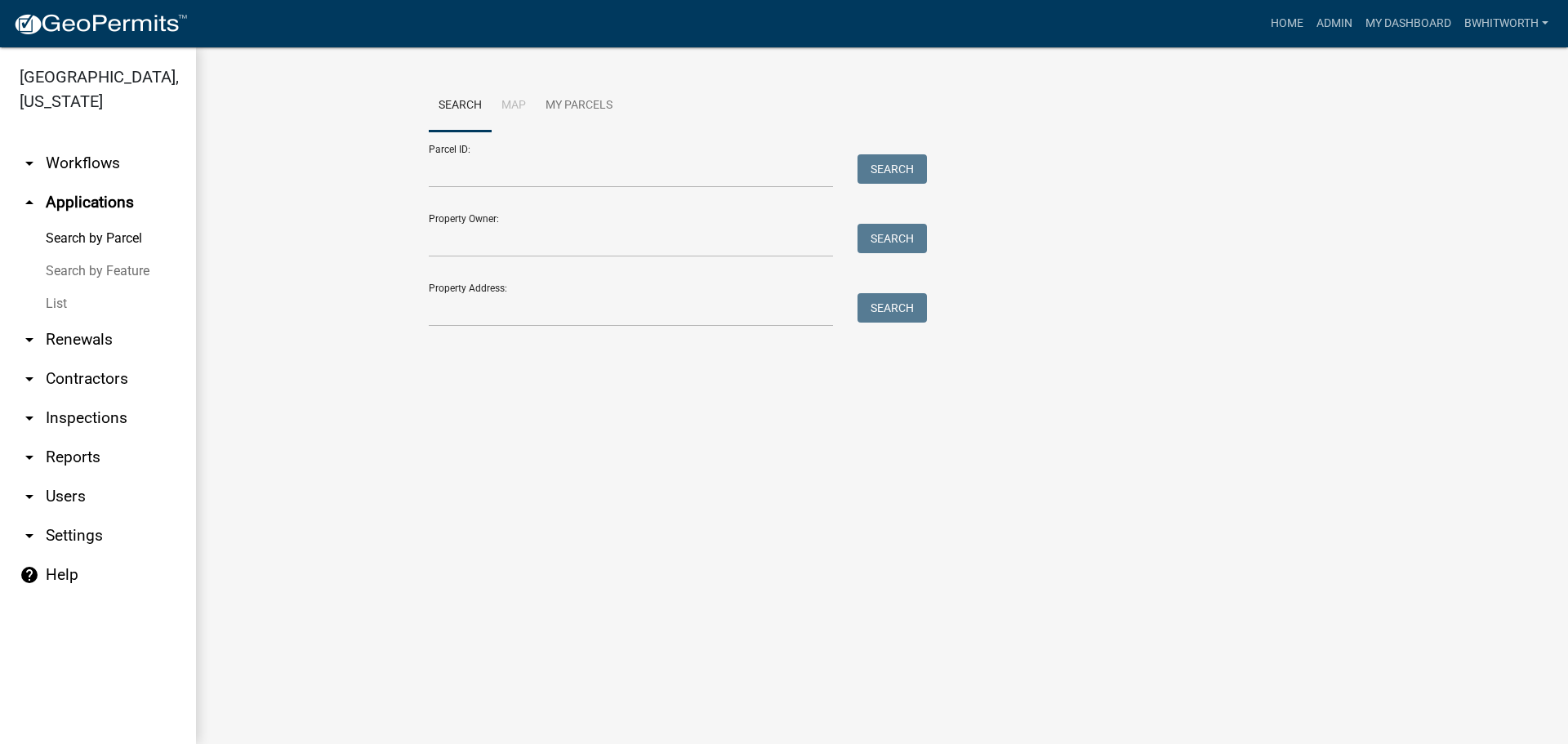
click at [60, 303] on link "List" at bounding box center [97, 304] width 196 height 33
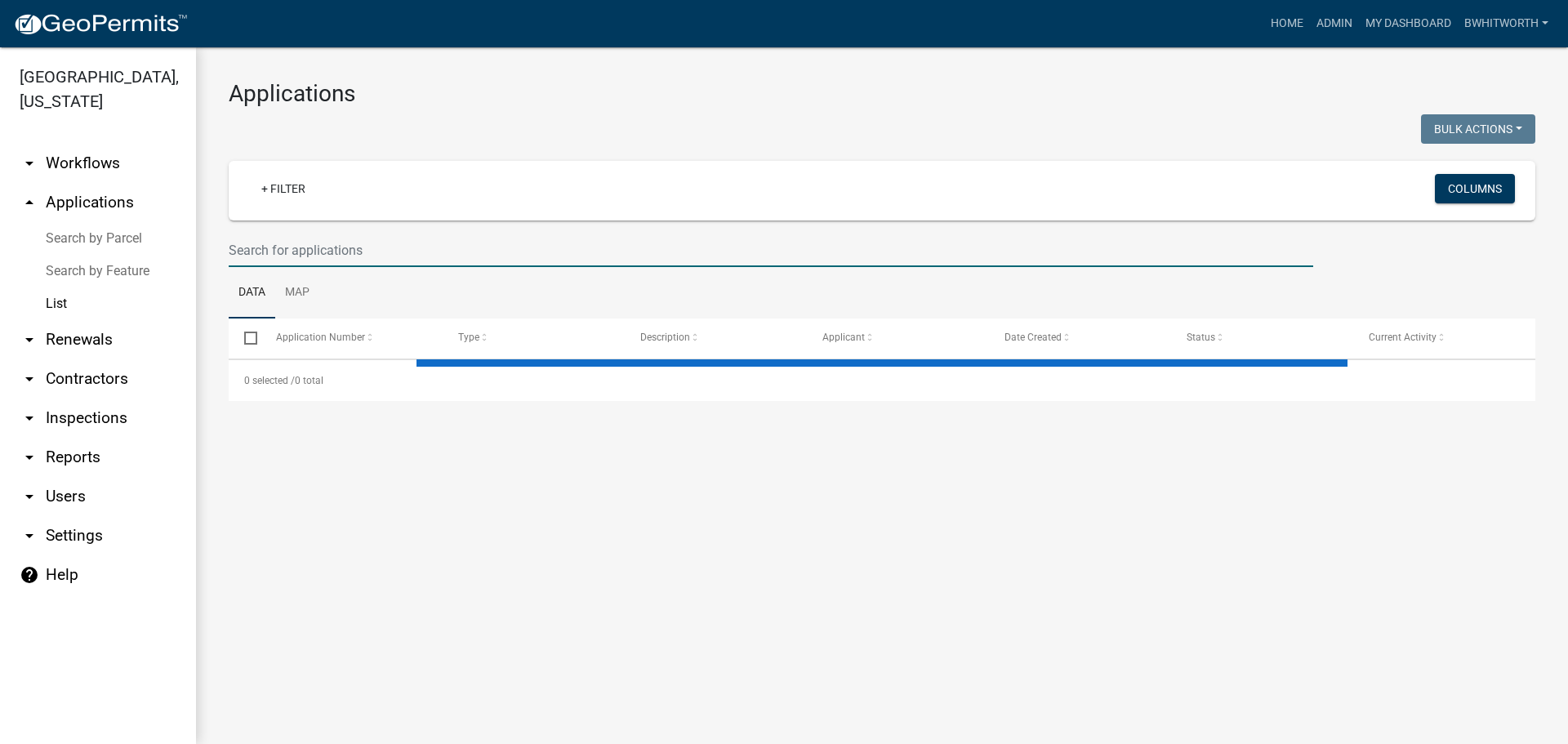
click at [315, 255] on input "text" at bounding box center [771, 250] width 1084 height 33
select select "3: 100"
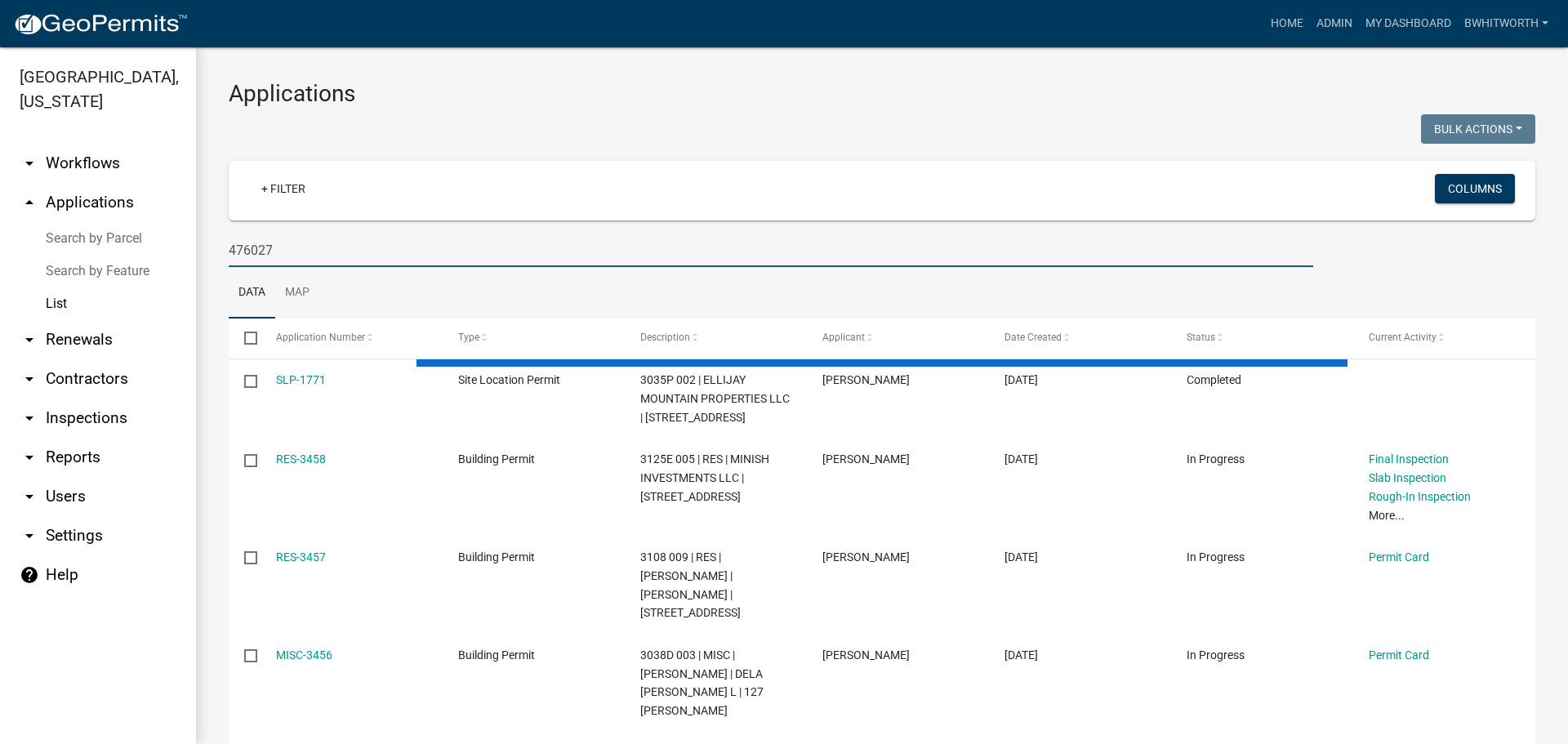
type input "476027"
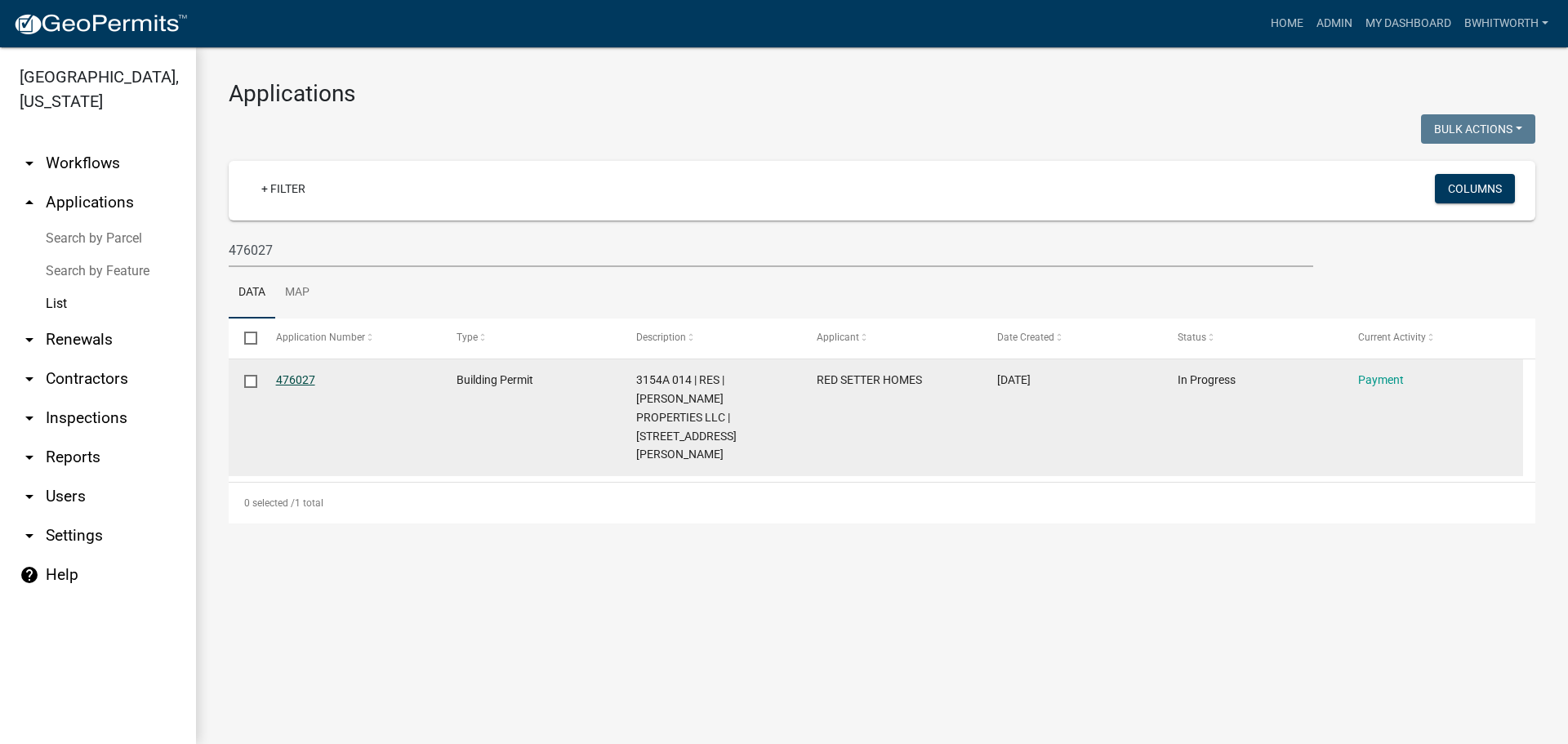
click at [301, 380] on link "476027" at bounding box center [295, 380] width 40 height 13
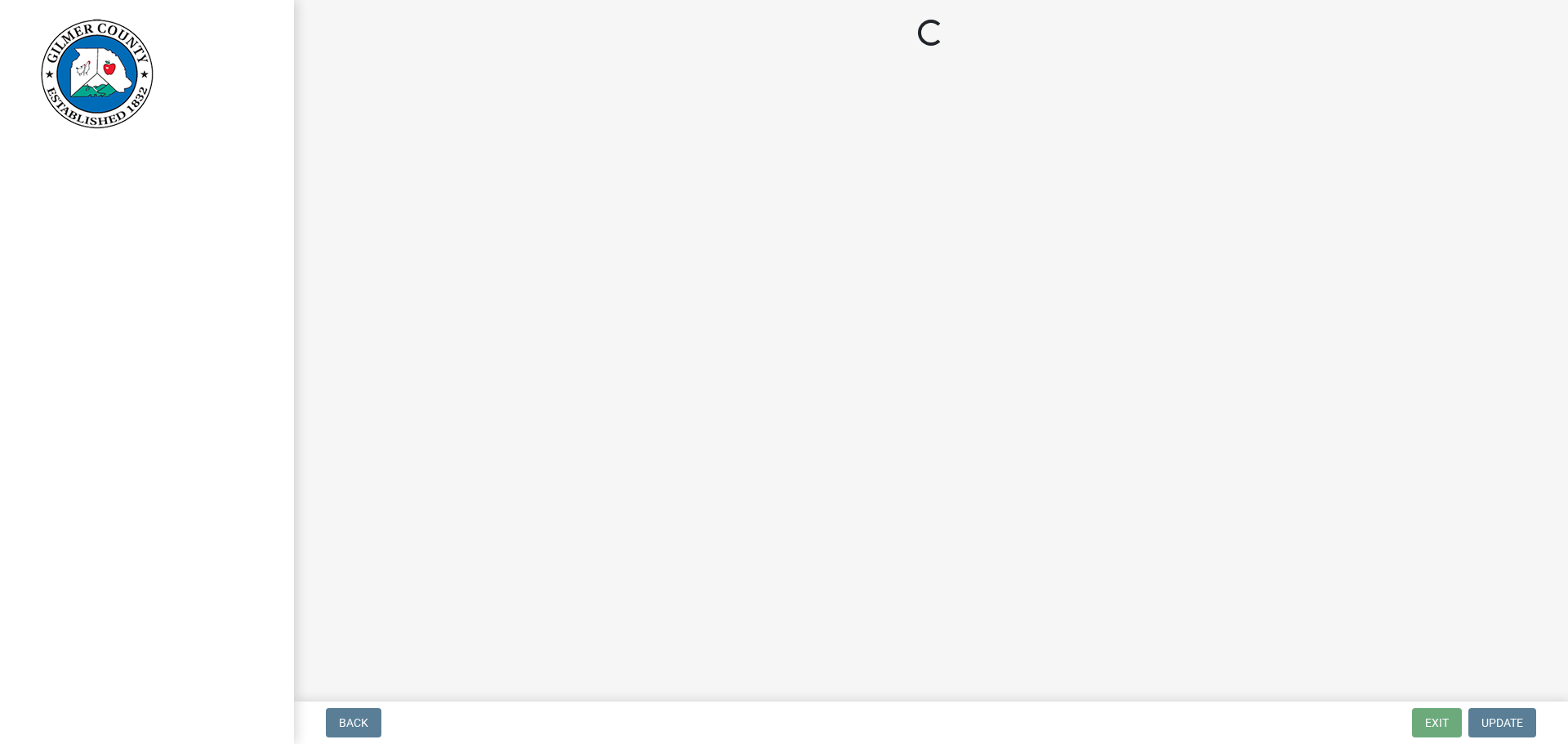
select select "2: 1"
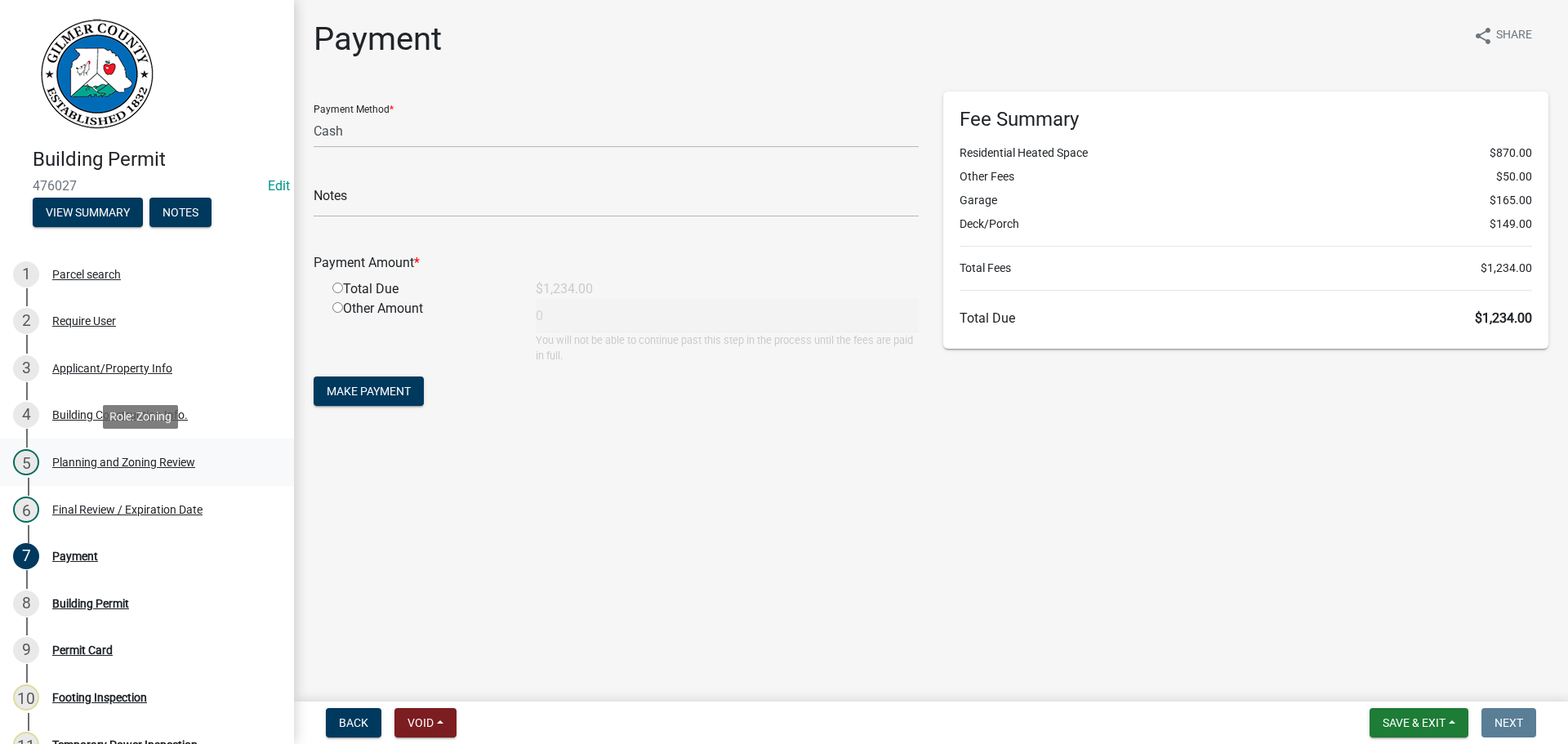
click at [128, 461] on div "Planning and Zoning Review" at bounding box center [123, 462] width 143 height 11
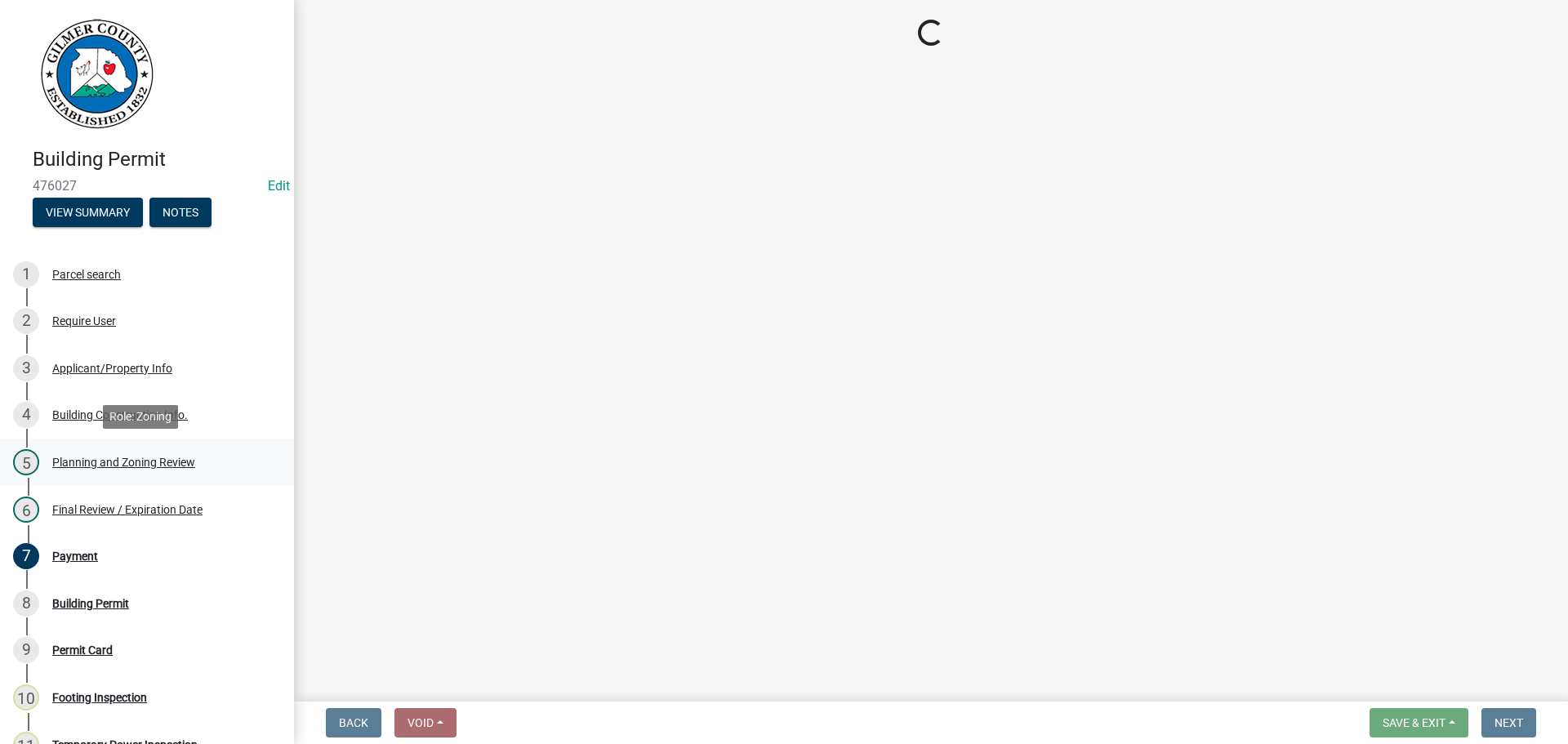
select select "b5c39336-92b9-49ce-a0a5-4e9e9babf743"
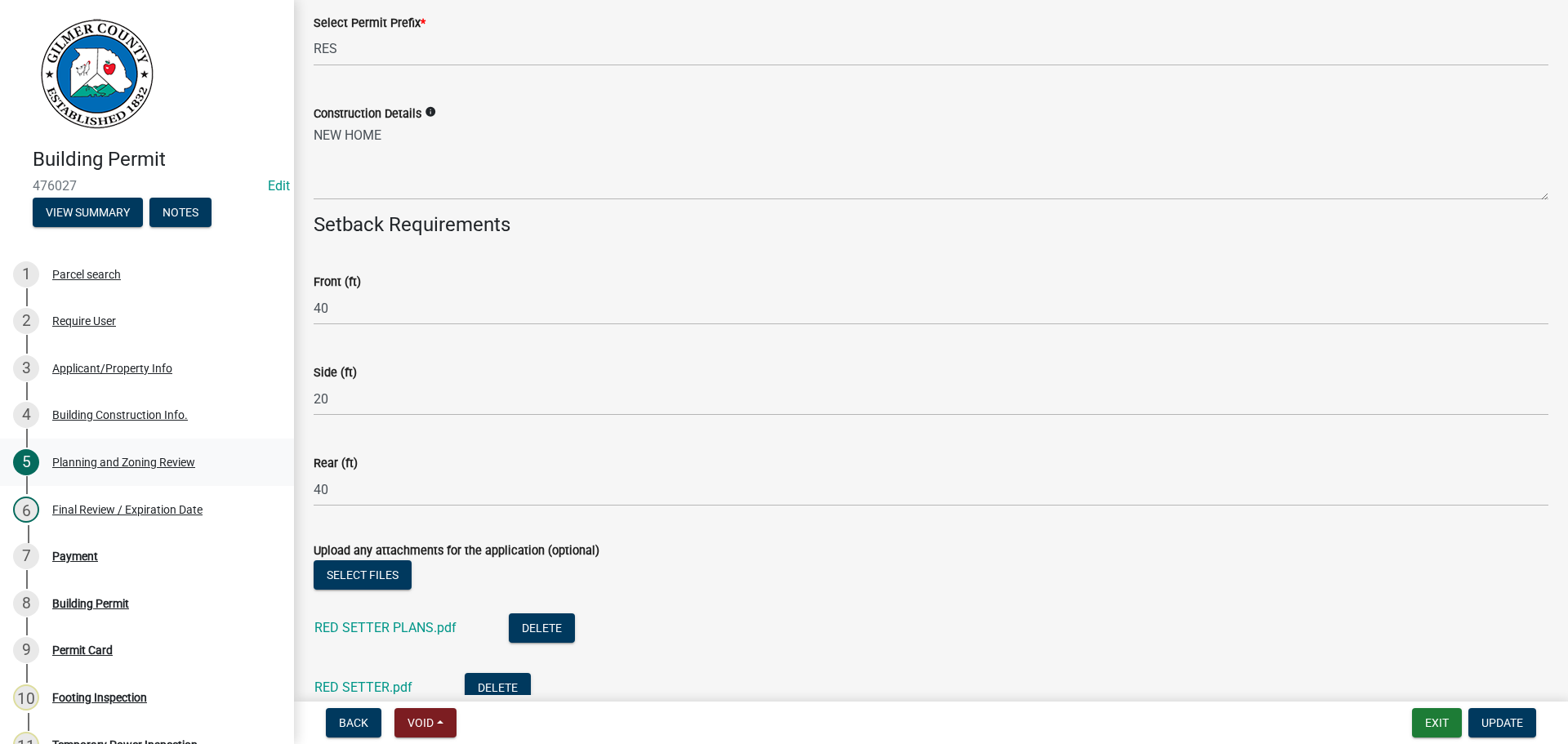
scroll to position [3560, 0]
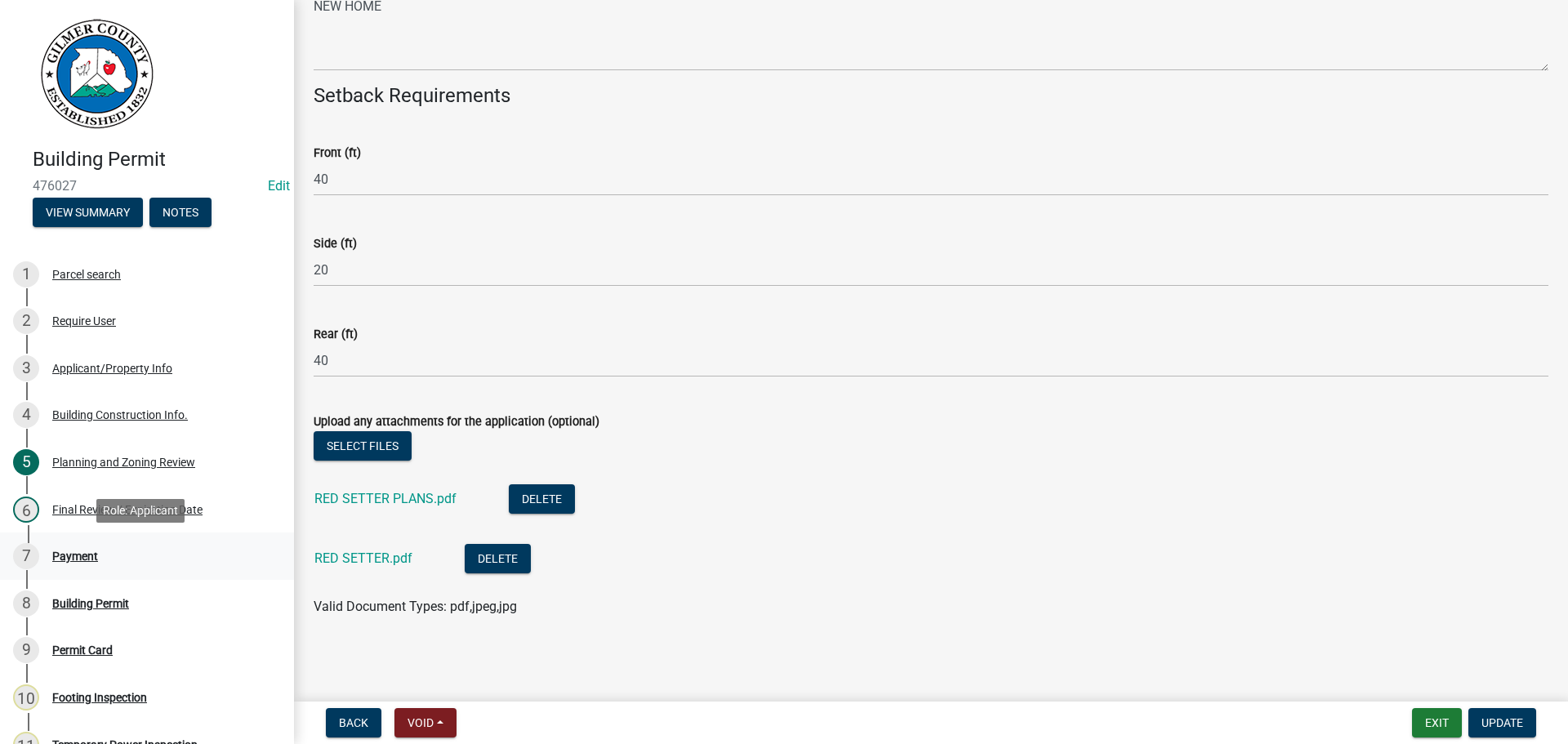
click at [82, 553] on div "Payment" at bounding box center [75, 556] width 46 height 11
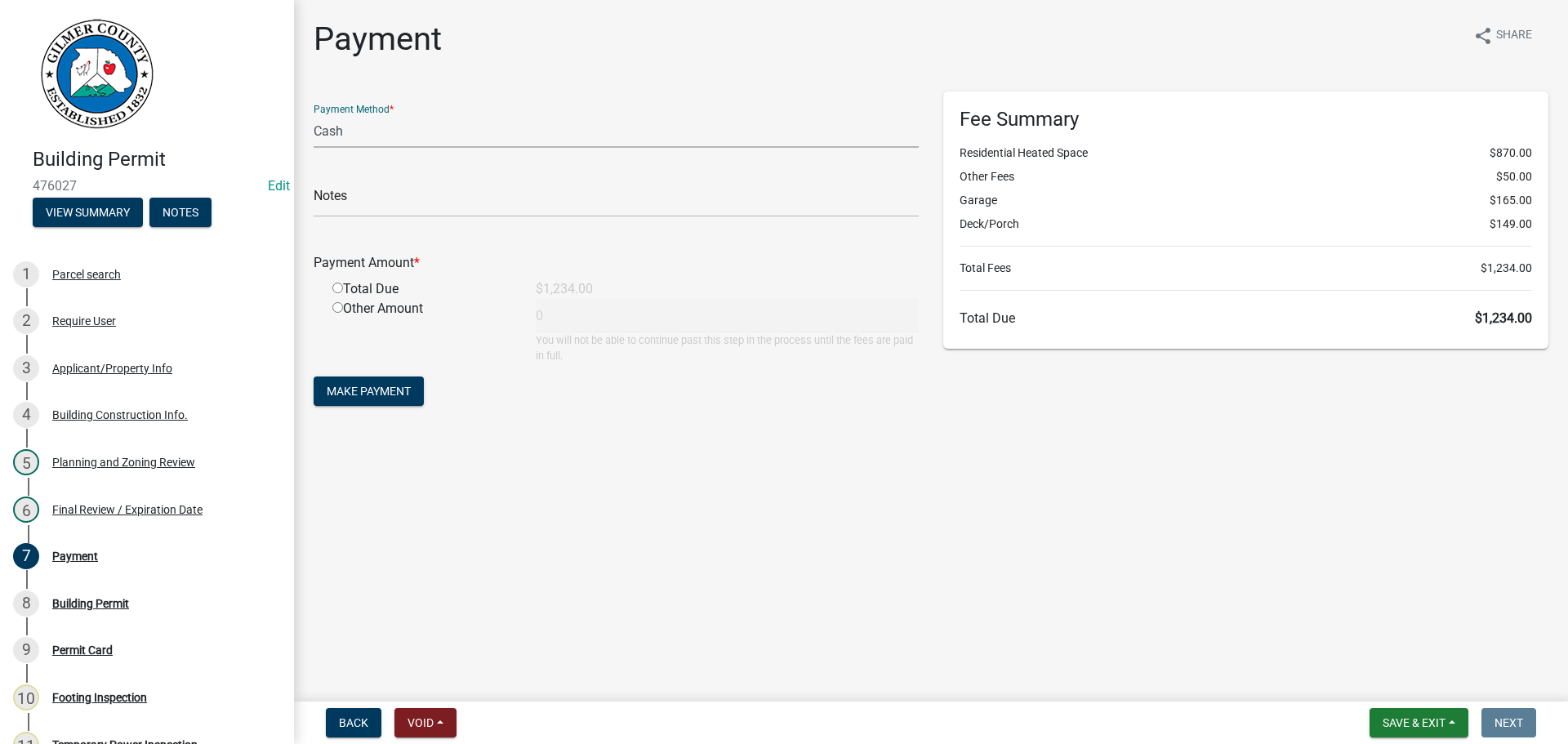
click at [379, 120] on select "Credit Card POS Check Cash" at bounding box center [616, 131] width 605 height 33
select select "1: 0"
click at [314, 114] on select "Credit Card POS Check Cash" at bounding box center [616, 131] width 605 height 33
click at [369, 204] on input "text" at bounding box center [616, 200] width 605 height 33
type input "2152"
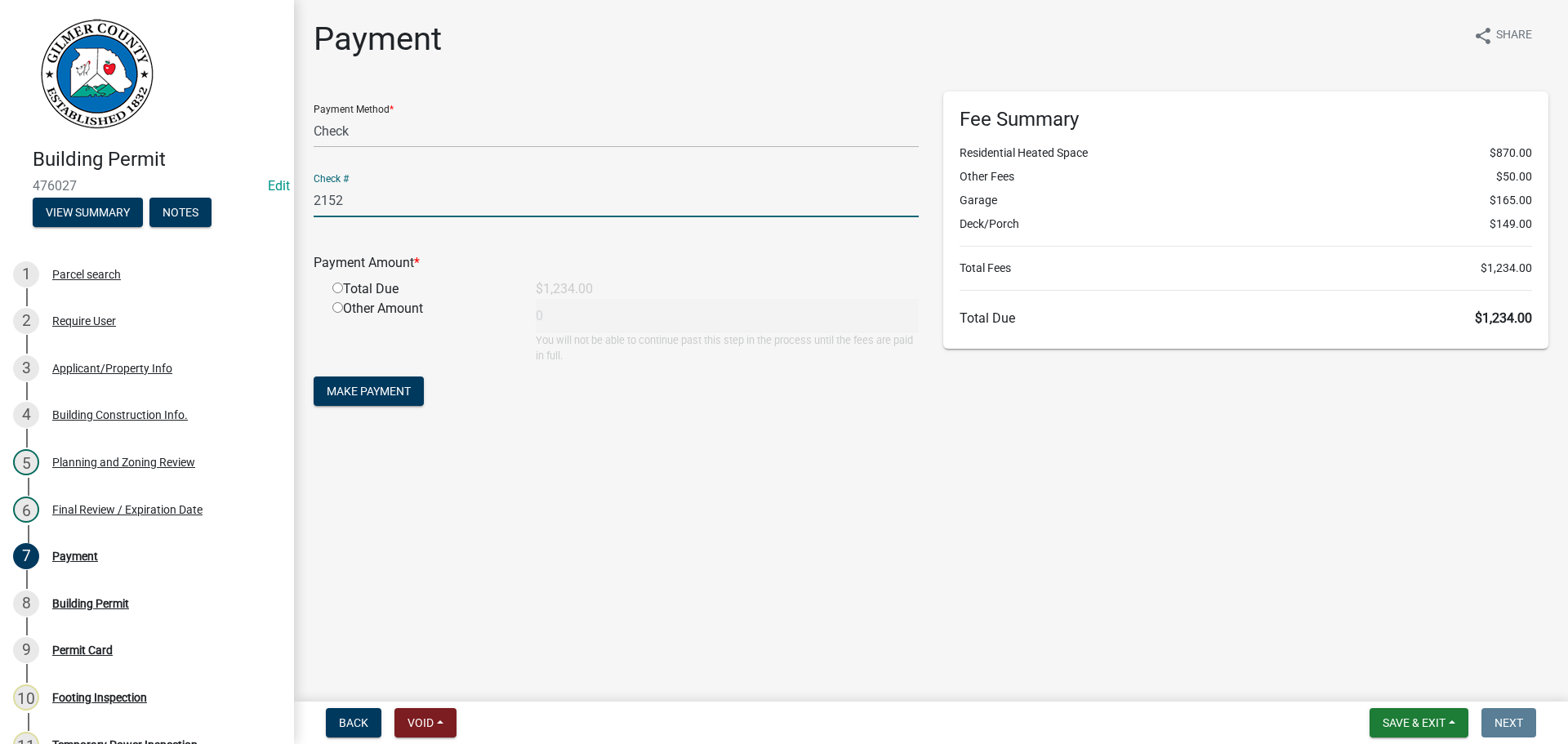
click at [339, 287] on input "radio" at bounding box center [338, 288] width 11 height 11
radio input "true"
type input "1234"
click at [386, 393] on span "Make Payment" at bounding box center [368, 391] width 84 height 13
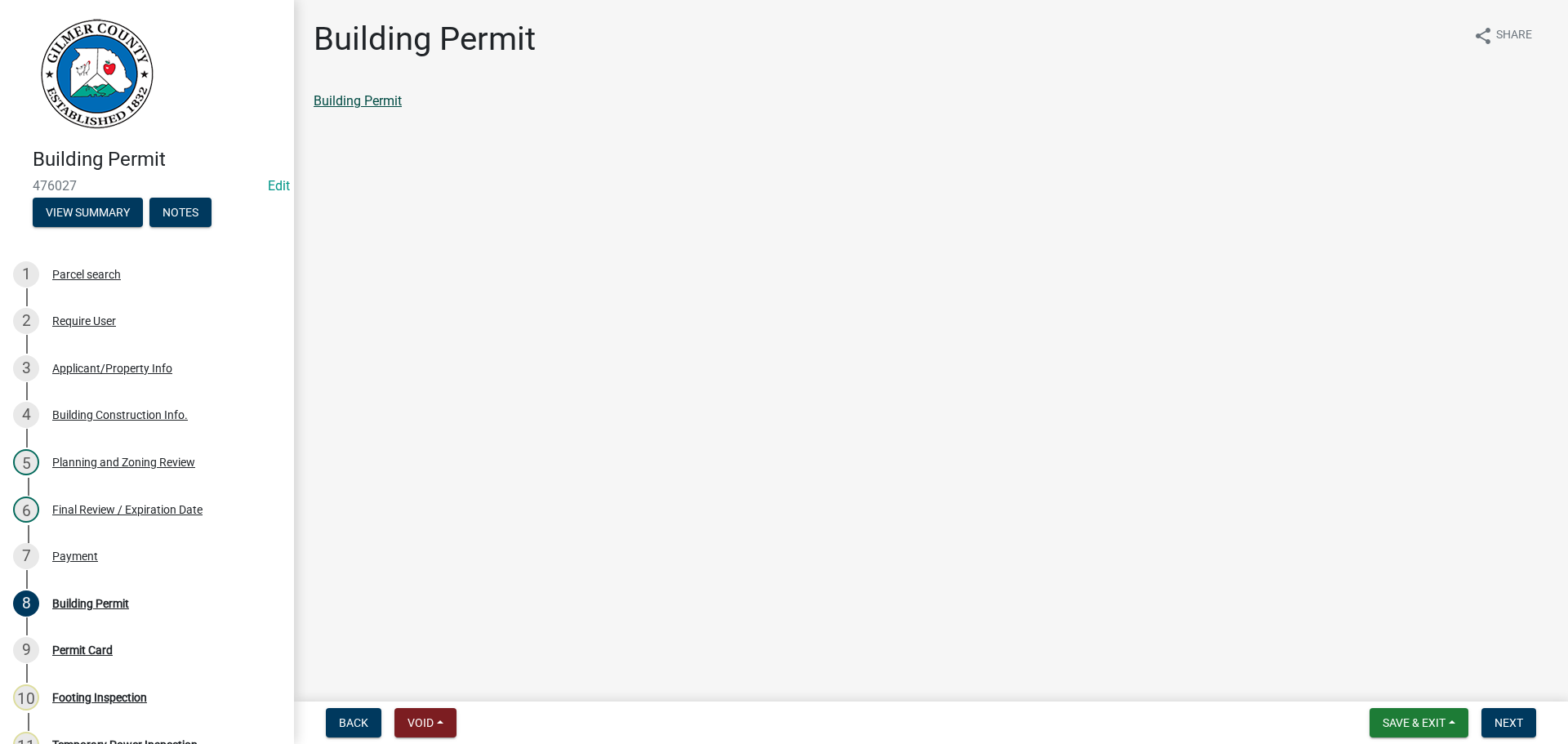
click at [364, 103] on link "Building Permit" at bounding box center [358, 100] width 88 height 16
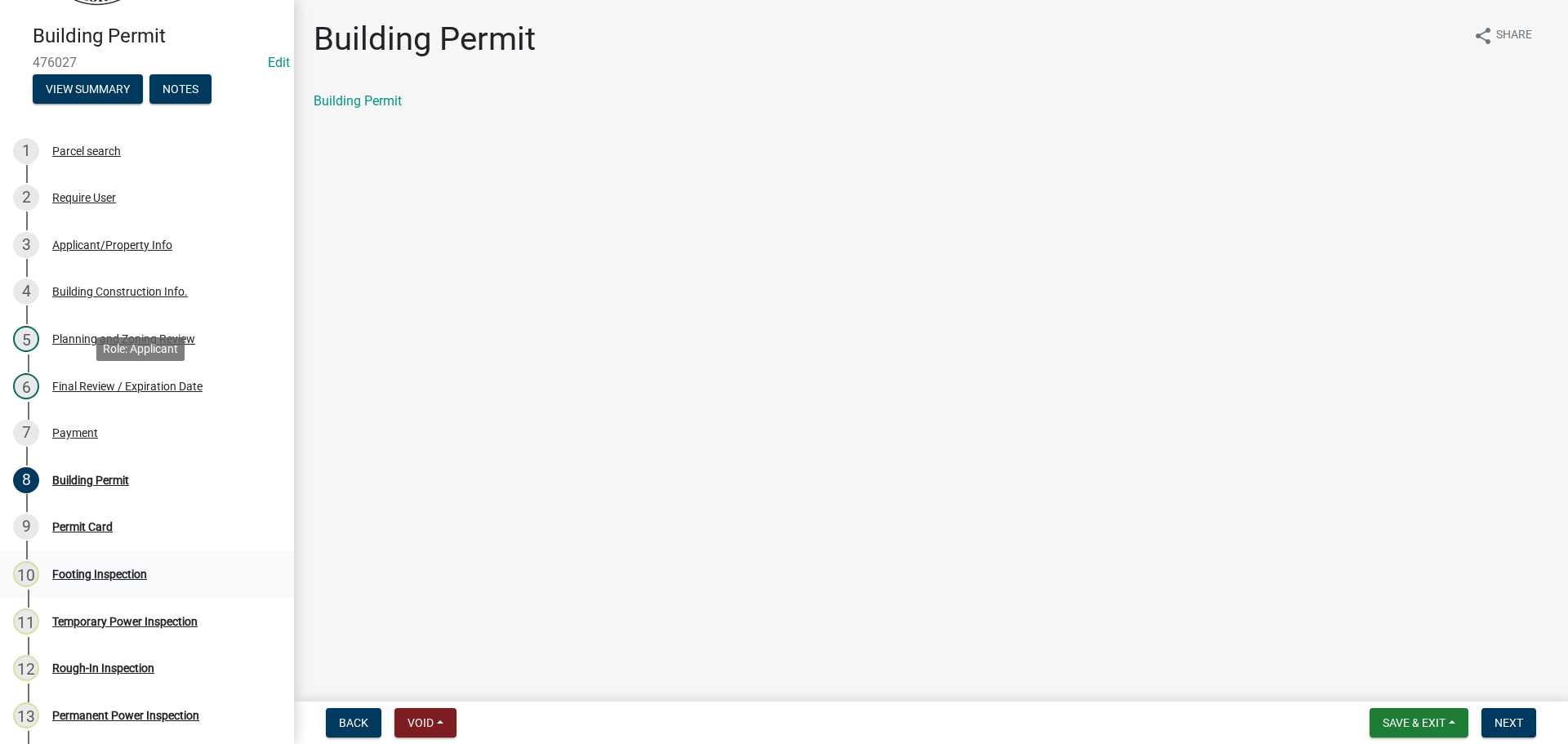
scroll to position [164, 0]
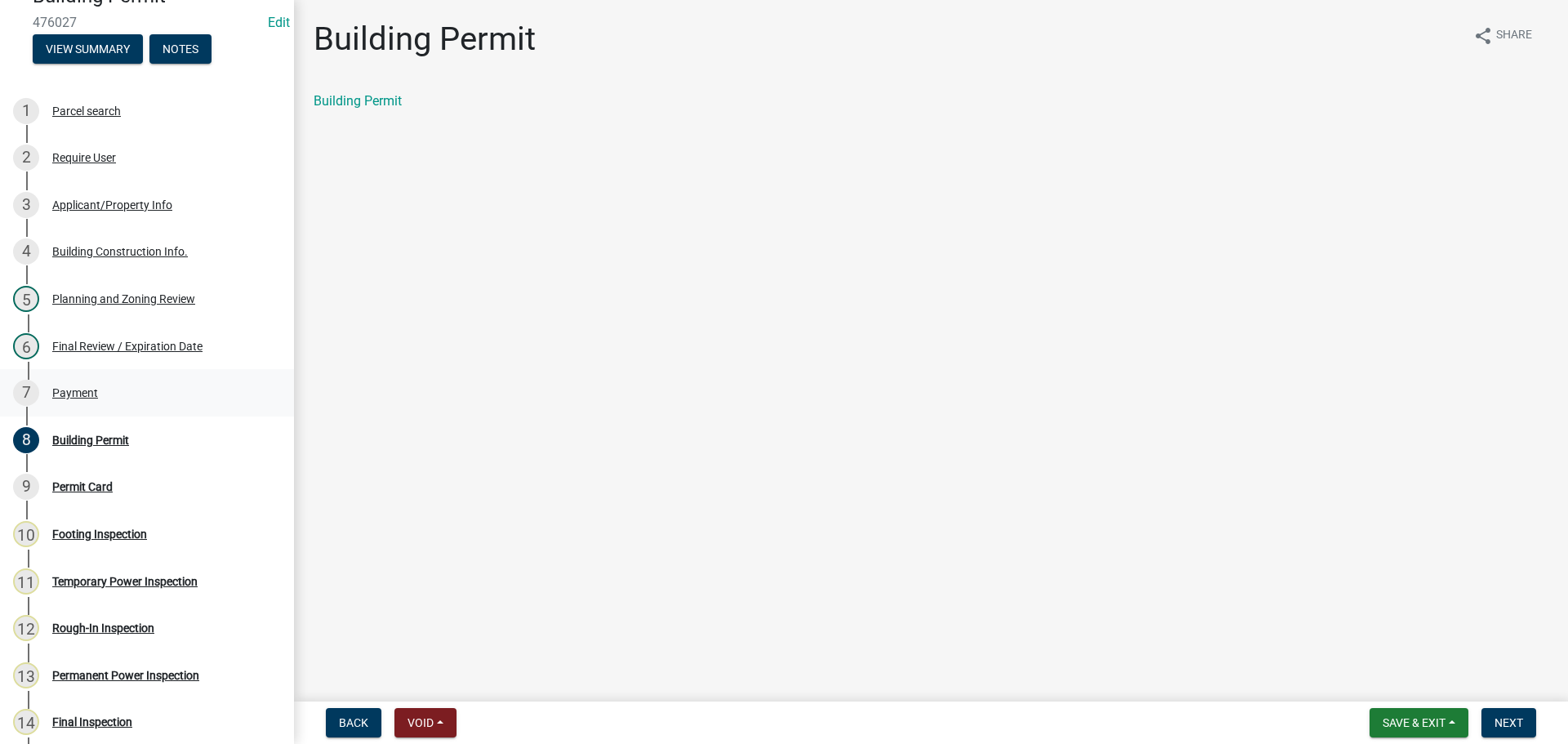
click at [90, 387] on div "Payment" at bounding box center [75, 393] width 46 height 11
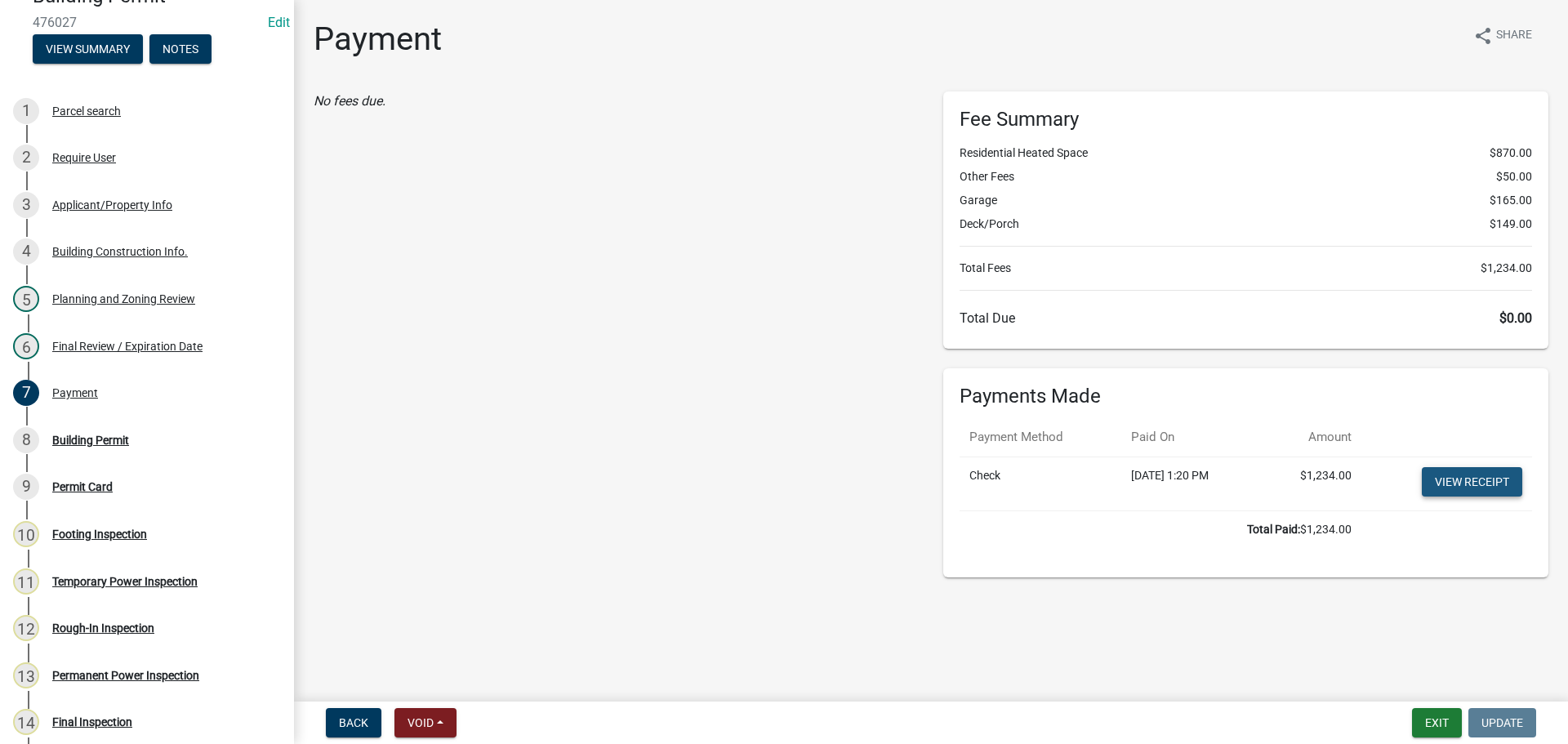
click at [1460, 474] on link "View receipt" at bounding box center [1471, 482] width 100 height 29
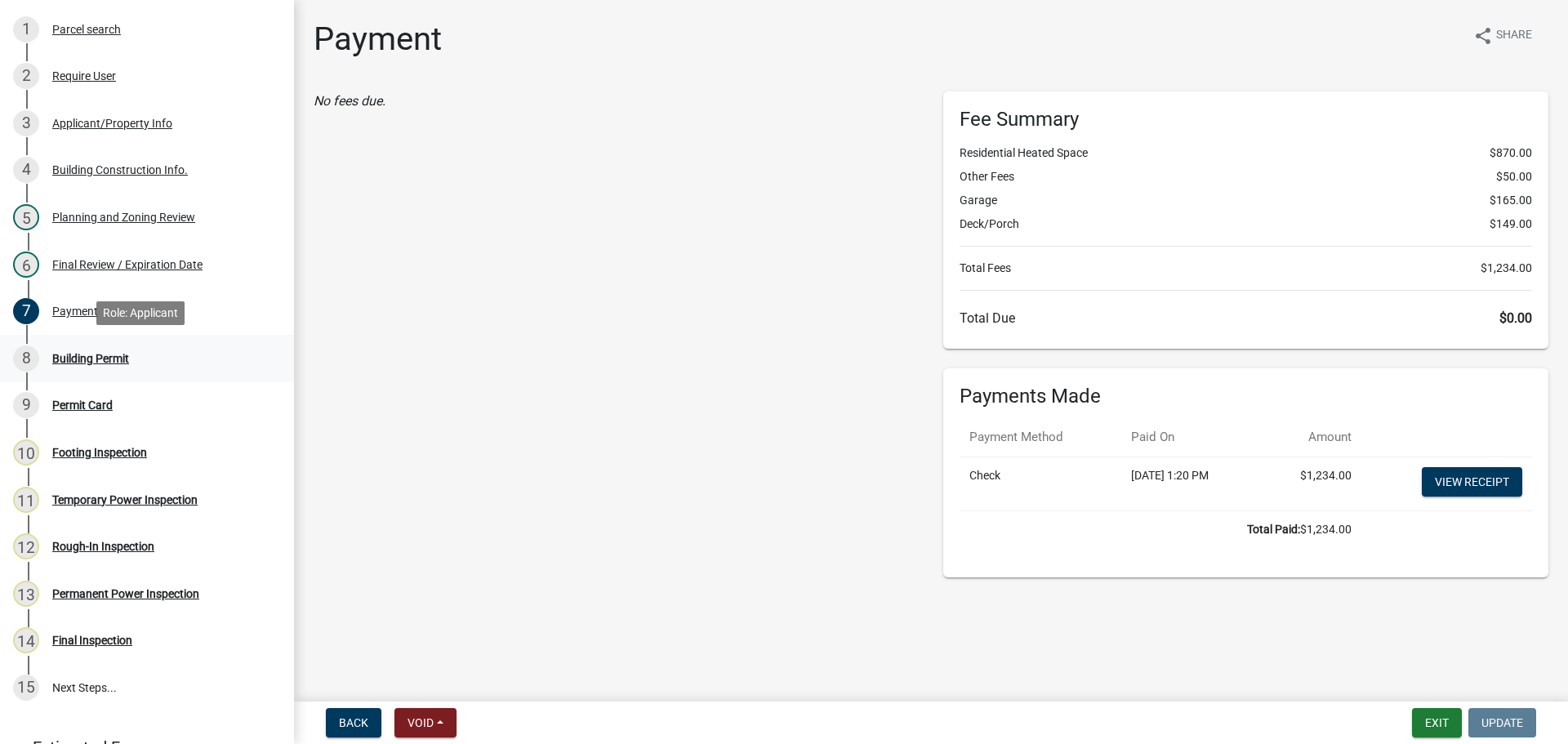
click at [69, 354] on div "Building Permit" at bounding box center [90, 359] width 76 height 11
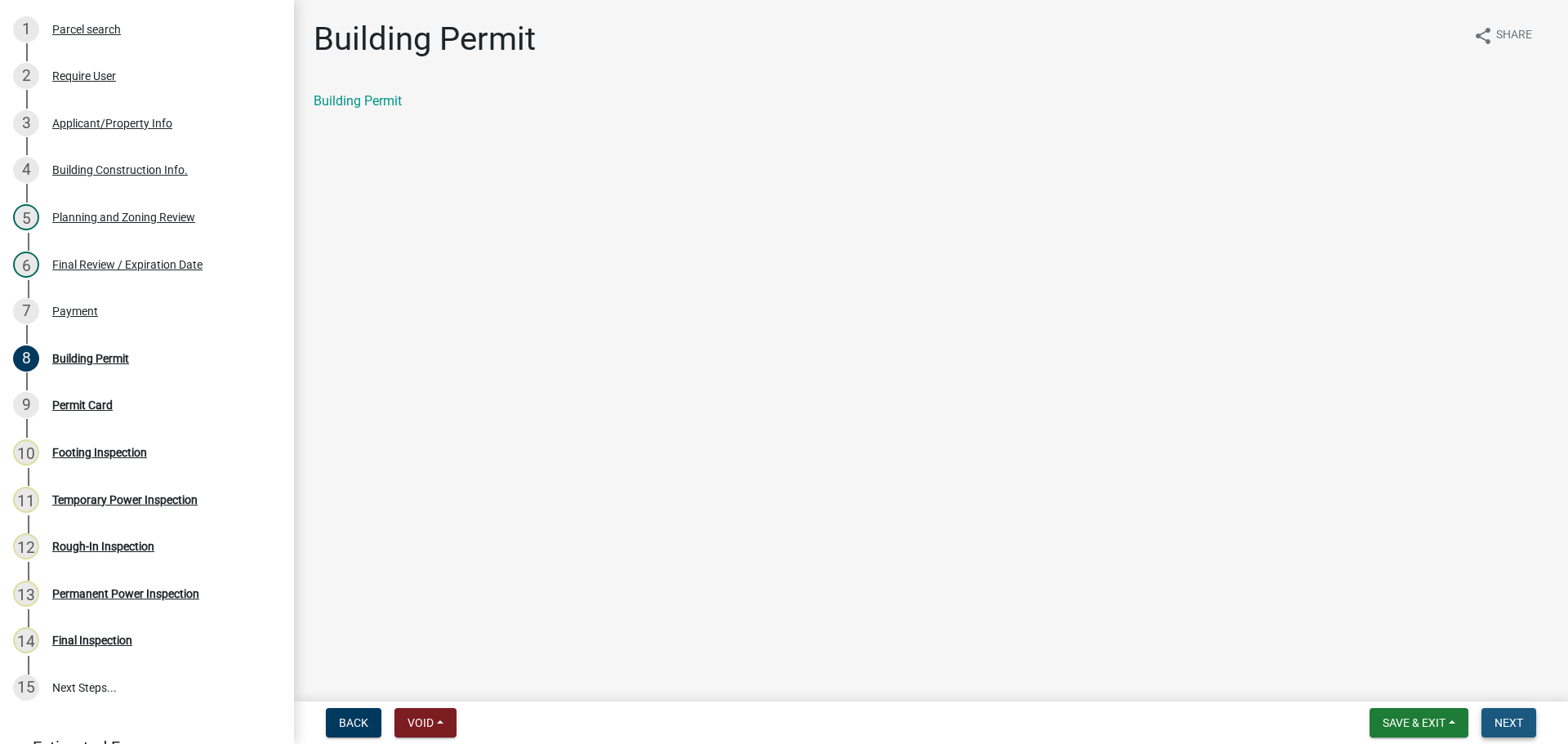
click at [1504, 723] on span "Next" at bounding box center [1508, 723] width 29 height 13
click at [324, 98] on link "Permit Card" at bounding box center [348, 100] width 68 height 16
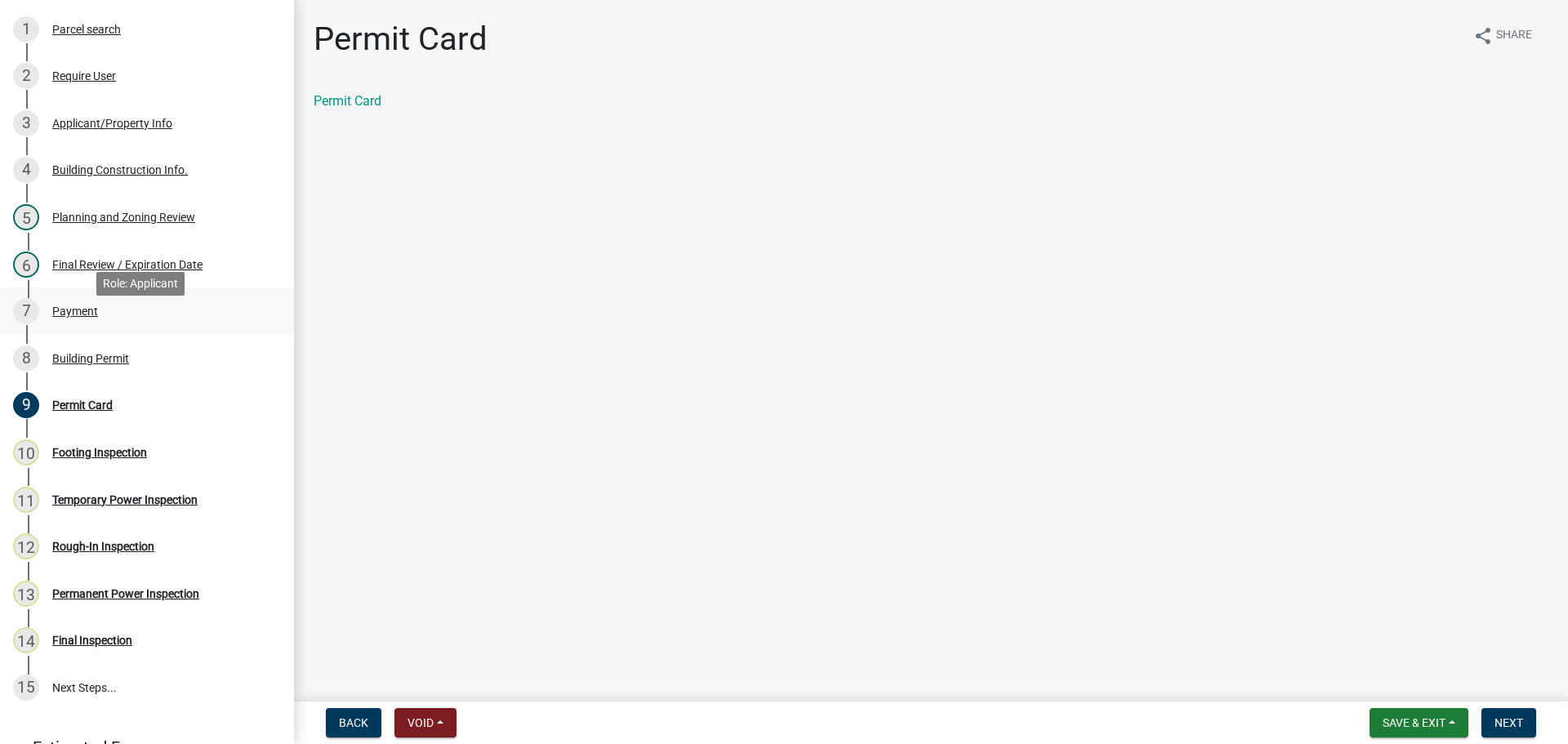
scroll to position [326, 0]
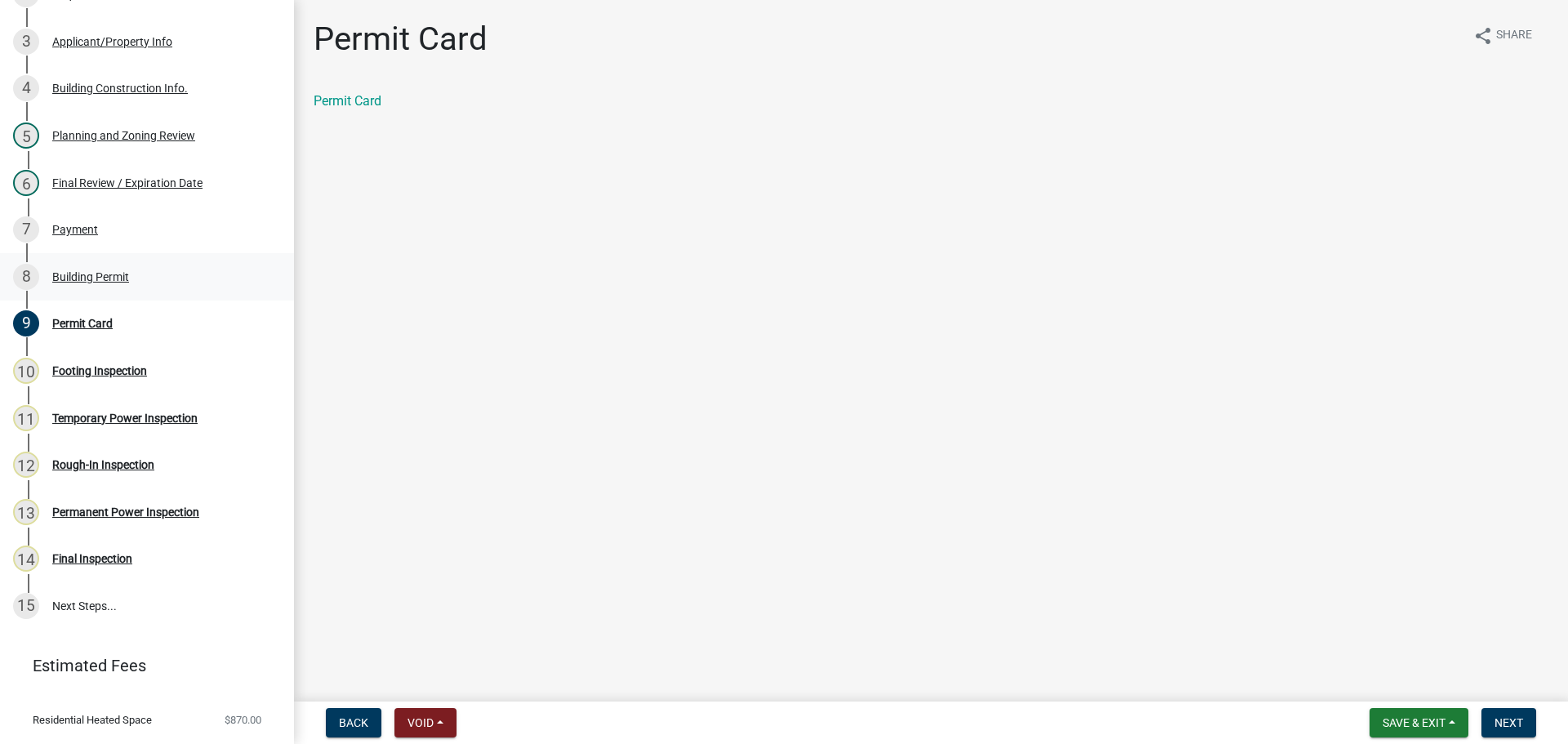
click at [114, 271] on div "Building Permit" at bounding box center [90, 277] width 76 height 11
click at [951, 644] on main "Building Permit share Share Building Permit" at bounding box center [932, 348] width 1275 height 695
